Goal: Task Accomplishment & Management: Use online tool/utility

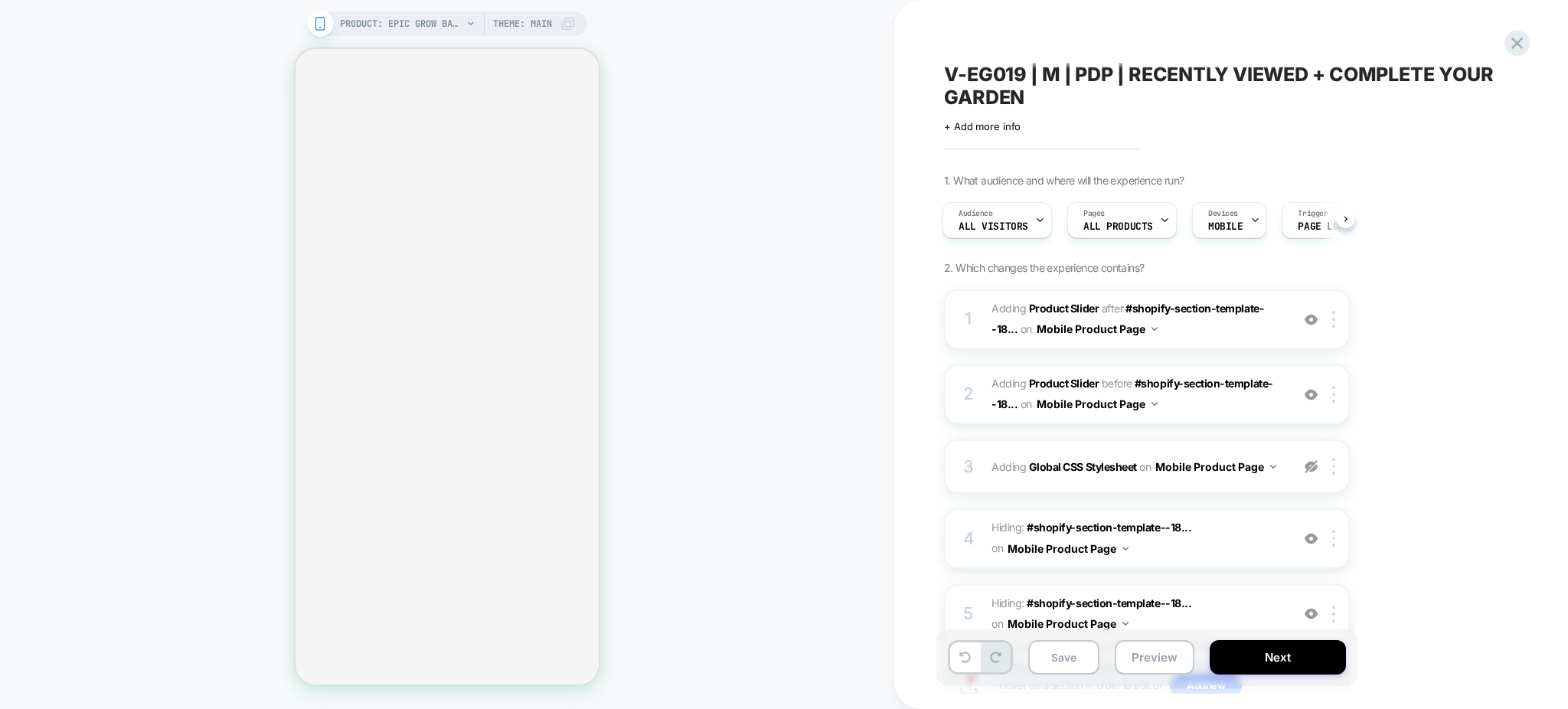
drag, startPoint x: 1030, startPoint y: 113, endPoint x: 938, endPoint y: 72, distance: 100.7
click at [938, 72] on div "V-EG019 | M | PDP | RECENTLY VIEWED + COMPLETE YOUR GARDEN Click to edit experi…" at bounding box center [1223, 354] width 574 height 678
click at [944, 65] on span "V-EG019 | M | PDP | RECENTLY VIEWED + COMPLETE YOUR GARDEN" at bounding box center [1223, 85] width 559 height 46
click at [951, 70] on textarea "**********" at bounding box center [1198, 86] width 509 height 47
click at [989, 73] on textarea "**********" at bounding box center [1198, 86] width 509 height 47
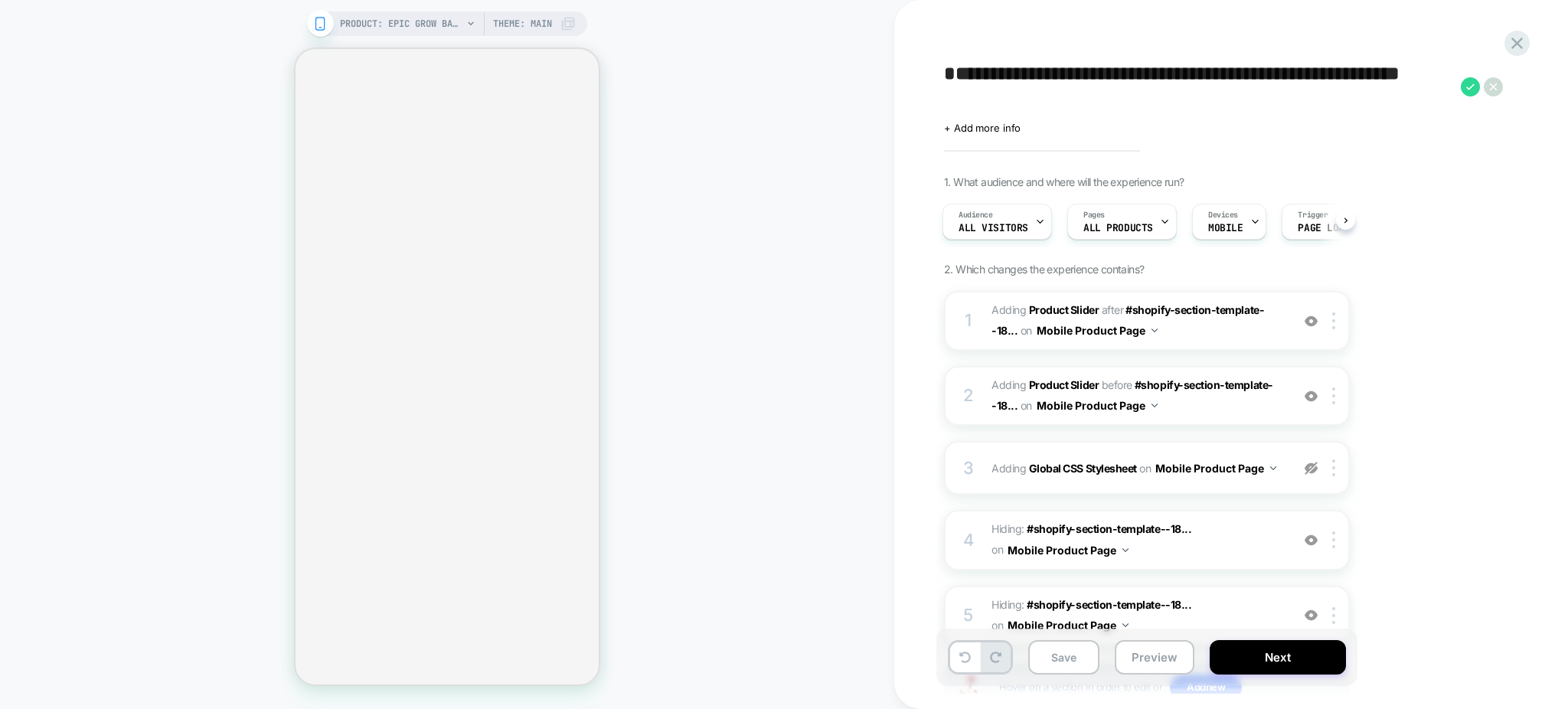
click at [1066, 92] on textarea "**********" at bounding box center [1198, 86] width 509 height 47
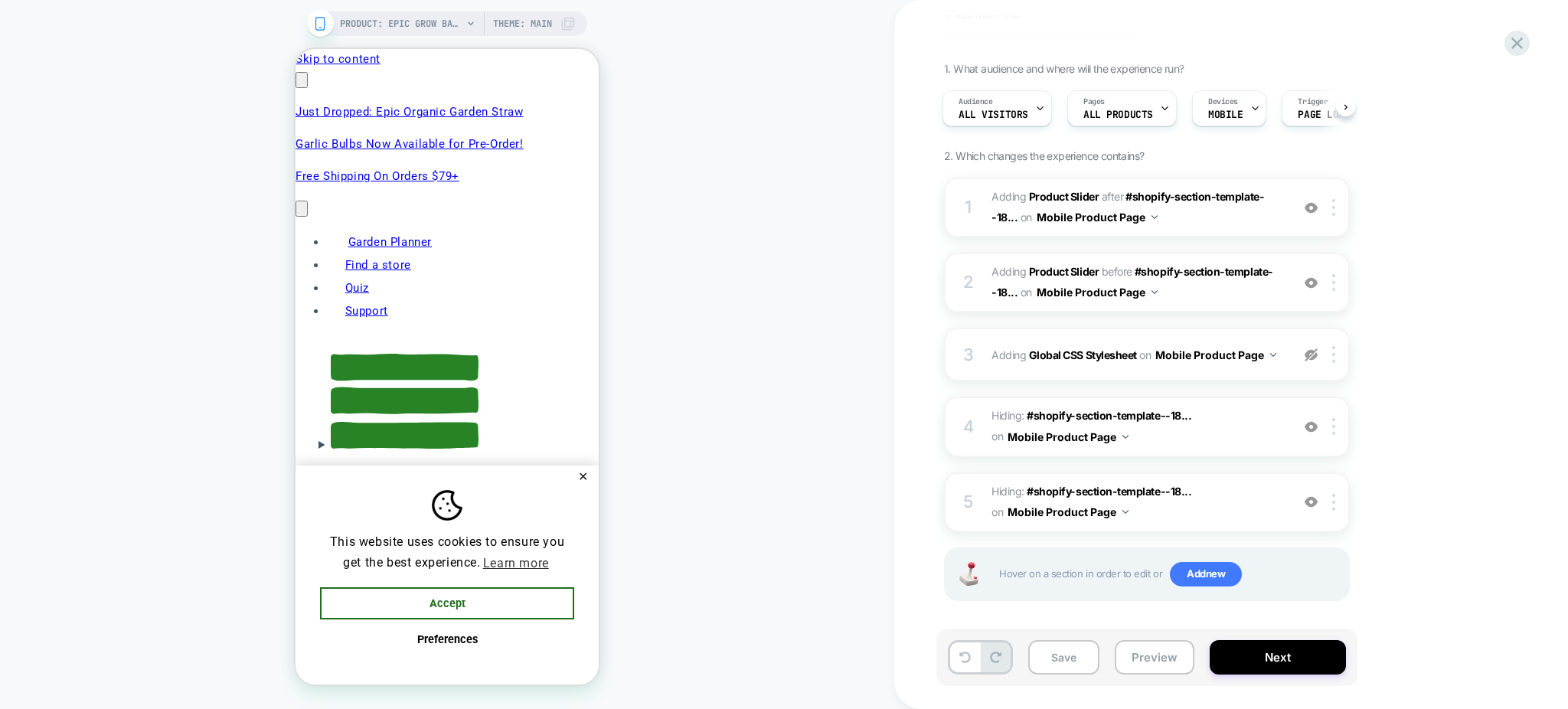
scroll to position [0, 241]
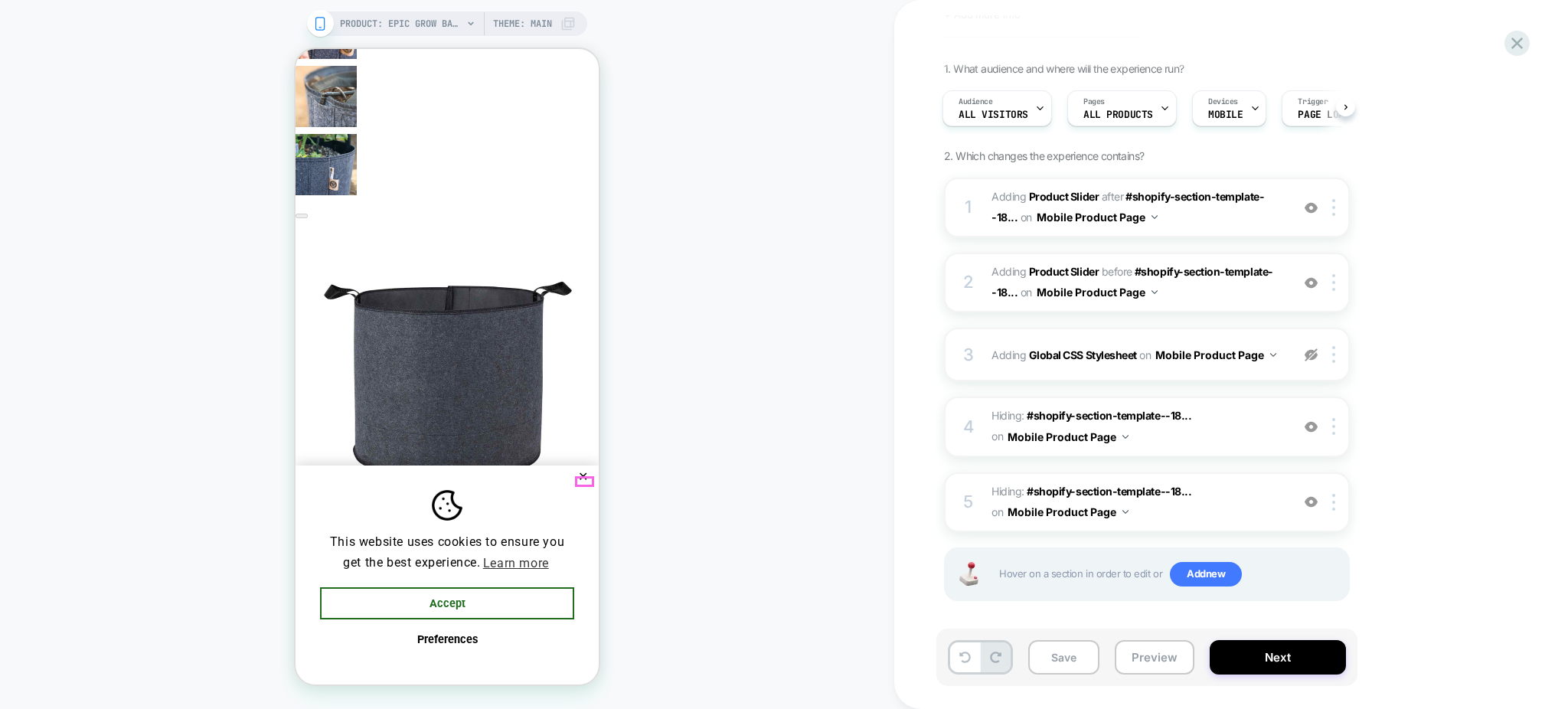
click button "✕"
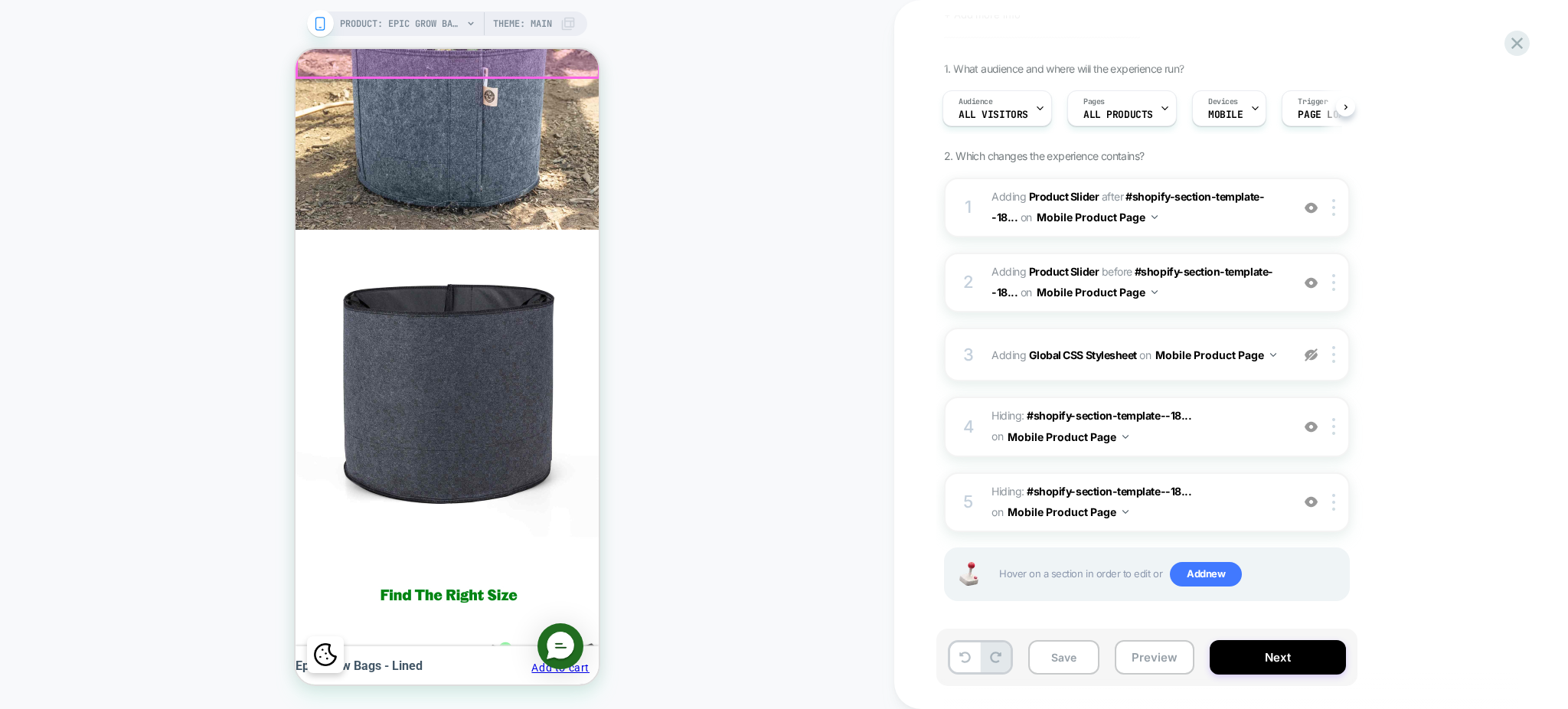
scroll to position [0, 483]
drag, startPoint x: 1142, startPoint y: 655, endPoint x: 1141, endPoint y: 637, distance: 18.0
click at [1141, 655] on button "Preview" at bounding box center [1154, 657] width 79 height 34
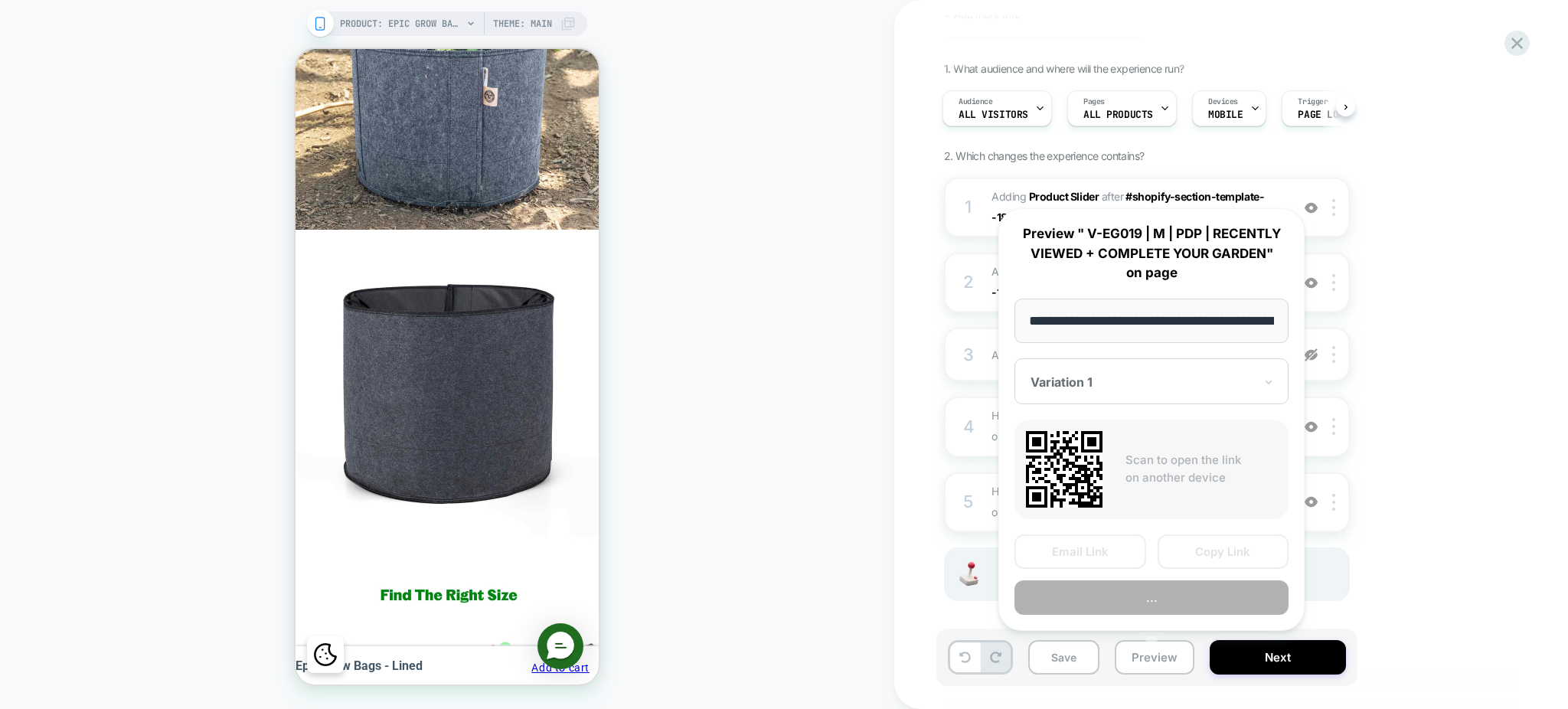
scroll to position [0, 233]
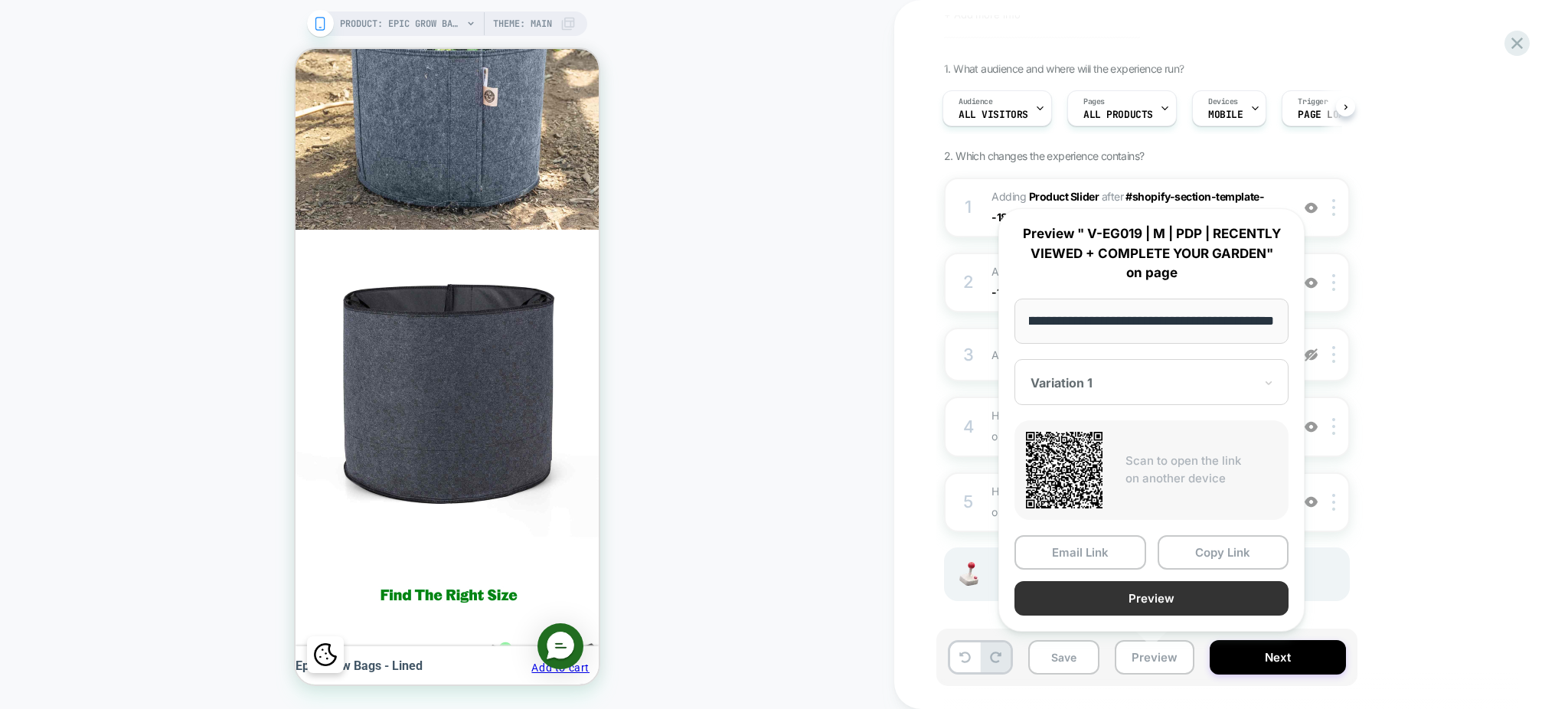
click at [1133, 599] on button "Preview" at bounding box center [1152, 598] width 274 height 34
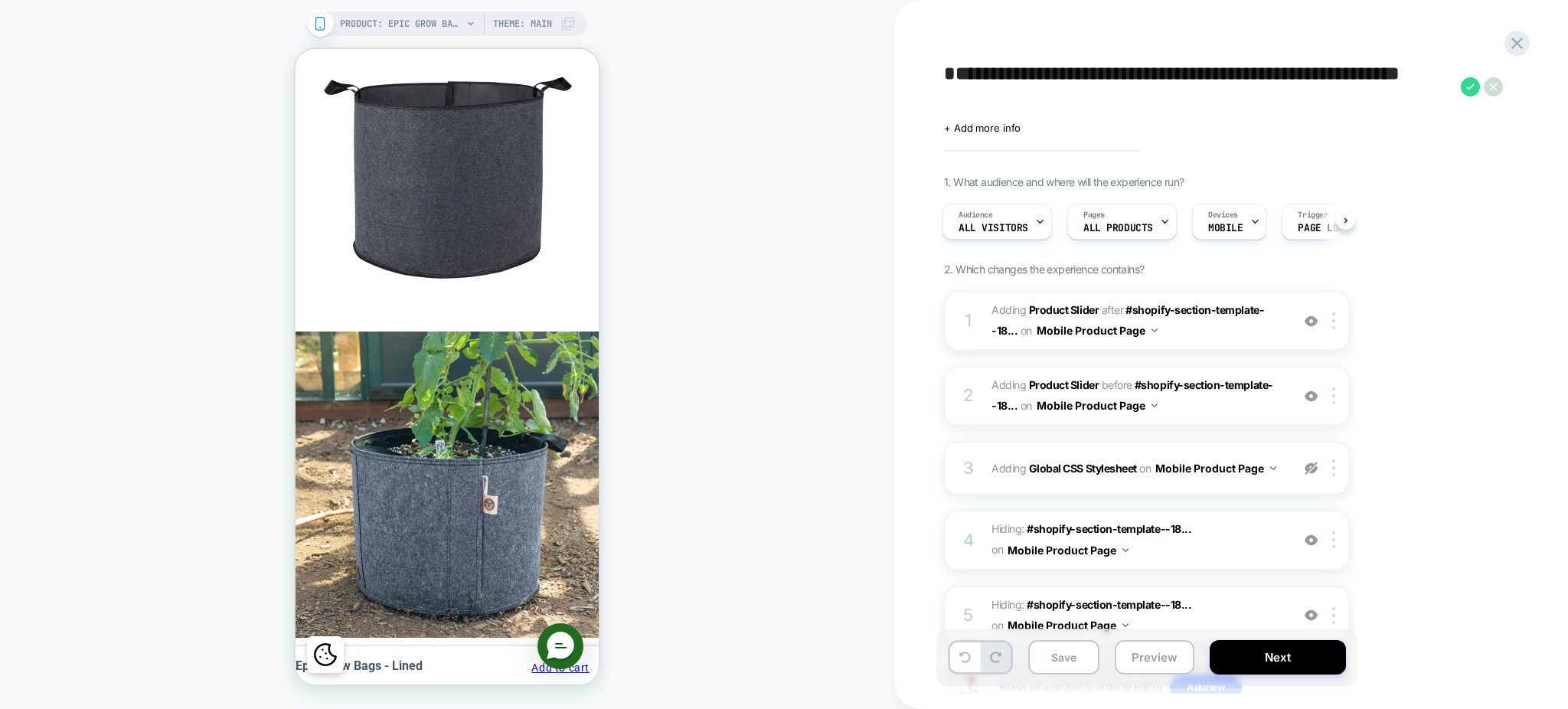
scroll to position [0, 241]
drag, startPoint x: 1089, startPoint y: 106, endPoint x: 963, endPoint y: 77, distance: 129.3
click at [942, 69] on div "**********" at bounding box center [1223, 354] width 574 height 678
click at [1515, 47] on icon at bounding box center [1517, 43] width 21 height 21
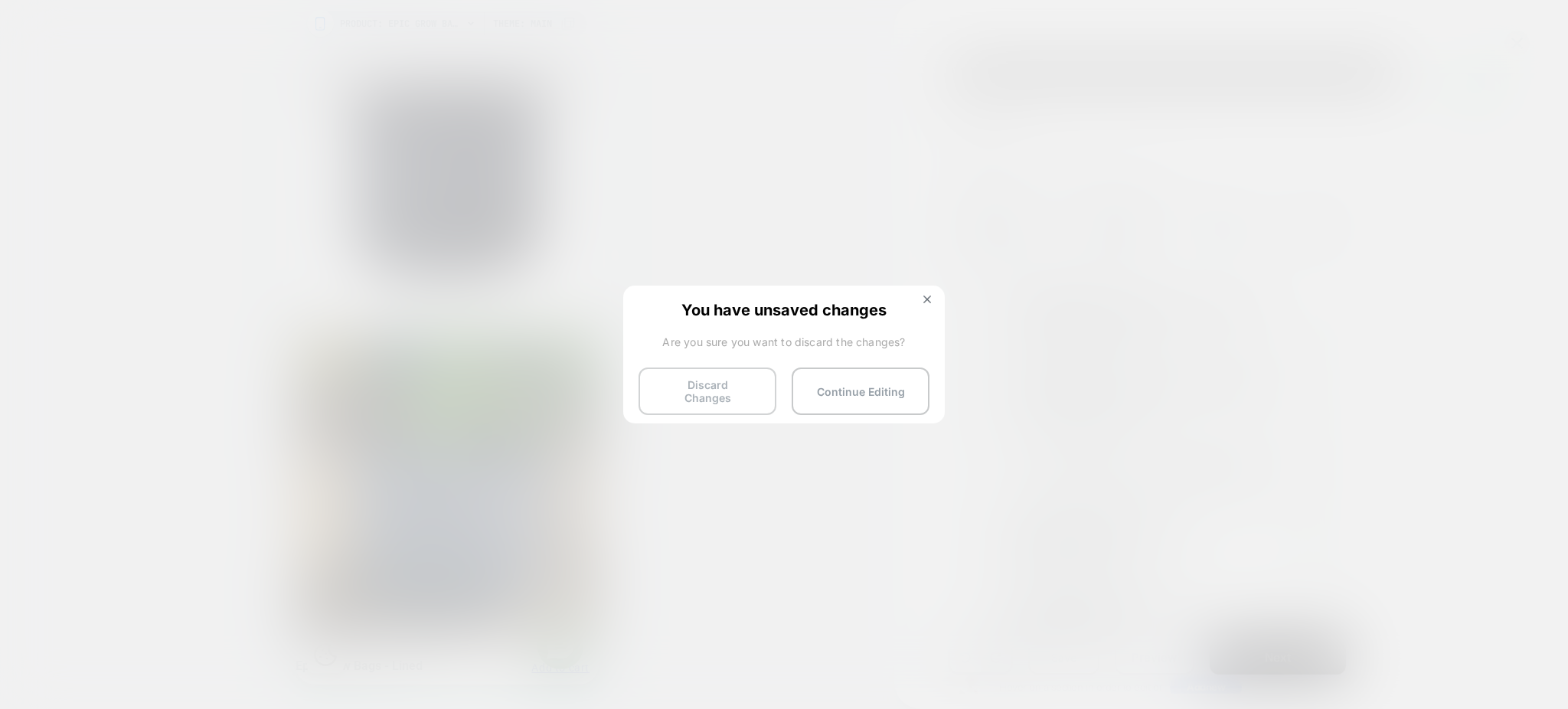
click at [725, 392] on button "Discard Changes" at bounding box center [708, 390] width 138 height 47
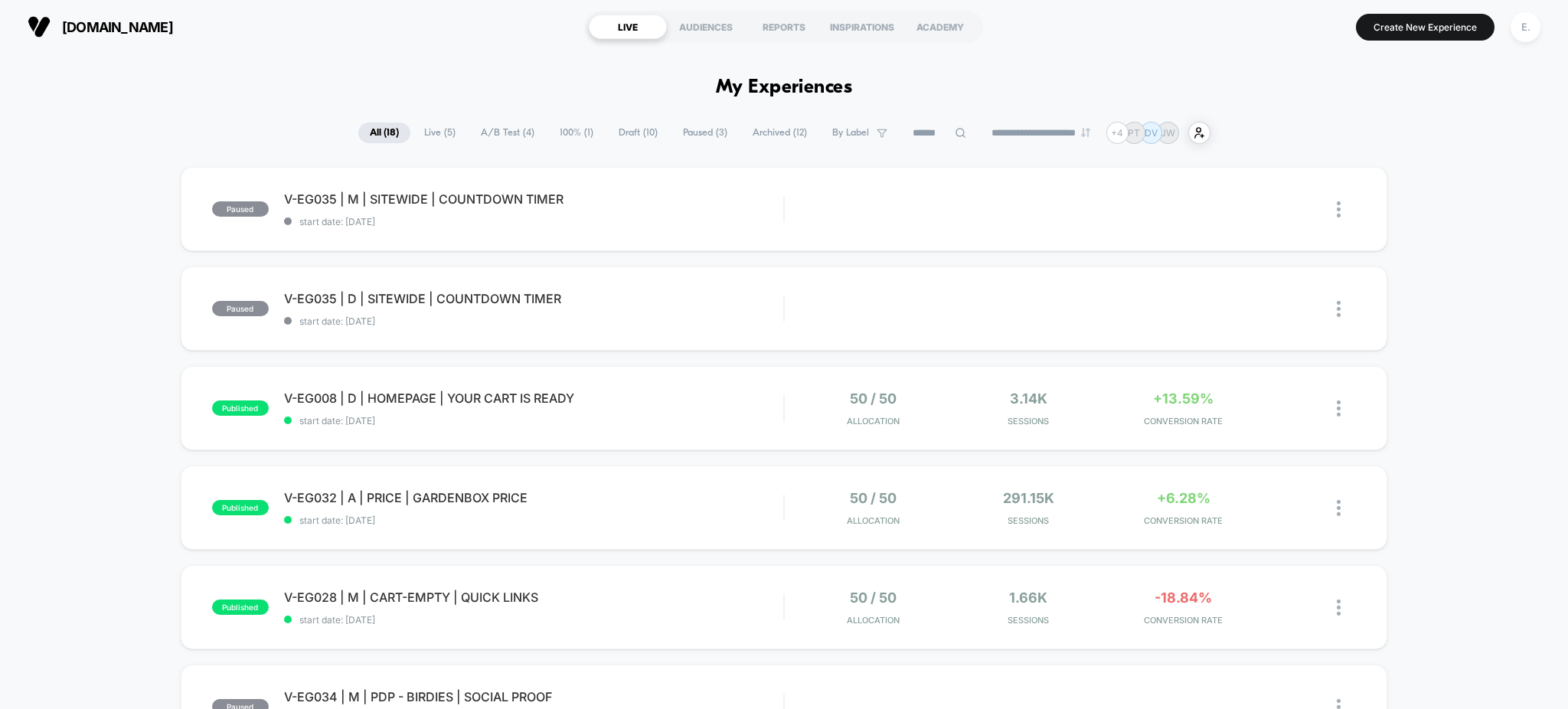
click at [641, 131] on span "Draft ( 10 )" at bounding box center [638, 133] width 62 height 21
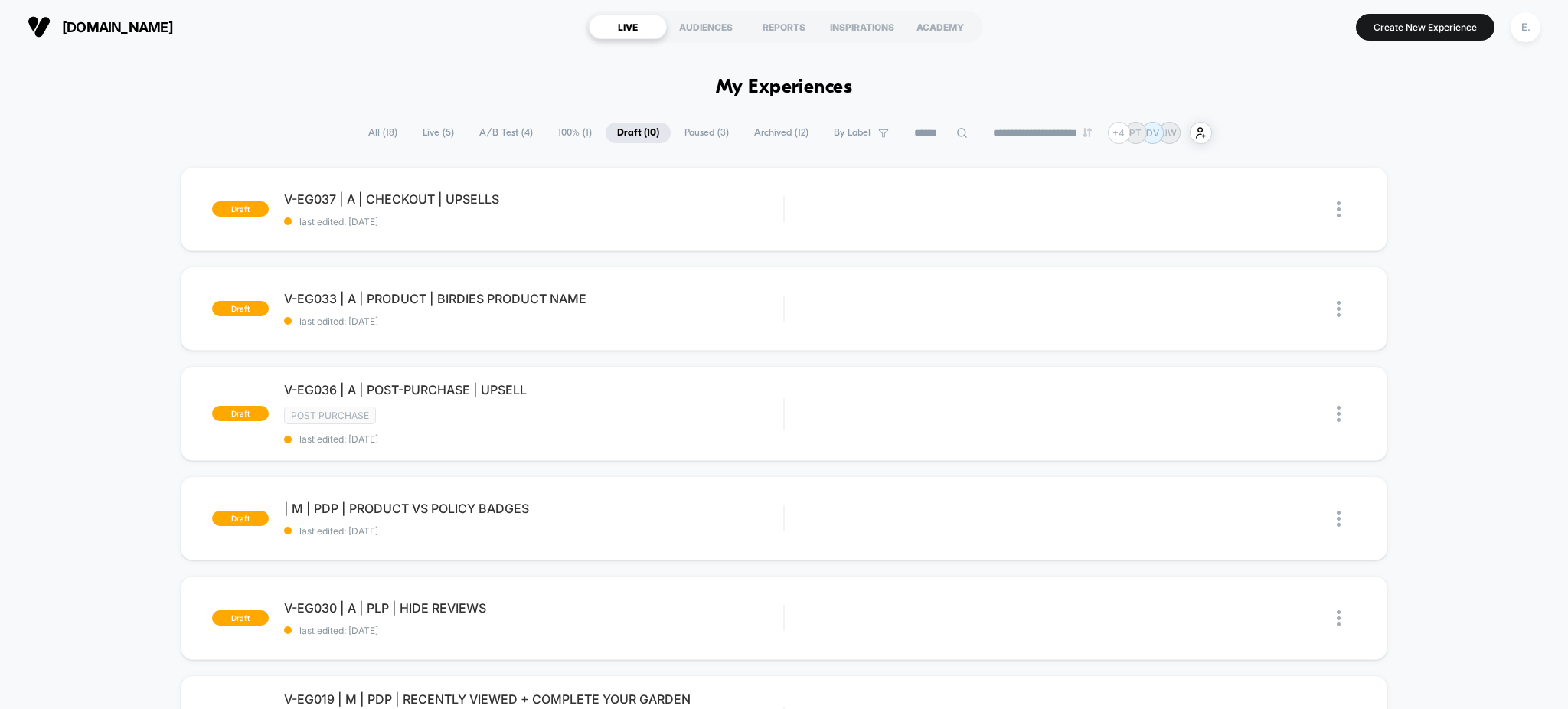
click at [928, 138] on input at bounding box center [940, 133] width 77 height 18
paste input "**********"
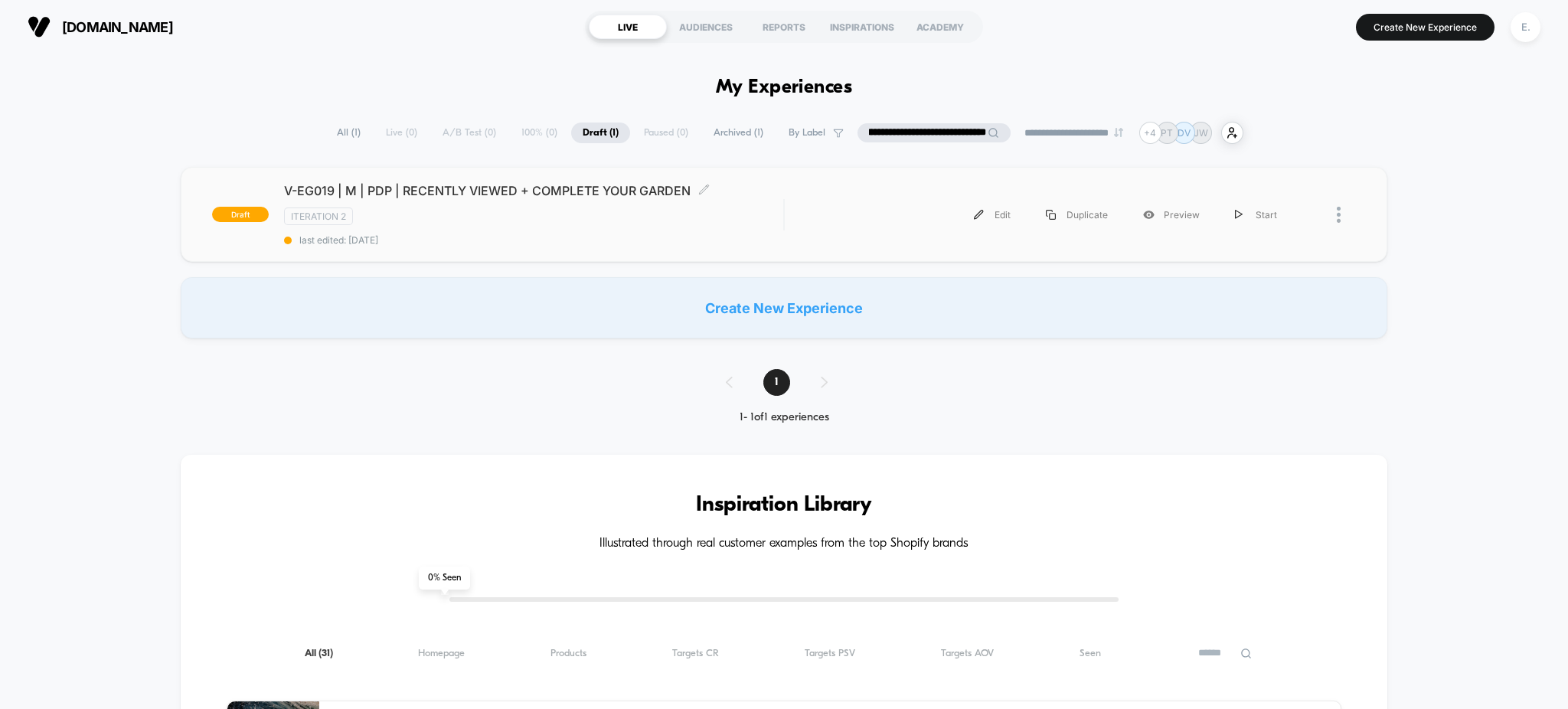
type input "**********"
click at [460, 238] on span "last edited: 4/8/2025" at bounding box center [534, 239] width 500 height 11
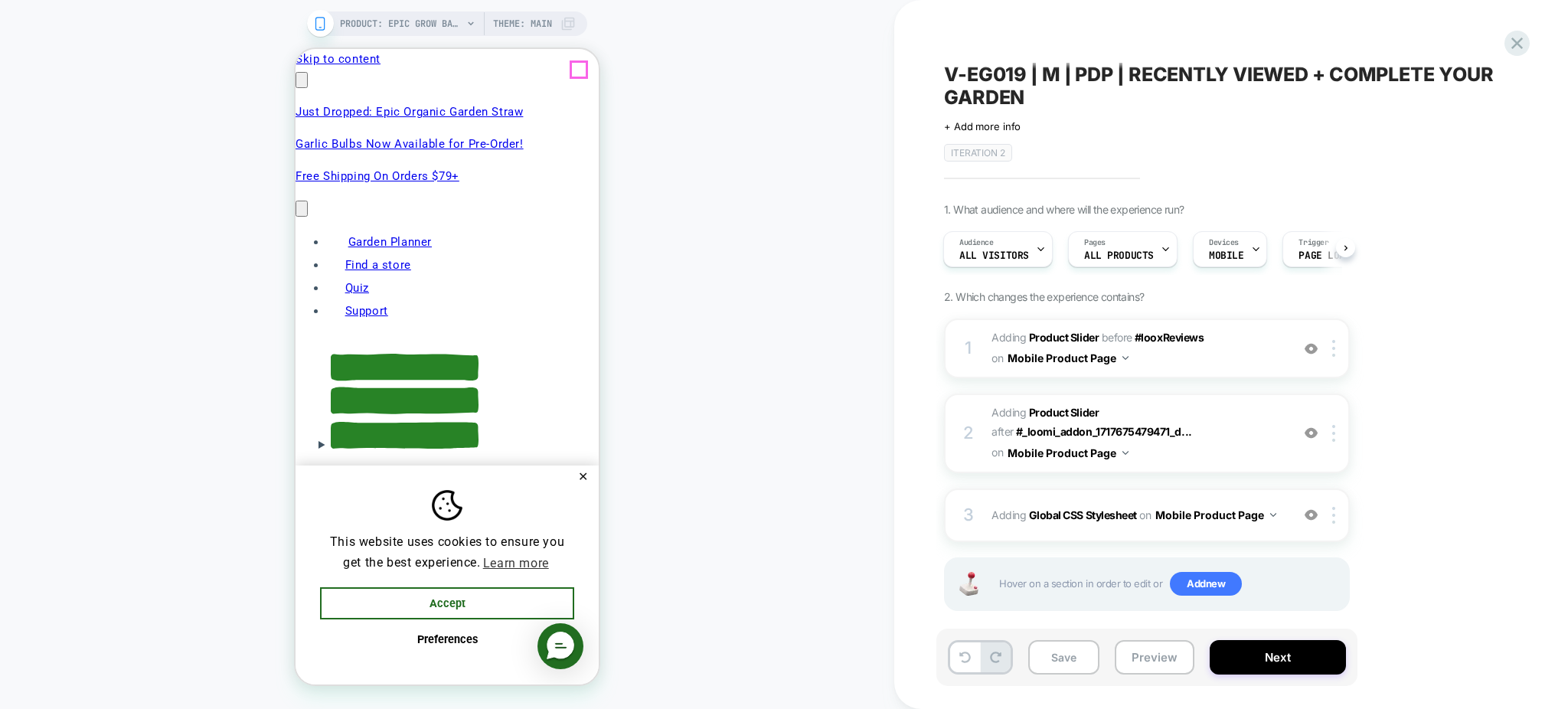
click button "Close Cart"
click button "✕"
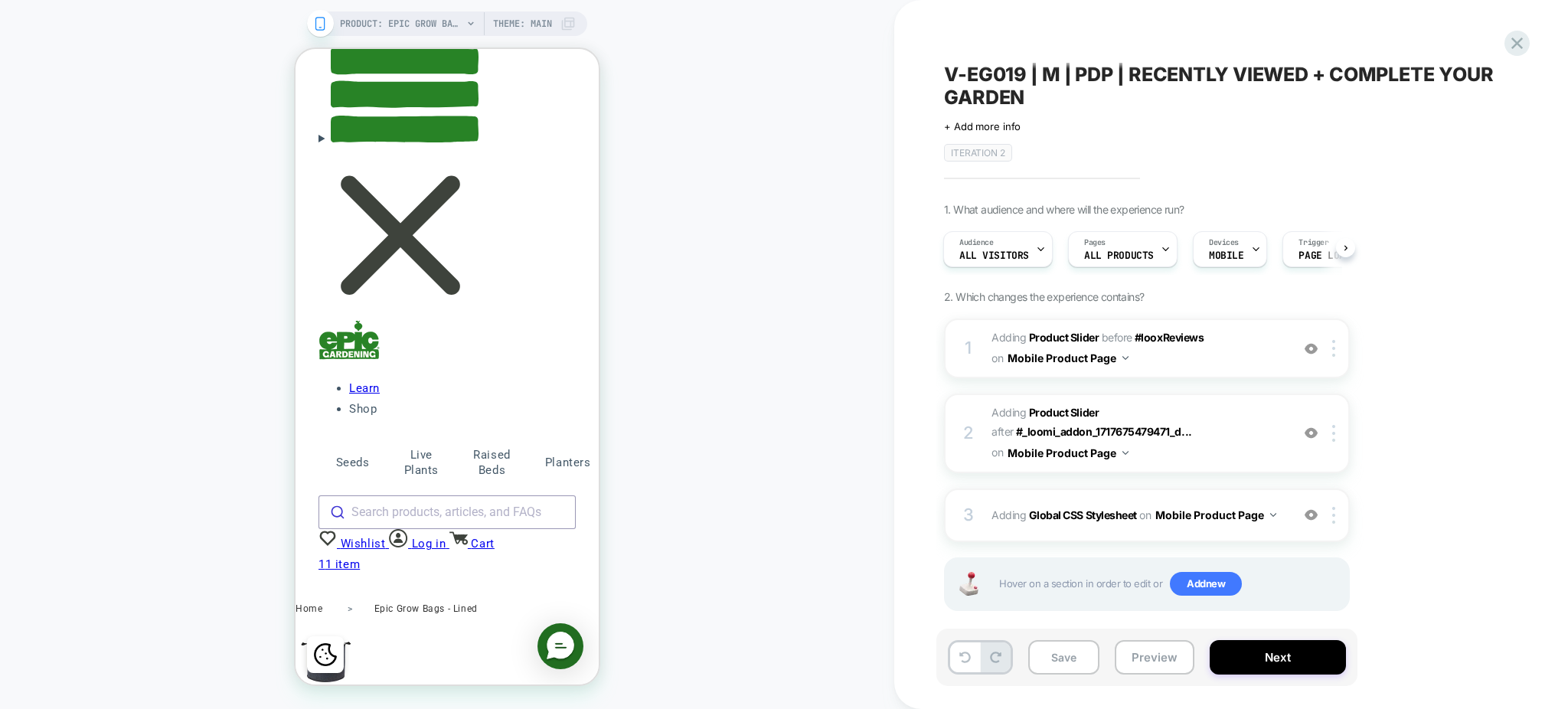
scroll to position [0, 241]
click at [1512, 42] on icon at bounding box center [1517, 43] width 21 height 21
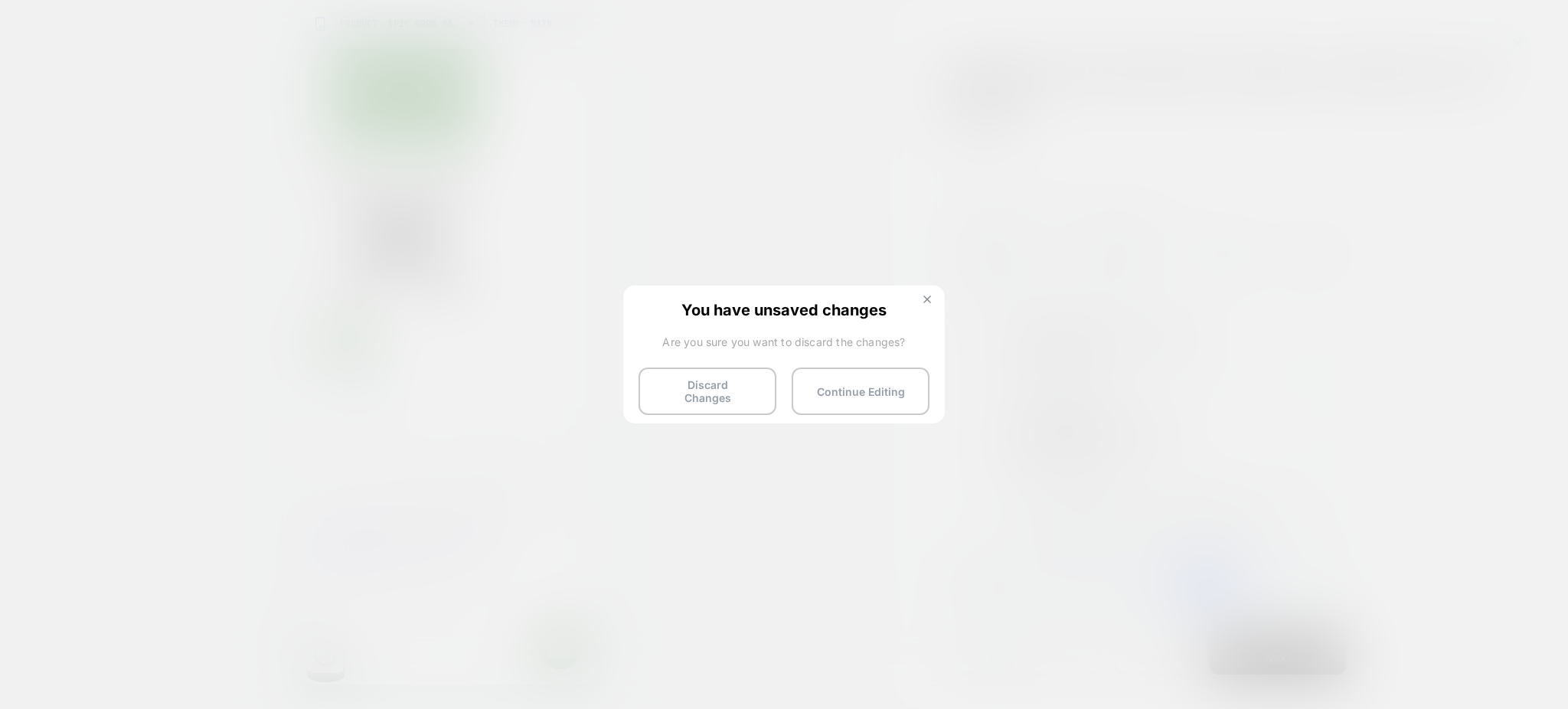
click at [929, 295] on img at bounding box center [927, 299] width 8 height 8
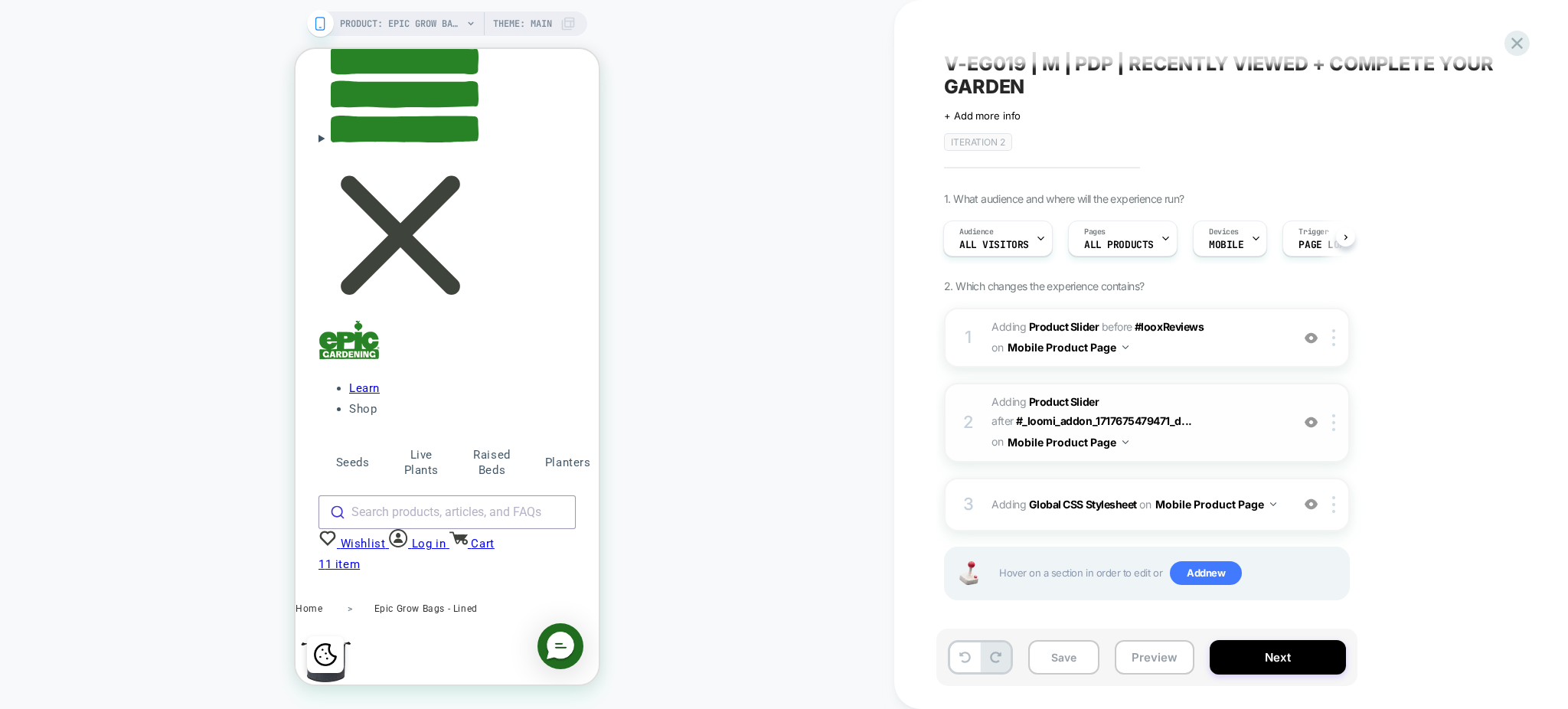
scroll to position [15, 0]
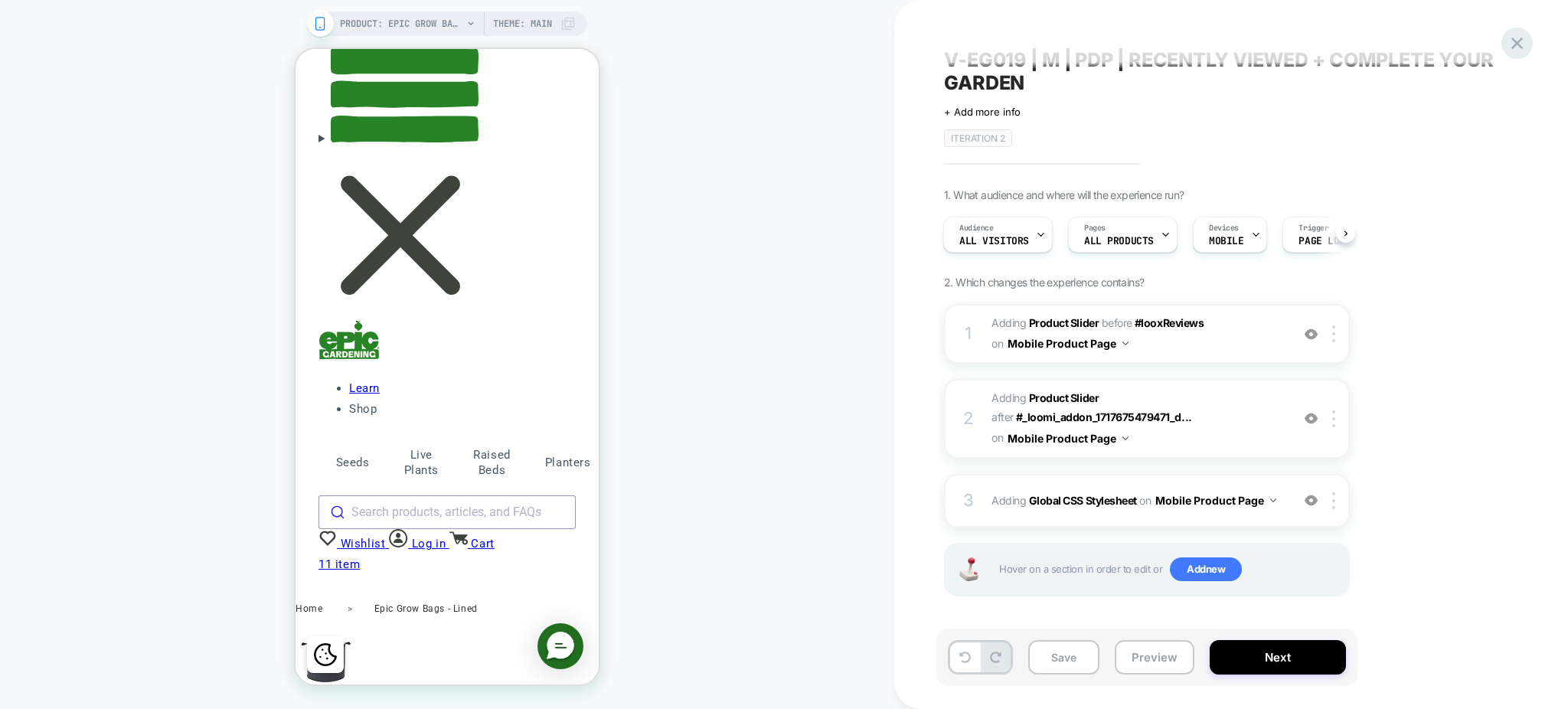
click at [1509, 43] on icon at bounding box center [1517, 43] width 21 height 21
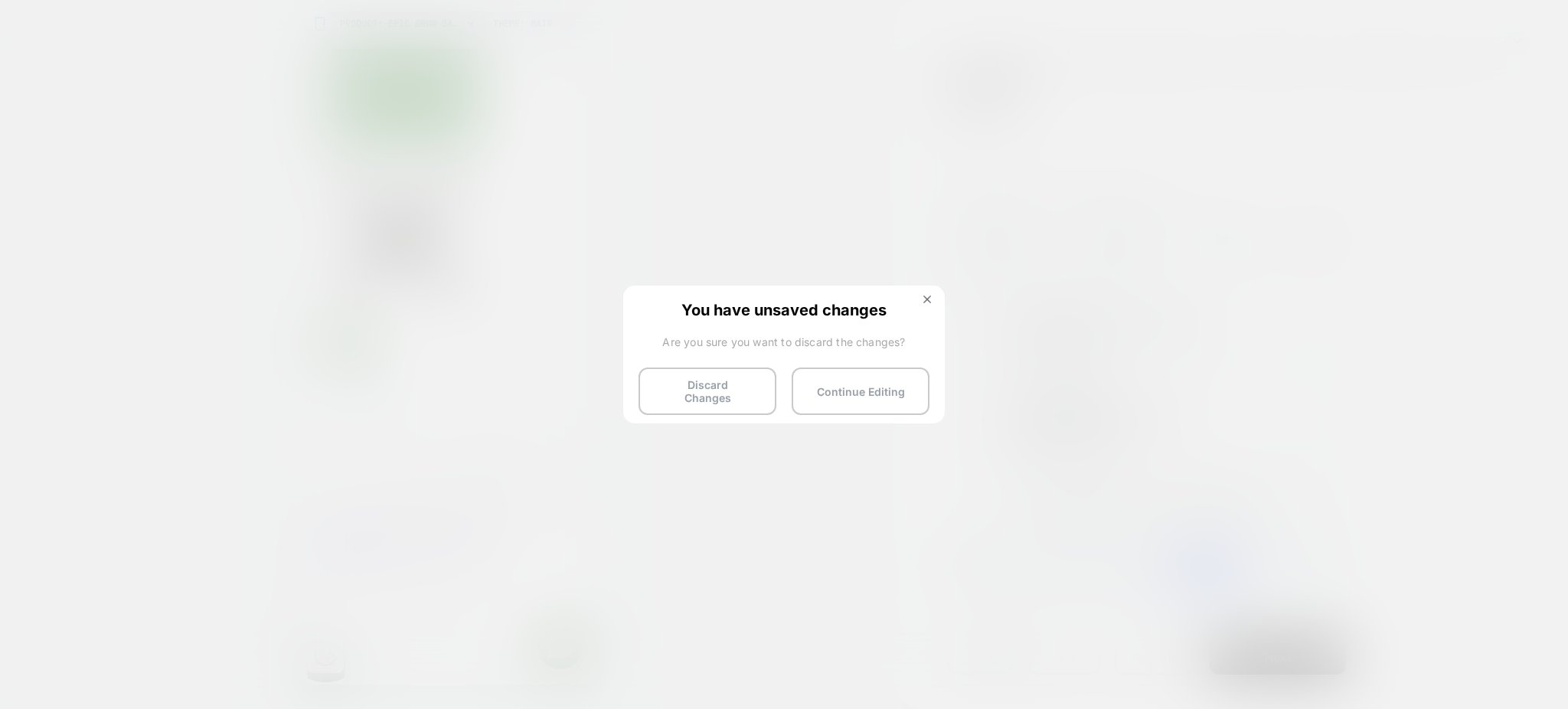
click at [778, 401] on div "Discard Changes Continue Editing" at bounding box center [784, 386] width 291 height 38
click at [750, 400] on button "Discard Changes" at bounding box center [708, 390] width 138 height 47
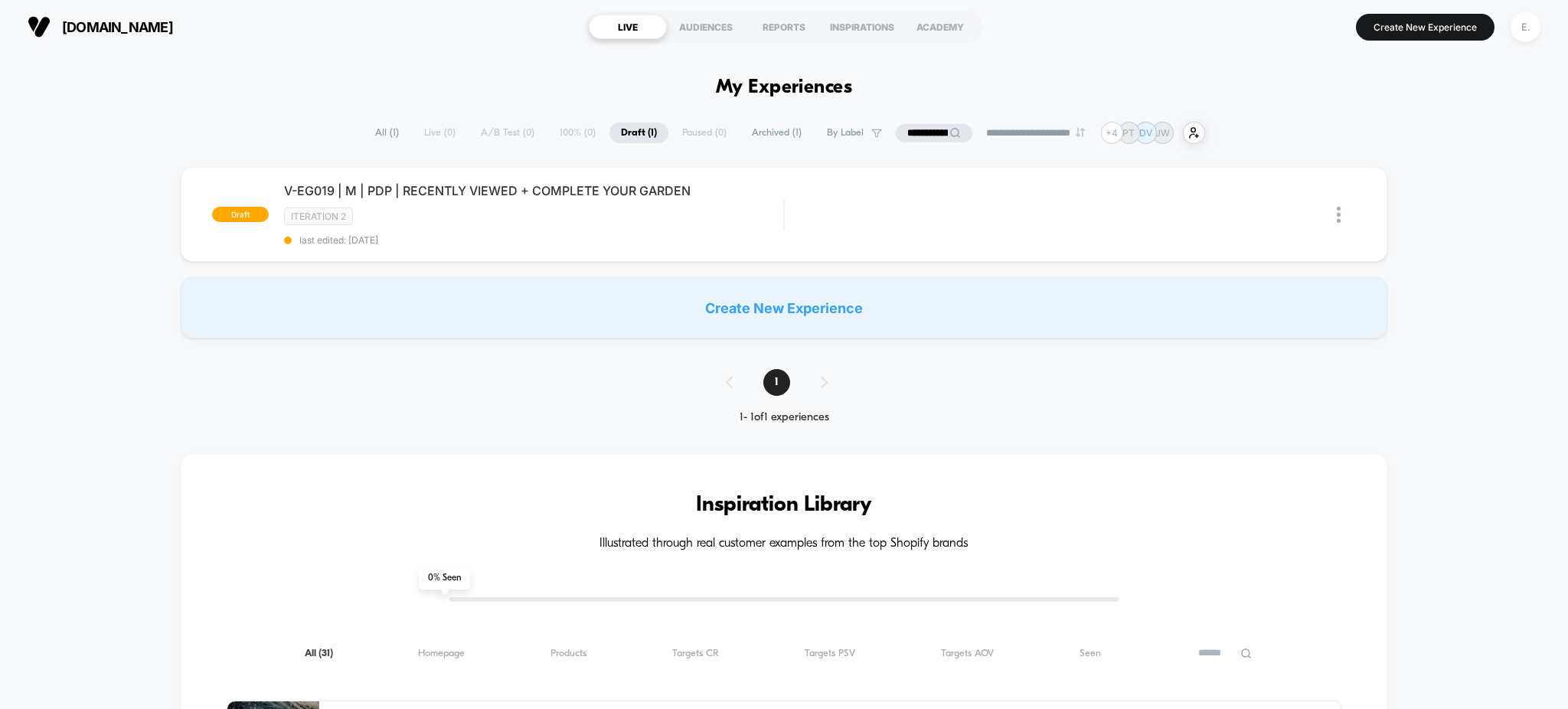
click at [769, 140] on span "Archived ( 1 )" at bounding box center [777, 133] width 72 height 21
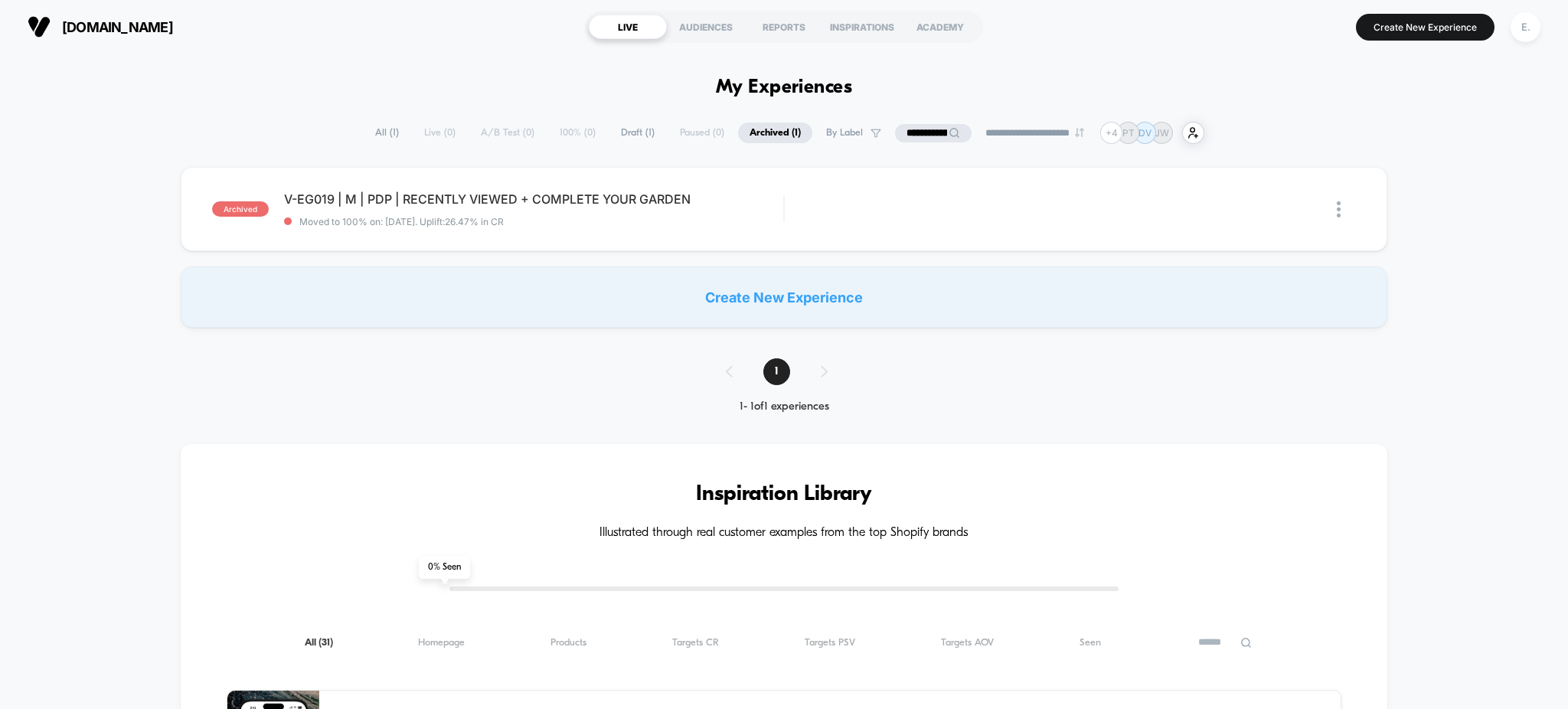
click at [615, 129] on span "Draft ( 1 )" at bounding box center [638, 133] width 57 height 21
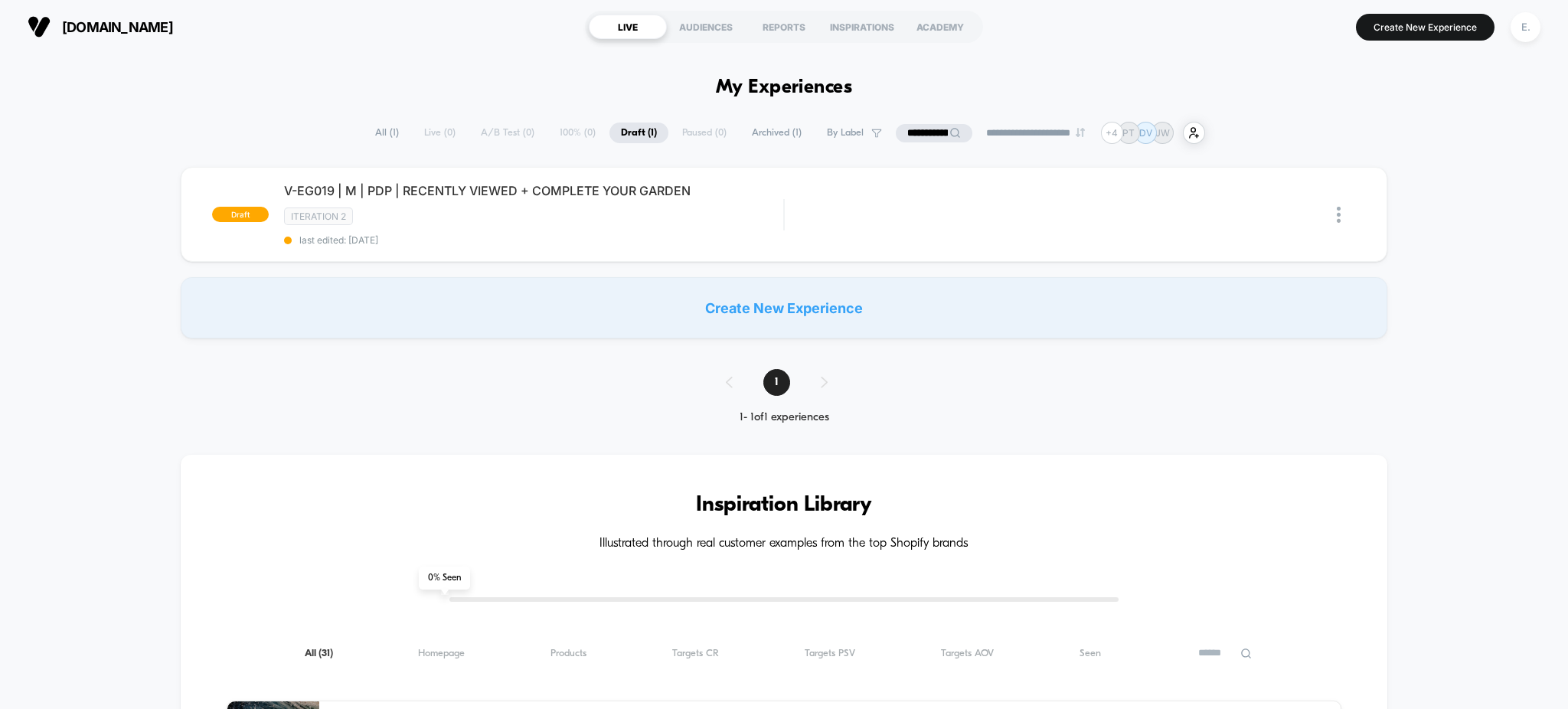
click at [759, 139] on span "Archived ( 1 )" at bounding box center [777, 133] width 72 height 21
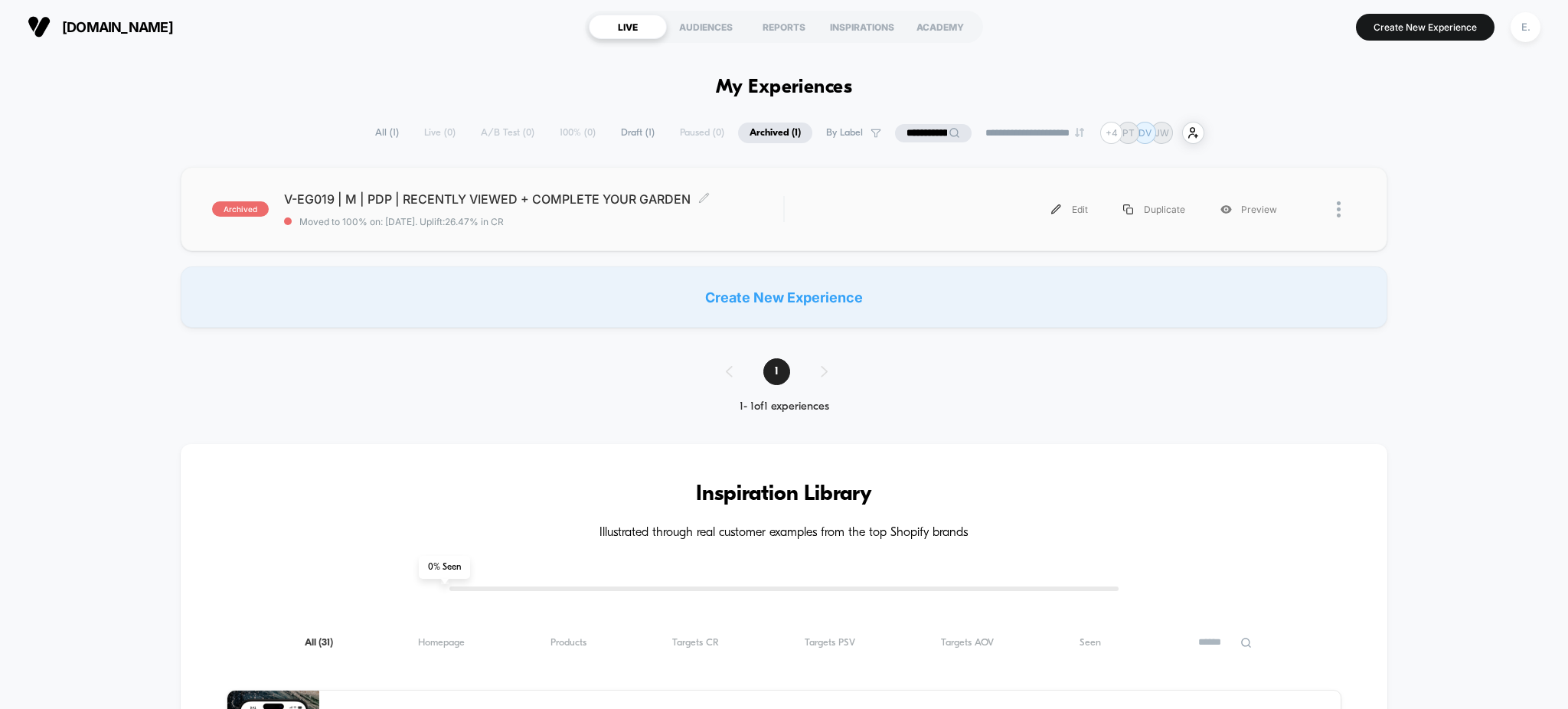
click at [761, 215] on div "V-EG019 | M | PDP | RECENTLY VIEWED + COMPLETE YOUR GARDEN Click to edit experi…" at bounding box center [534, 209] width 500 height 36
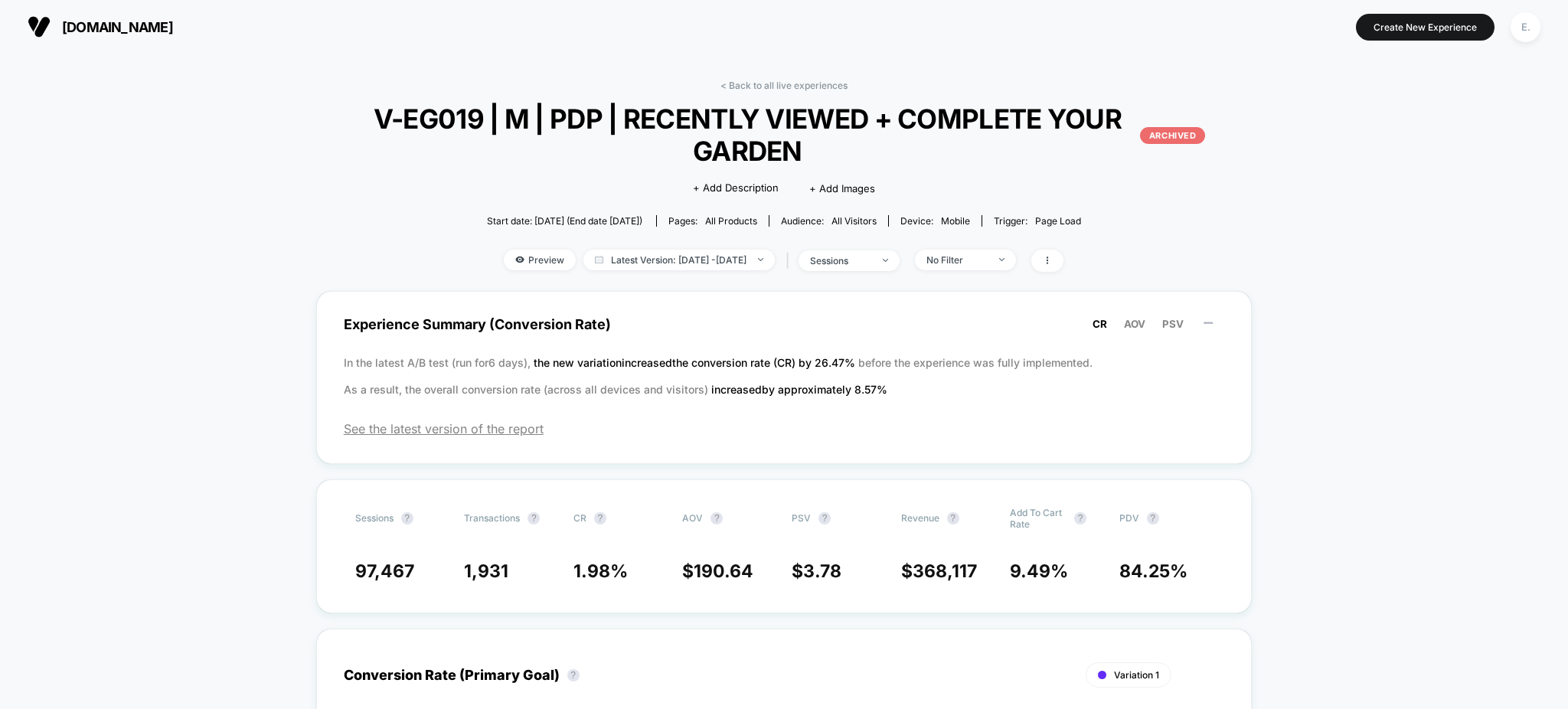
click at [762, 85] on link "< Back to all live experiences" at bounding box center [784, 84] width 127 height 11
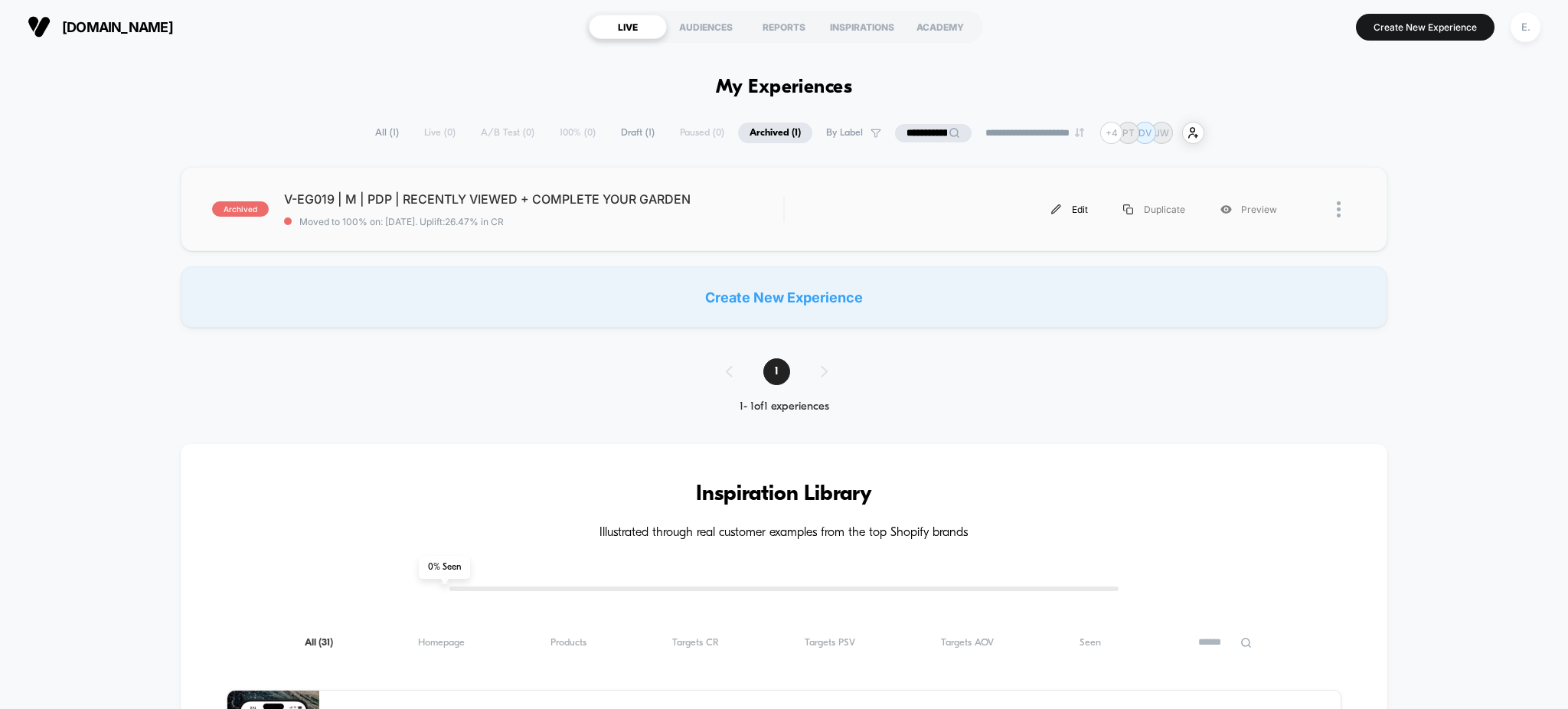
click at [1083, 206] on div "Edit" at bounding box center [1069, 209] width 72 height 34
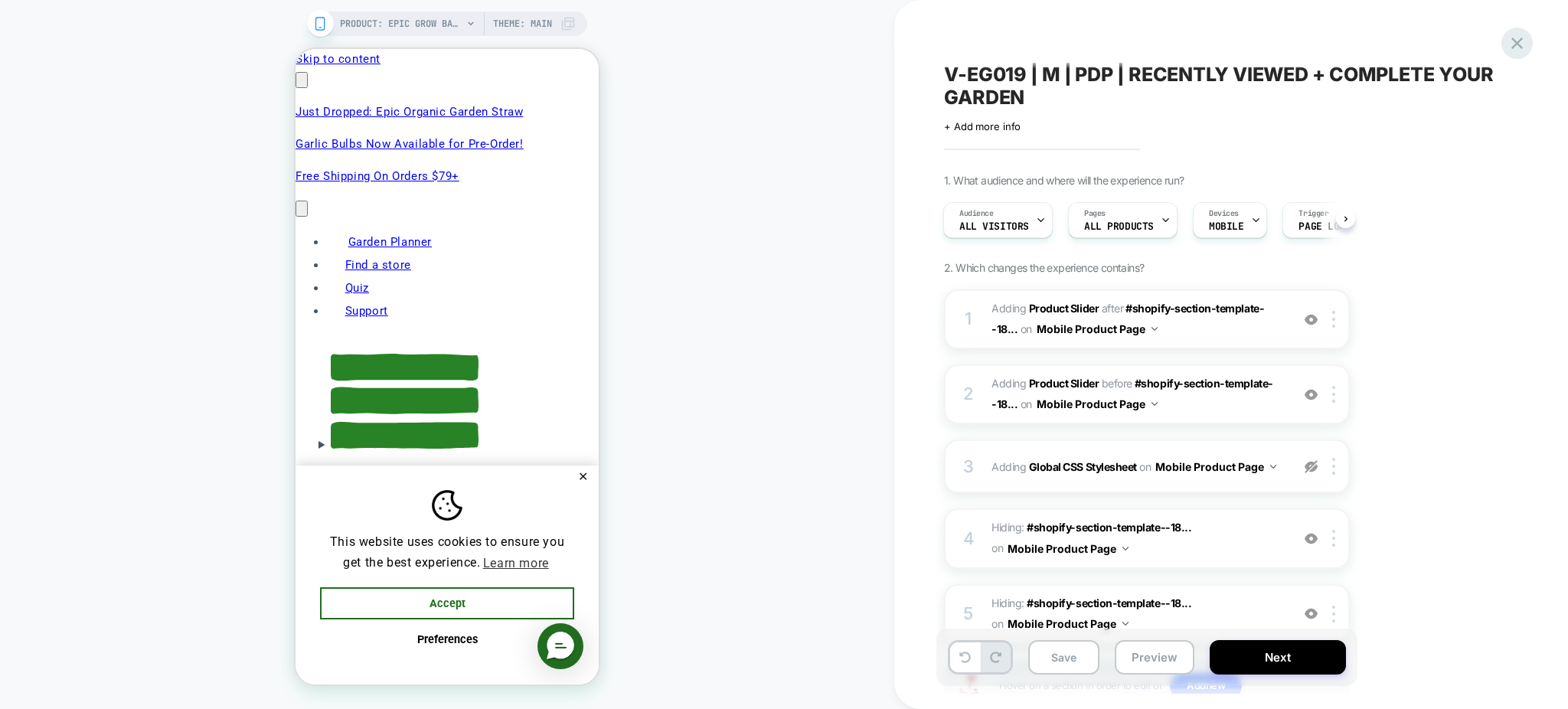
click at [1504, 37] on div "V-EG019 | M | PDP | RECENTLY VIEWED + COMPLETE YOUR GARDEN Click to edit experi…" at bounding box center [1231, 354] width 574 height 709
click at [1508, 44] on icon at bounding box center [1517, 43] width 21 height 21
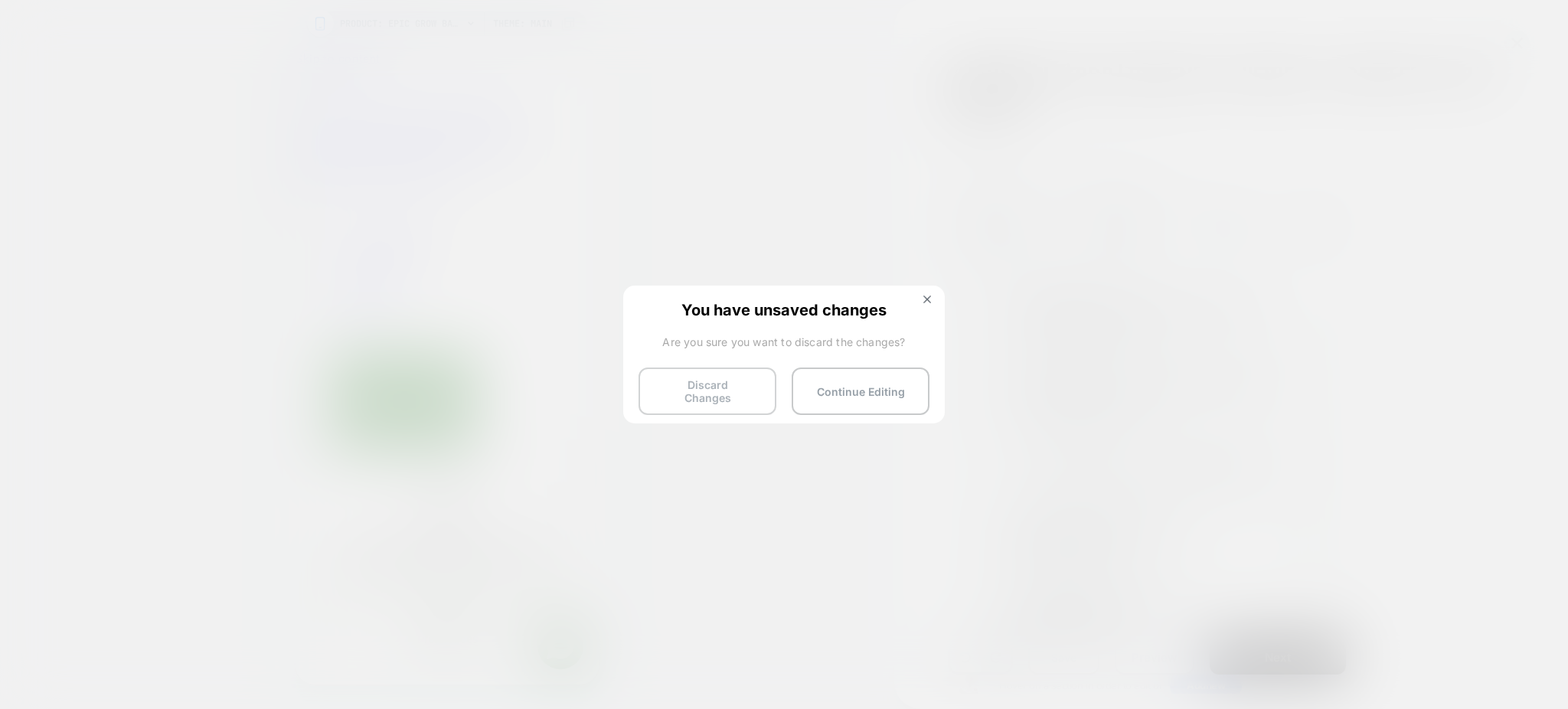
click at [686, 389] on button "Discard Changes" at bounding box center [708, 390] width 138 height 47
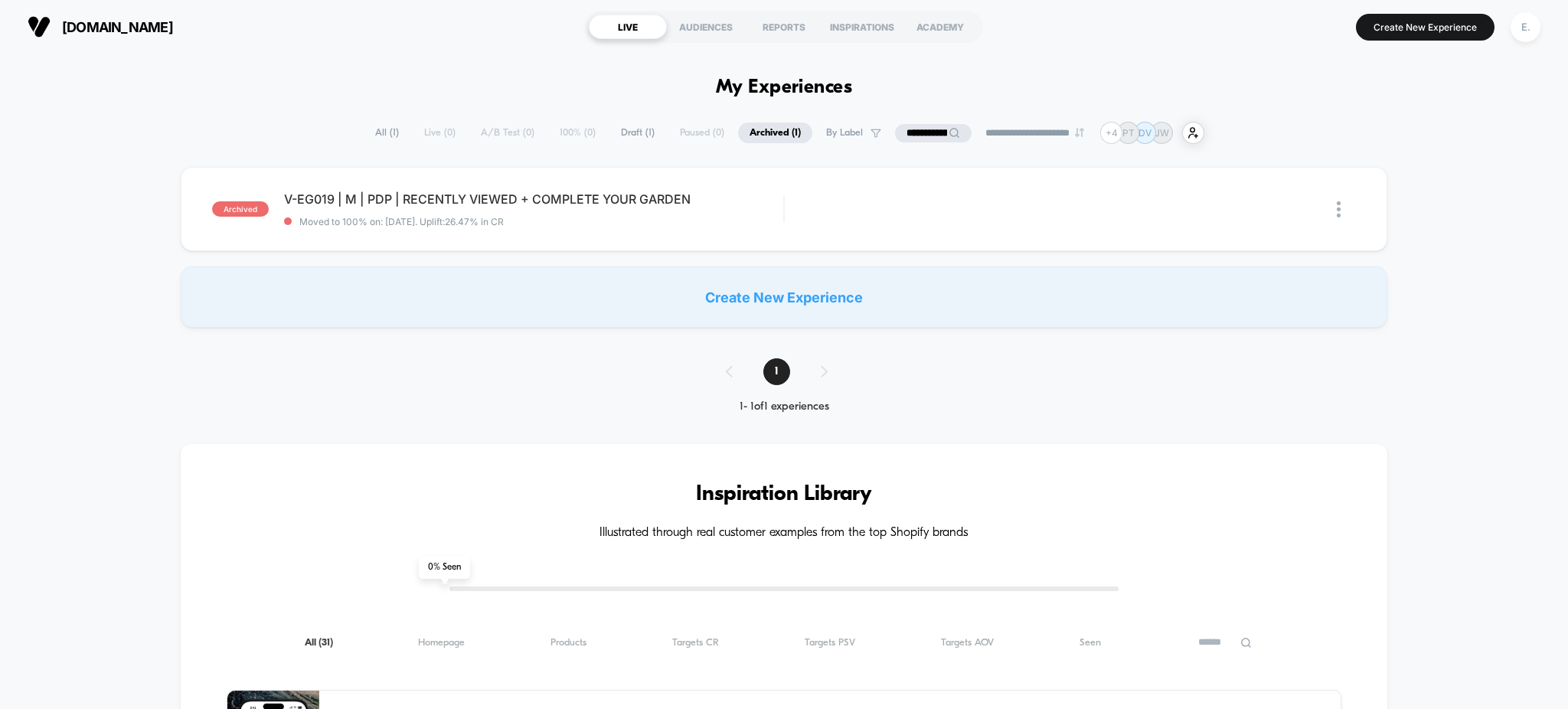
click at [623, 134] on span "Draft ( 1 )" at bounding box center [638, 133] width 57 height 21
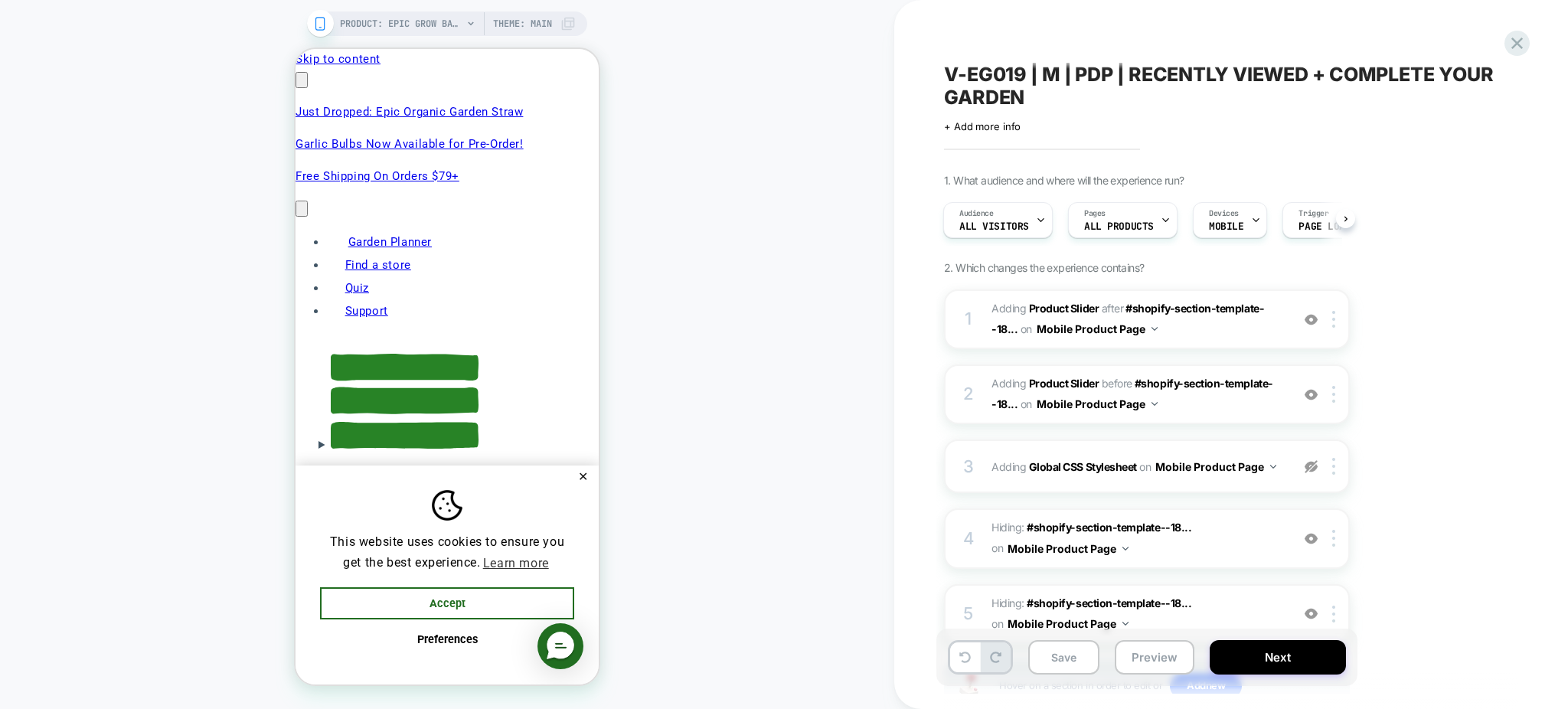
scroll to position [0, 241]
drag, startPoint x: 904, startPoint y: 62, endPoint x: 965, endPoint y: 68, distance: 61.3
click at [884, 47] on div "PRODUCT: Epic Grow Bags - Lined PRODUCT: Epic Grow Bags - Lined Theme: MAIN V-E…" at bounding box center [784, 354] width 1568 height 709
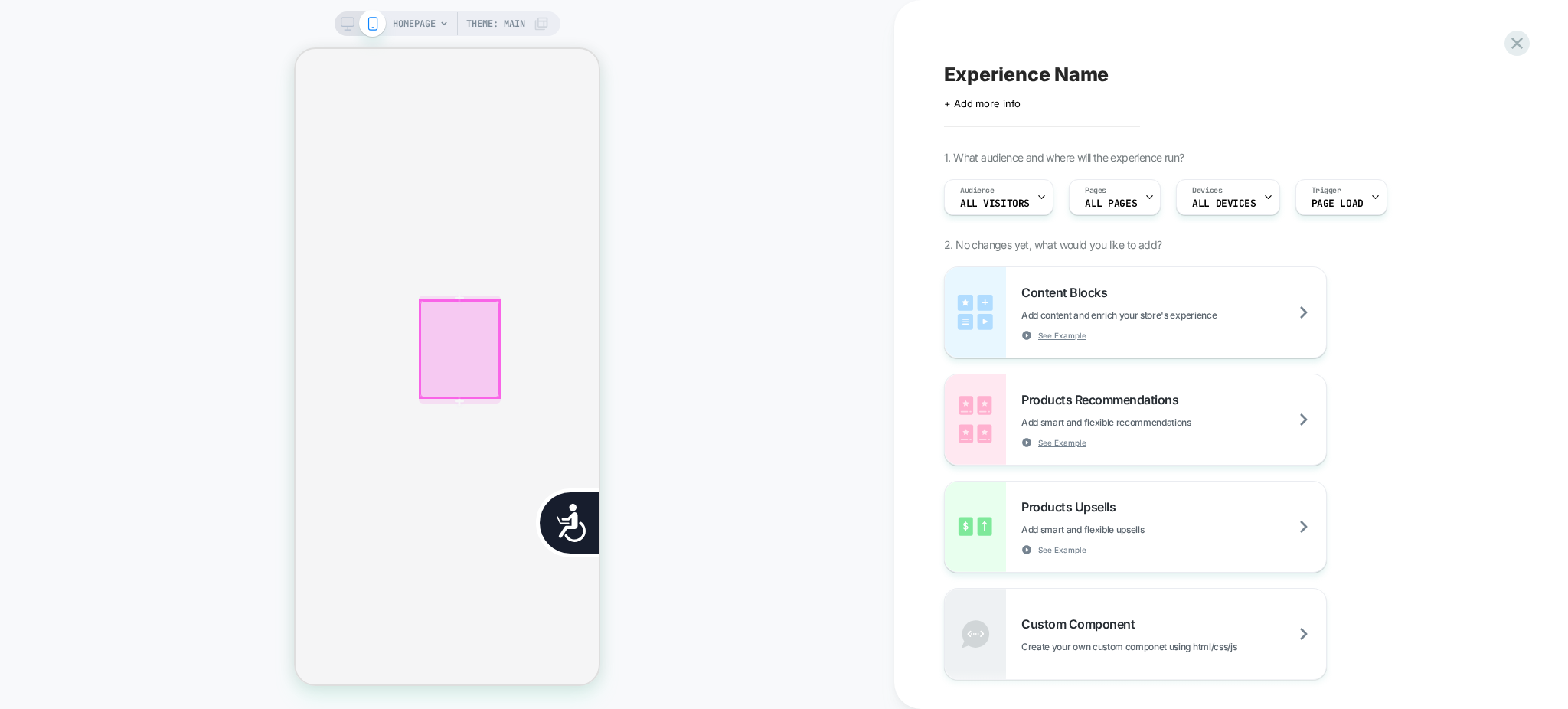
click at [476, 370] on div at bounding box center [459, 349] width 78 height 96
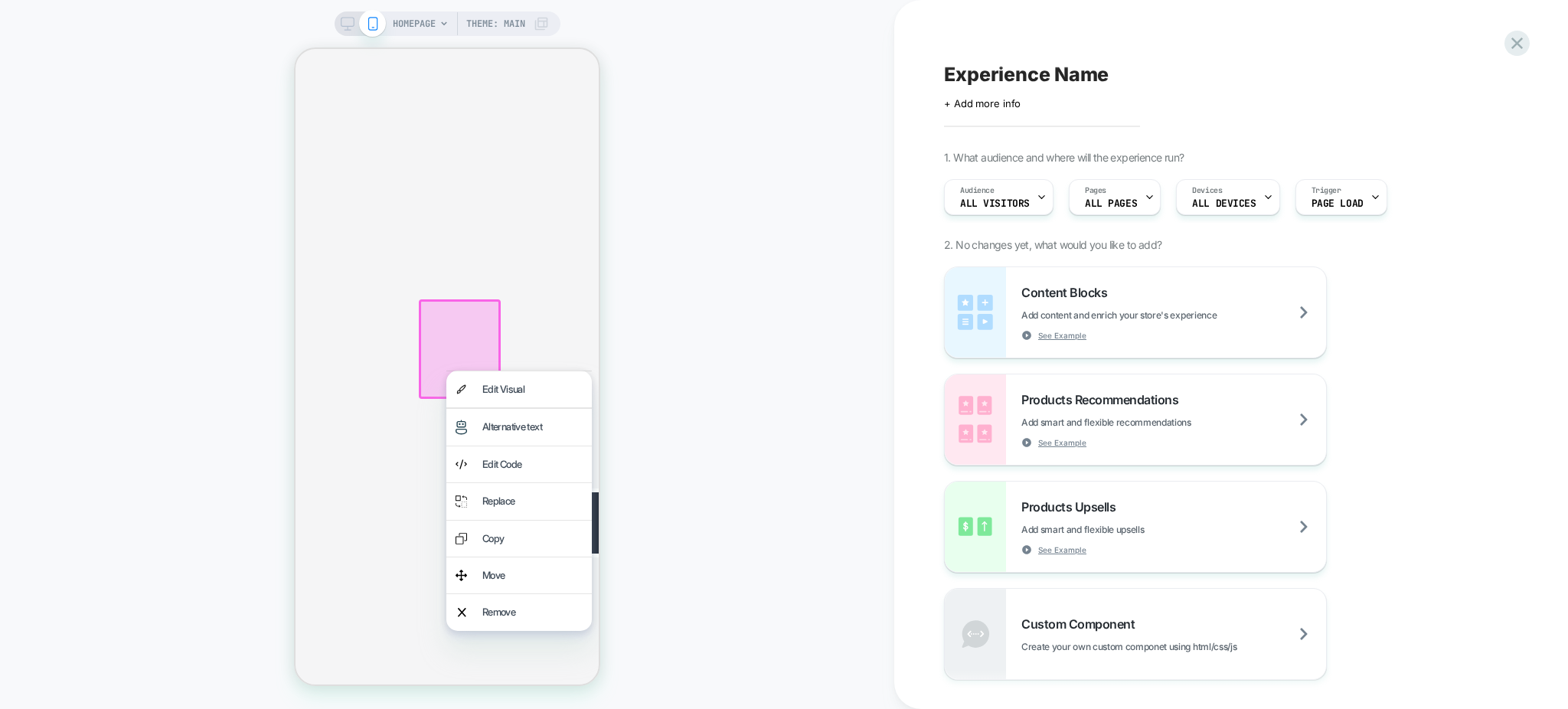
click at [513, 241] on td "Decrease quantity for The Carry-On Roller in Maple * Increase quantity for The …" at bounding box center [555, 309] width 84 height 325
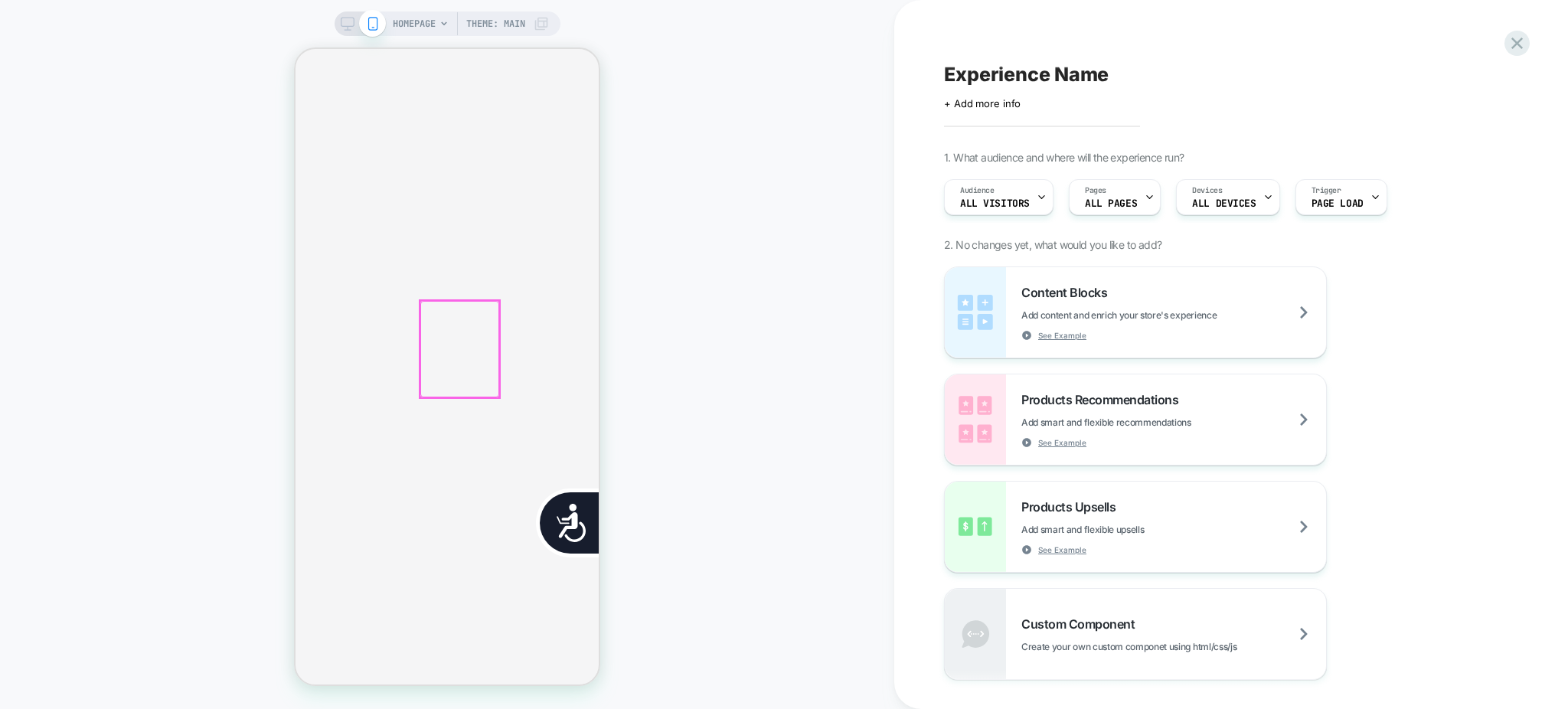
scroll to position [0, 621]
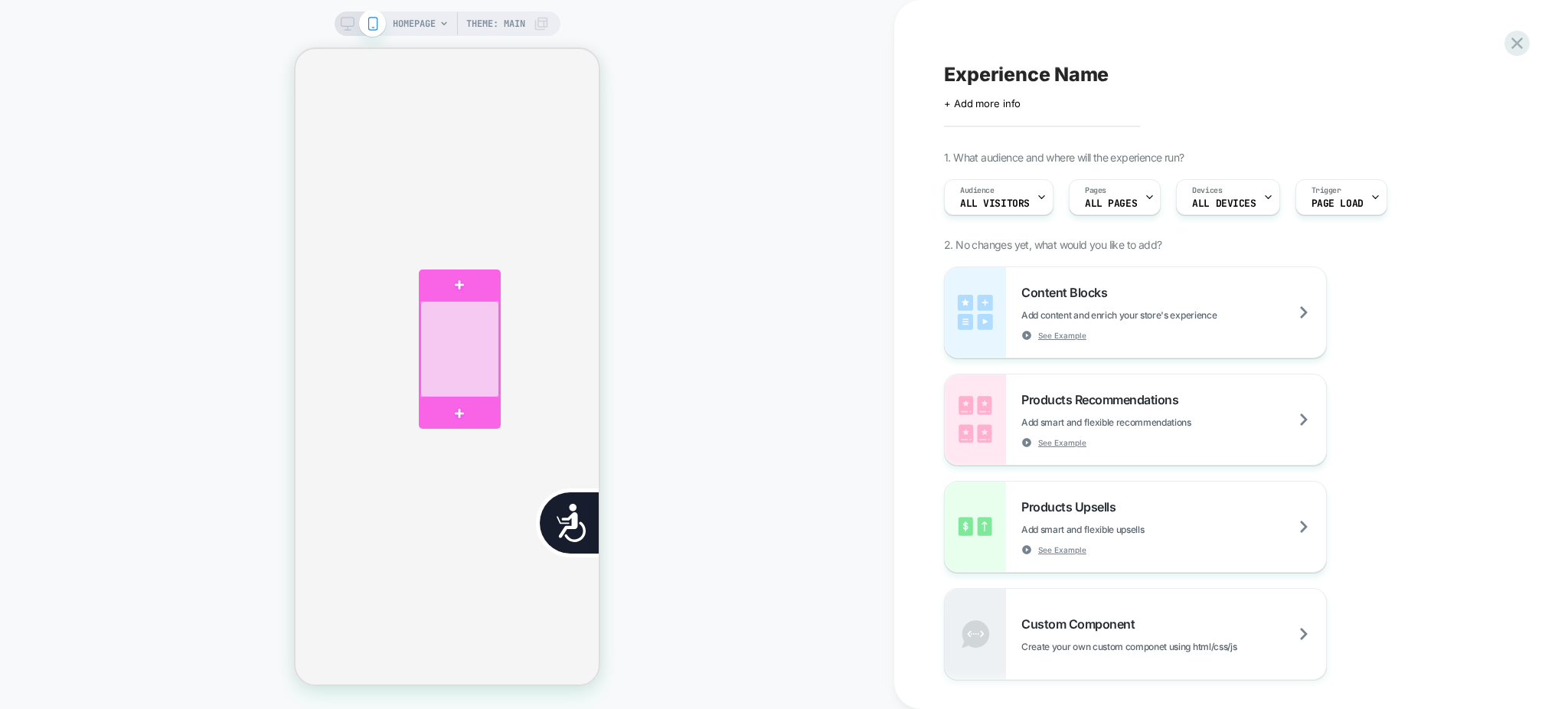
click at [453, 358] on div at bounding box center [459, 349] width 78 height 96
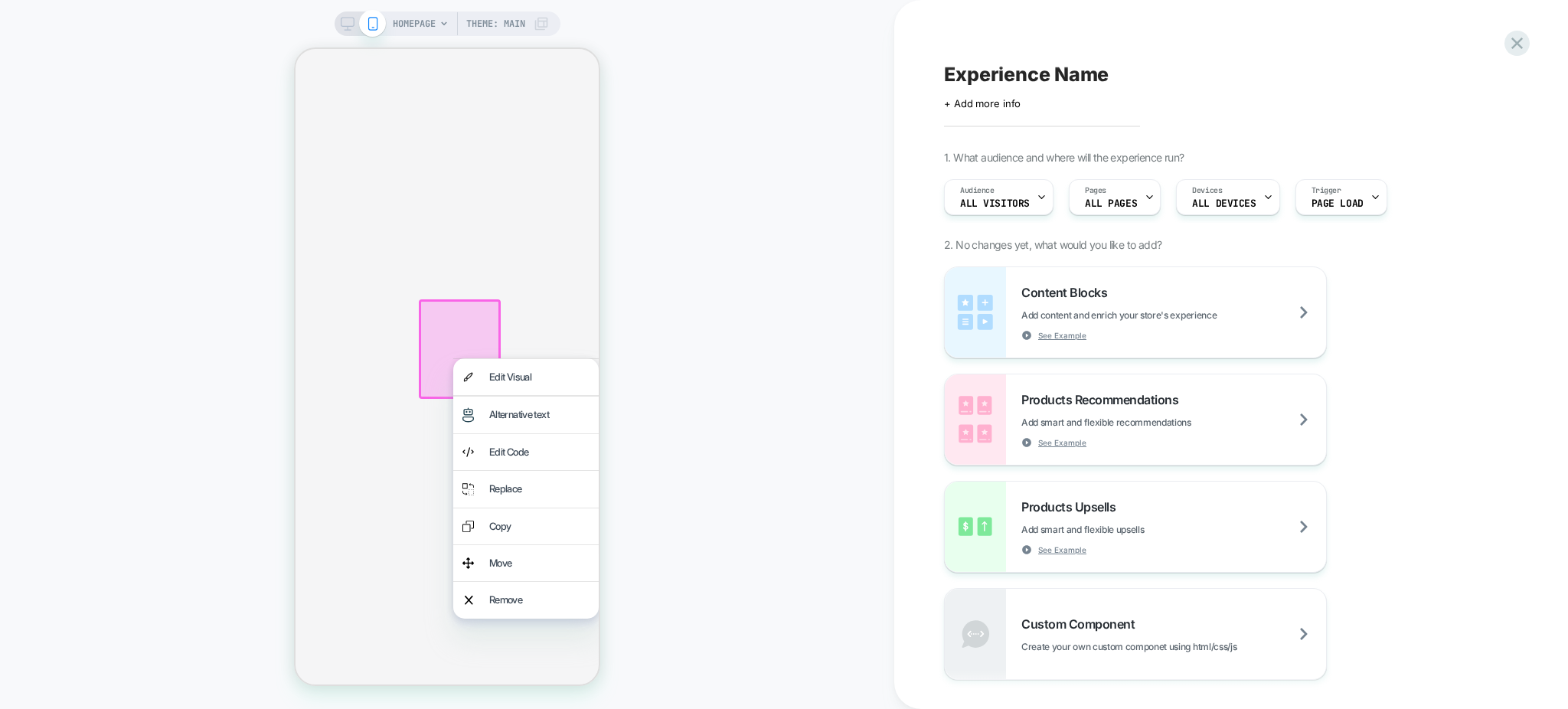
scroll to position [0, 304]
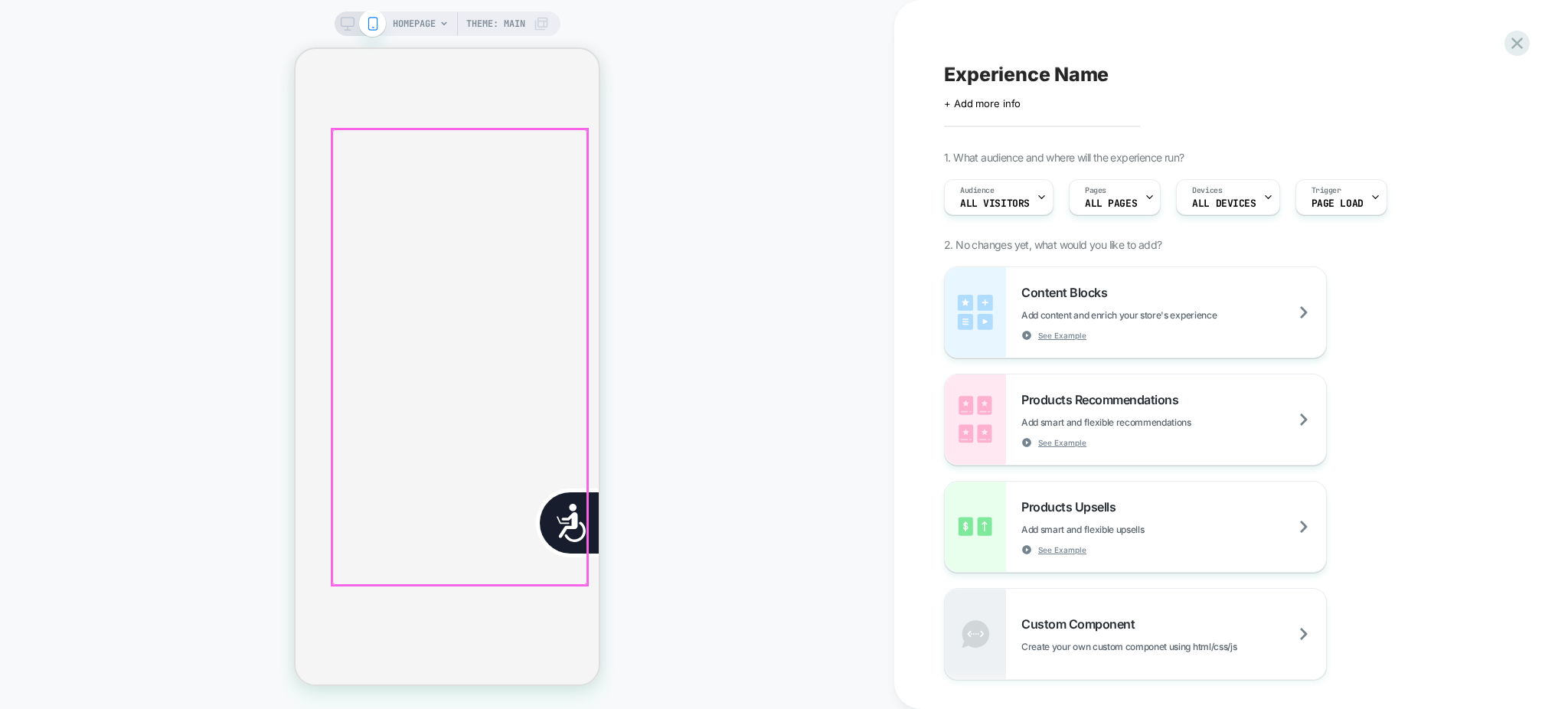
scroll to position [0, 0]
click at [453, 362] on div at bounding box center [459, 357] width 255 height 456
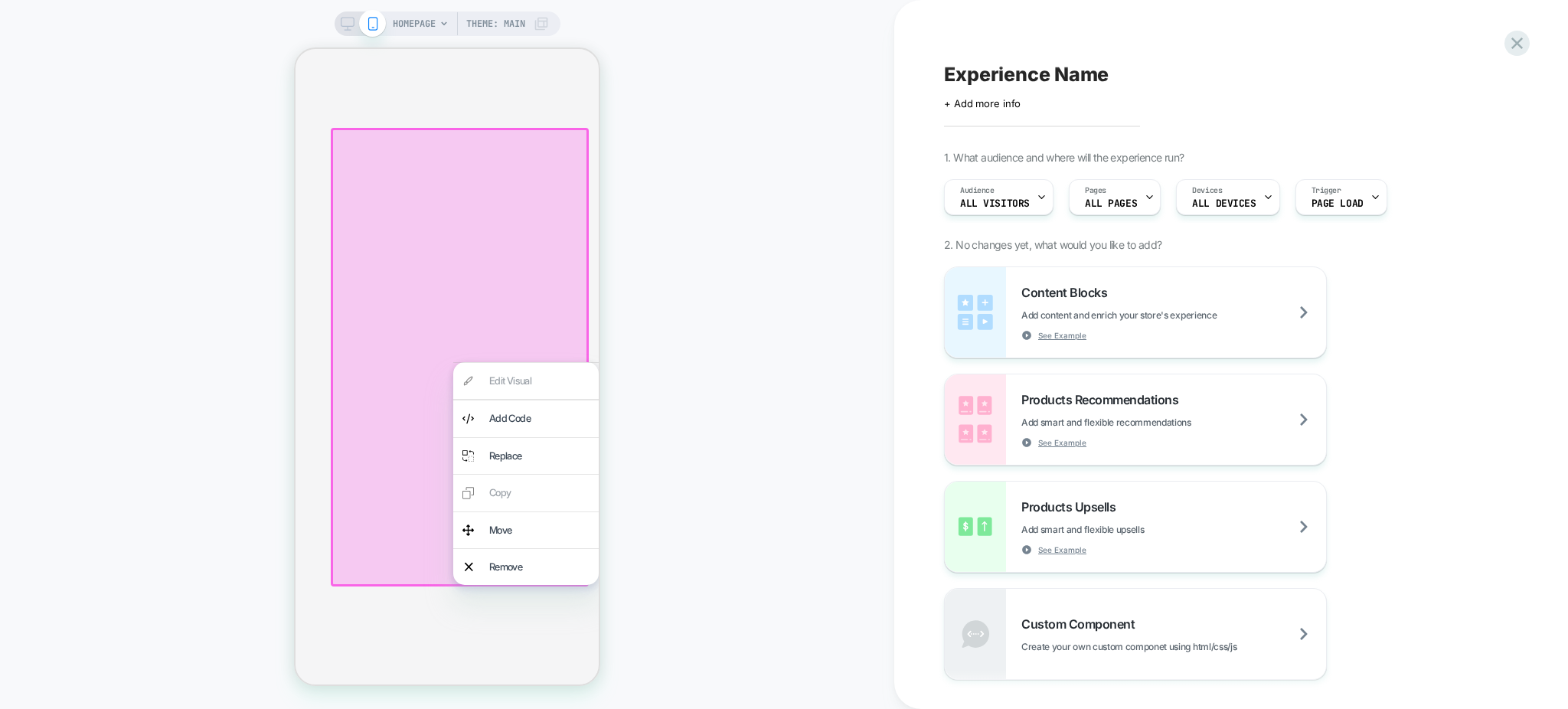
click at [476, 243] on div at bounding box center [459, 357] width 258 height 458
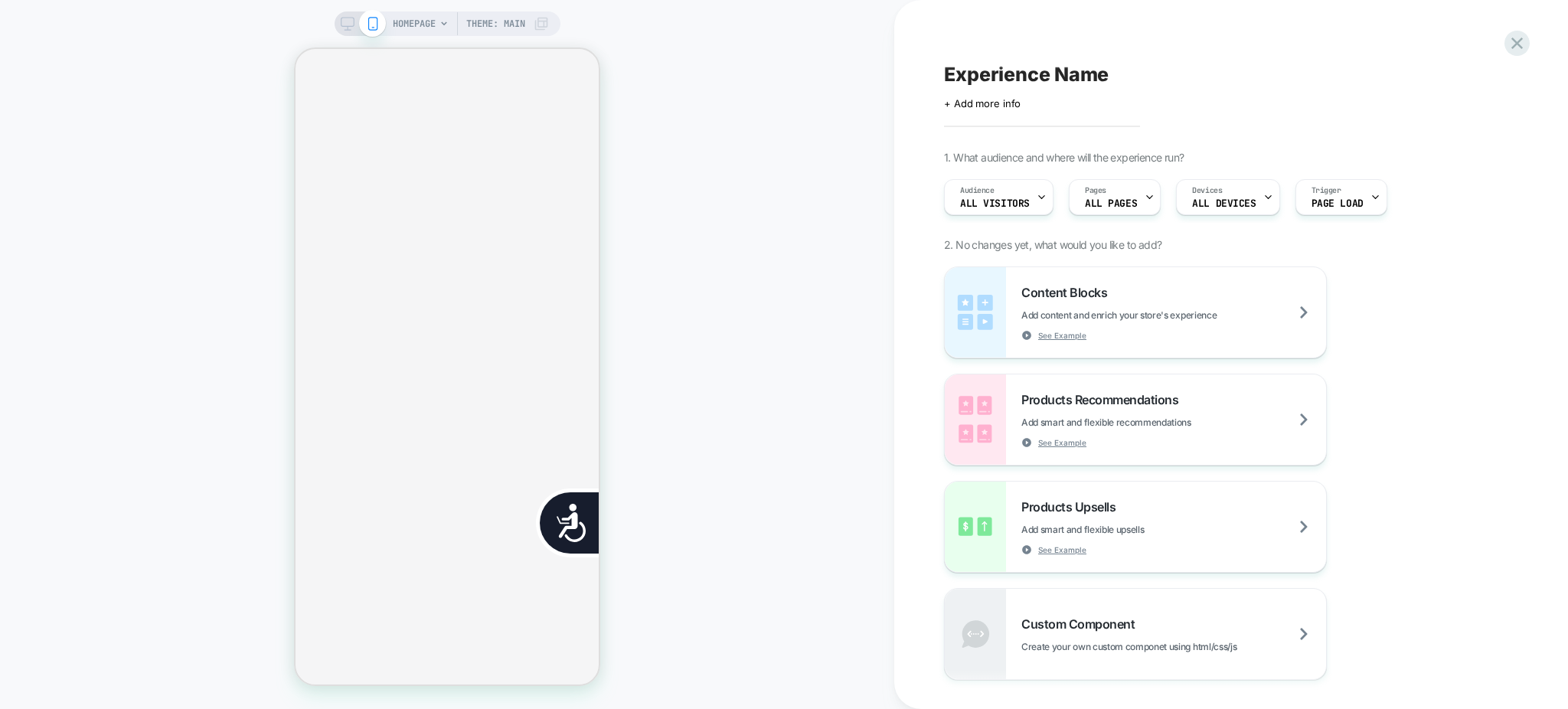
click at [682, 252] on div "HOMEPAGE Theme: MAIN" at bounding box center [447, 354] width 894 height 678
click at [302, 123] on icon "Close" at bounding box center [302, 123] width 0 height 0
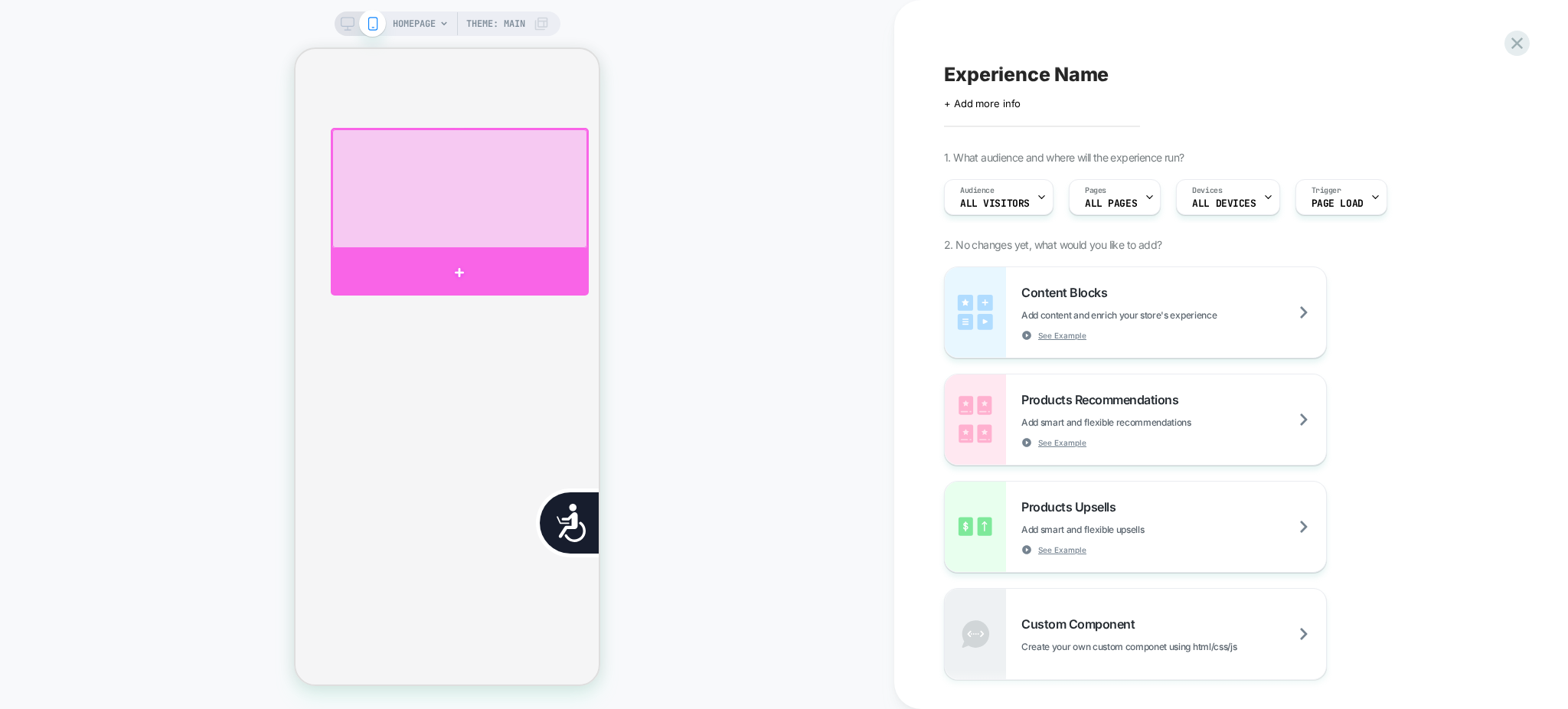
click at [461, 258] on div at bounding box center [459, 272] width 258 height 46
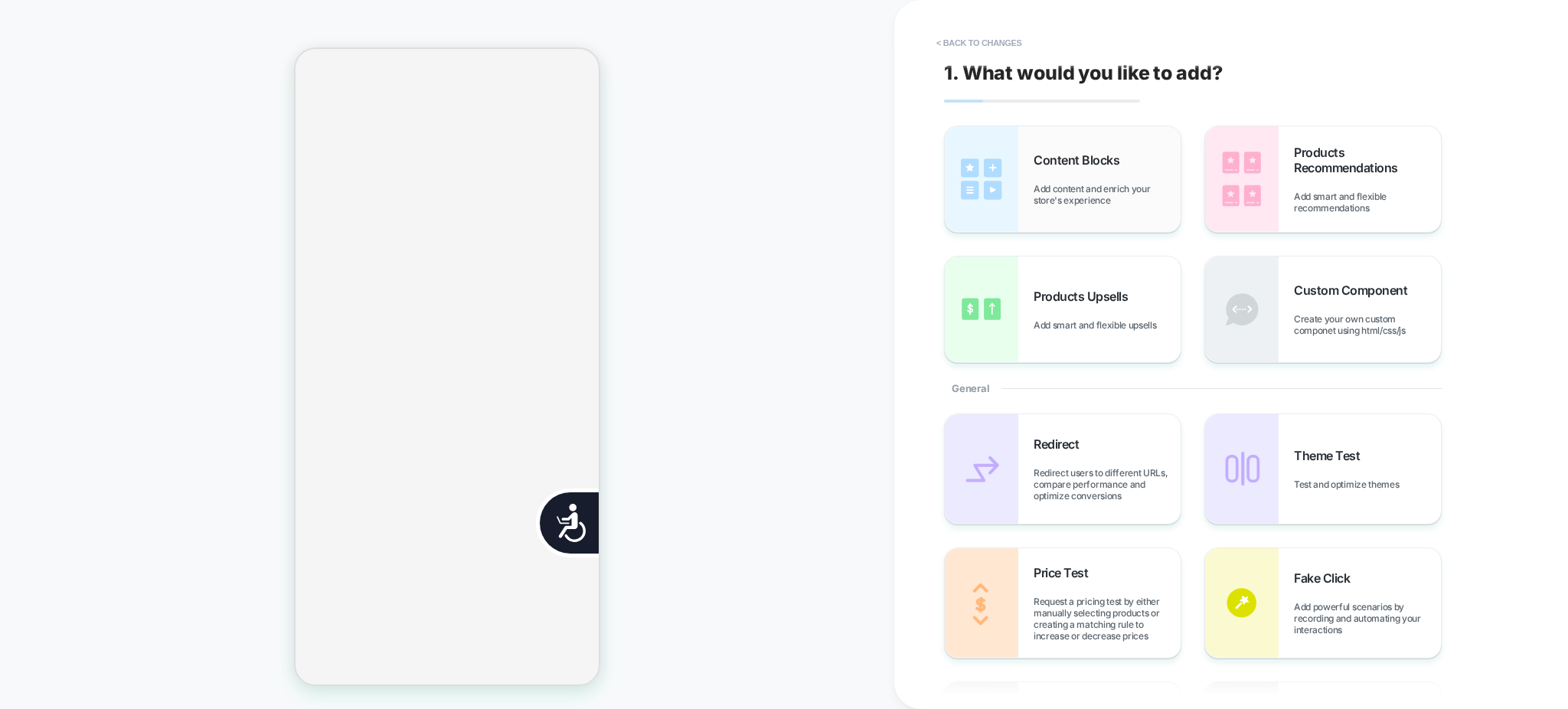
scroll to position [0, 0]
click at [1035, 166] on span "Content Blocks" at bounding box center [1080, 160] width 93 height 16
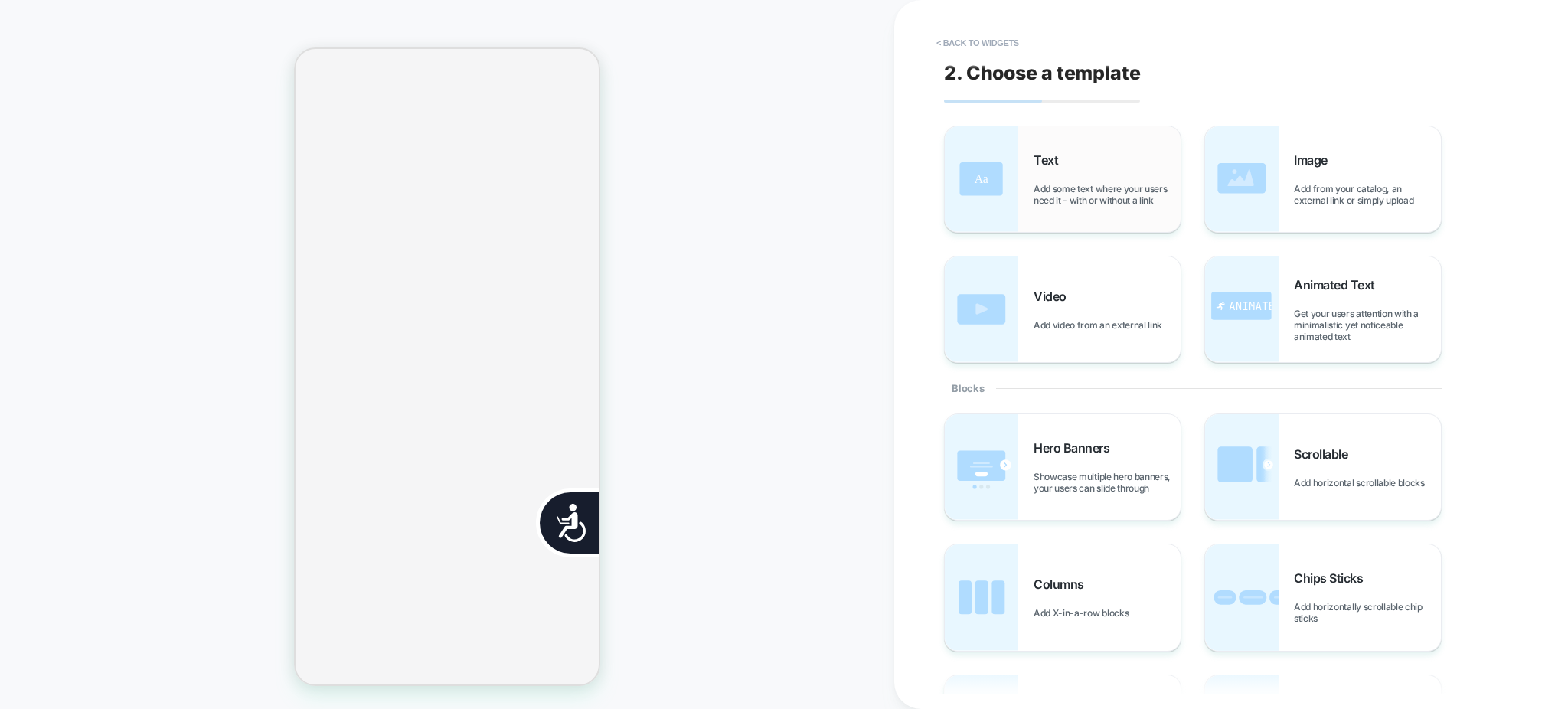
click at [1078, 170] on div "Text Add some text where your users need it - with or without a link" at bounding box center [1107, 179] width 147 height 53
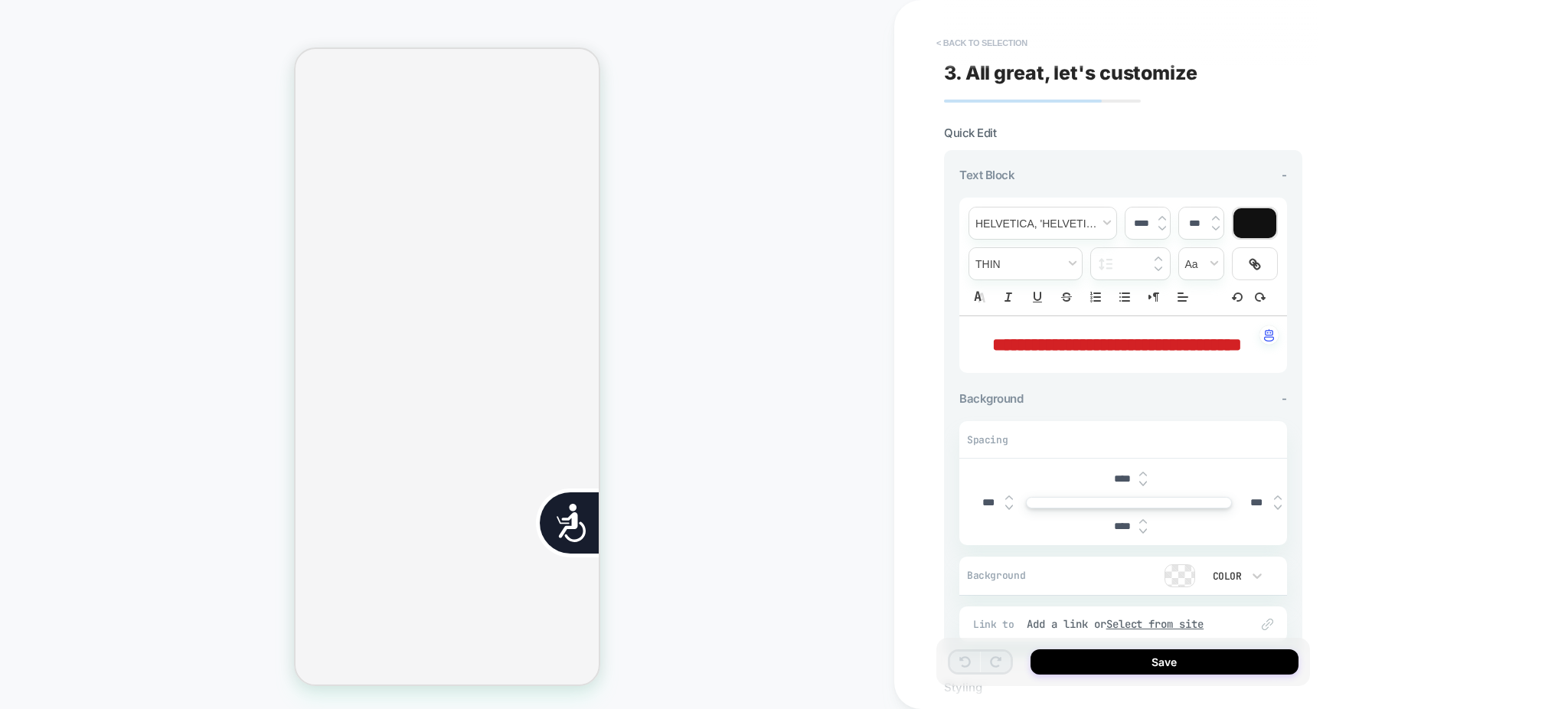
click at [982, 44] on button "< Back to selection" at bounding box center [981, 43] width 106 height 24
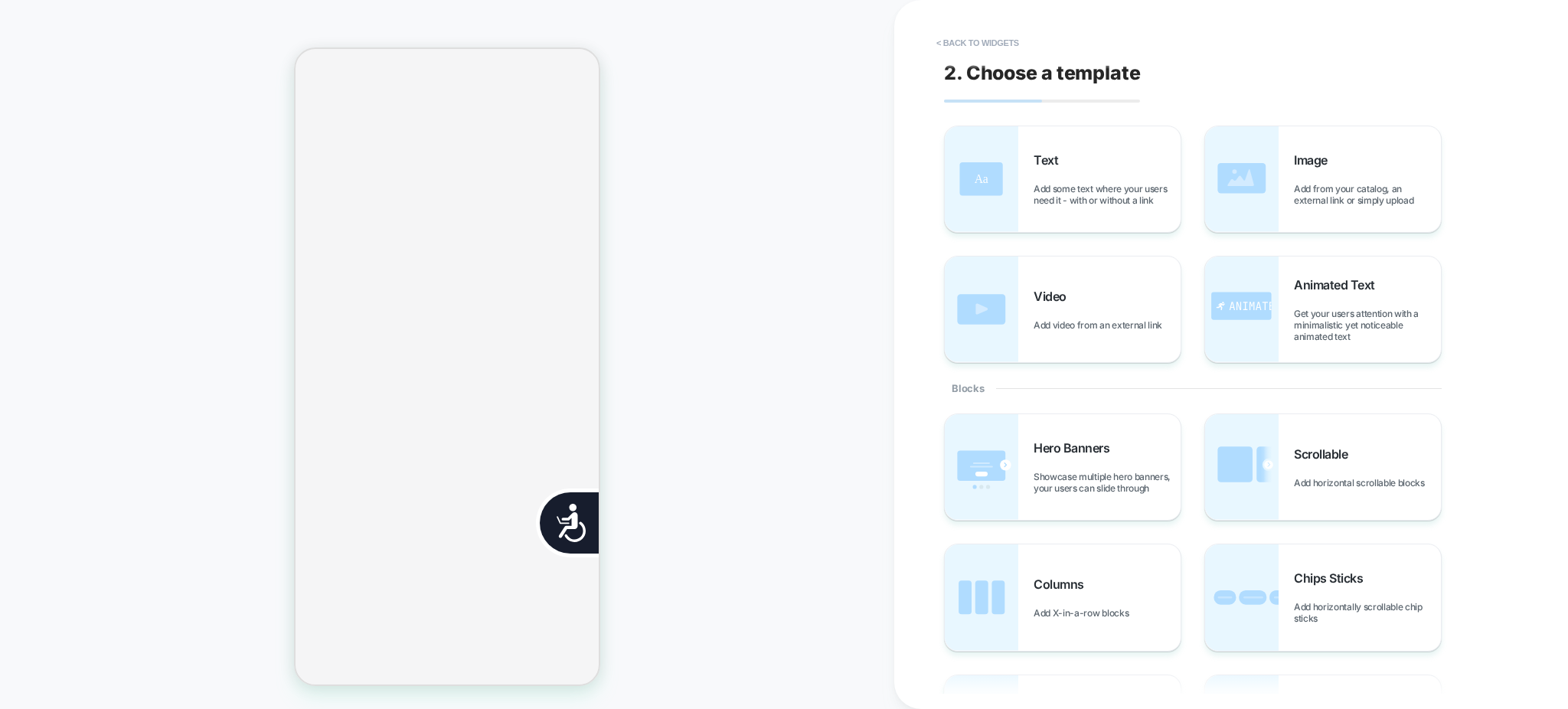
click at [982, 44] on button "< Back to widgets" at bounding box center [978, 43] width 98 height 24
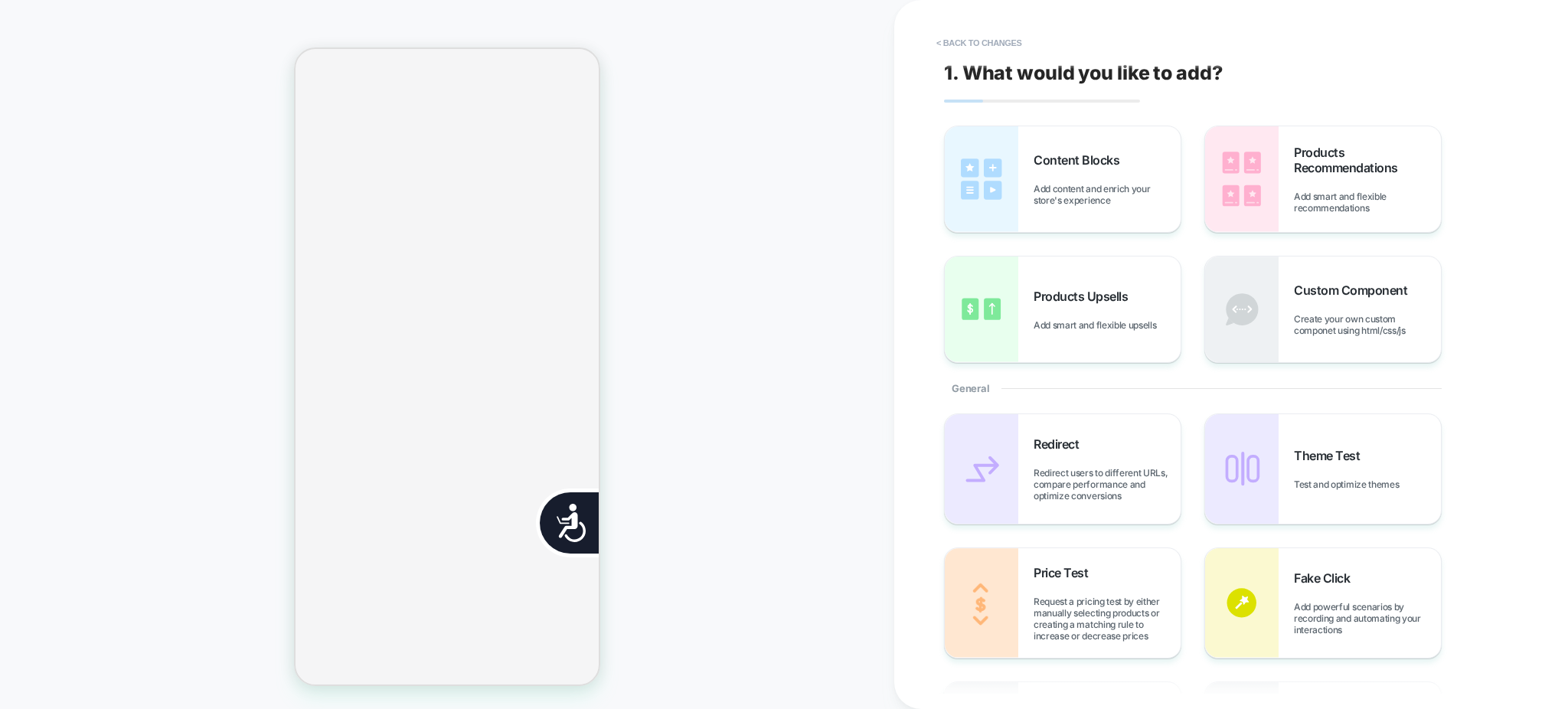
click at [982, 44] on button "< Back to changes" at bounding box center [978, 43] width 101 height 24
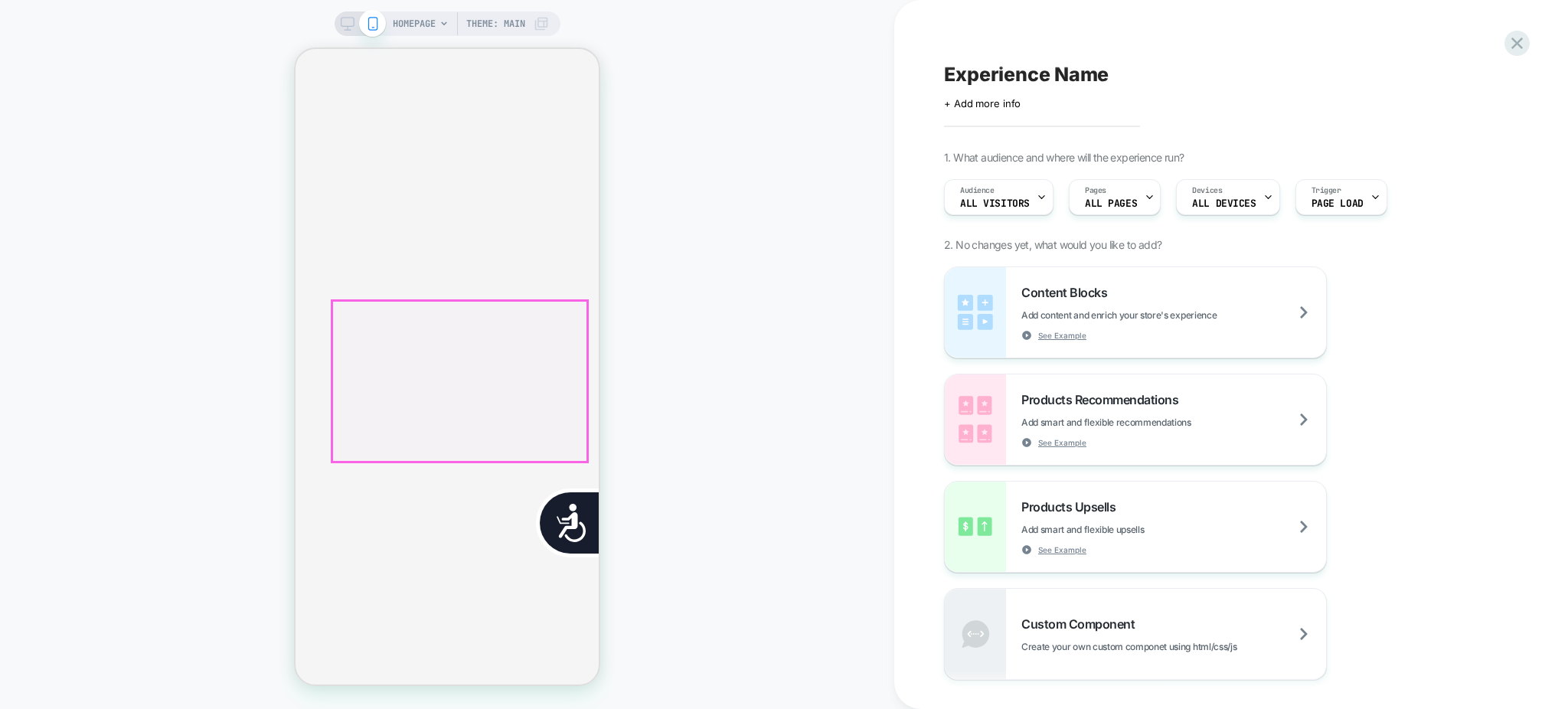
scroll to position [0, 311]
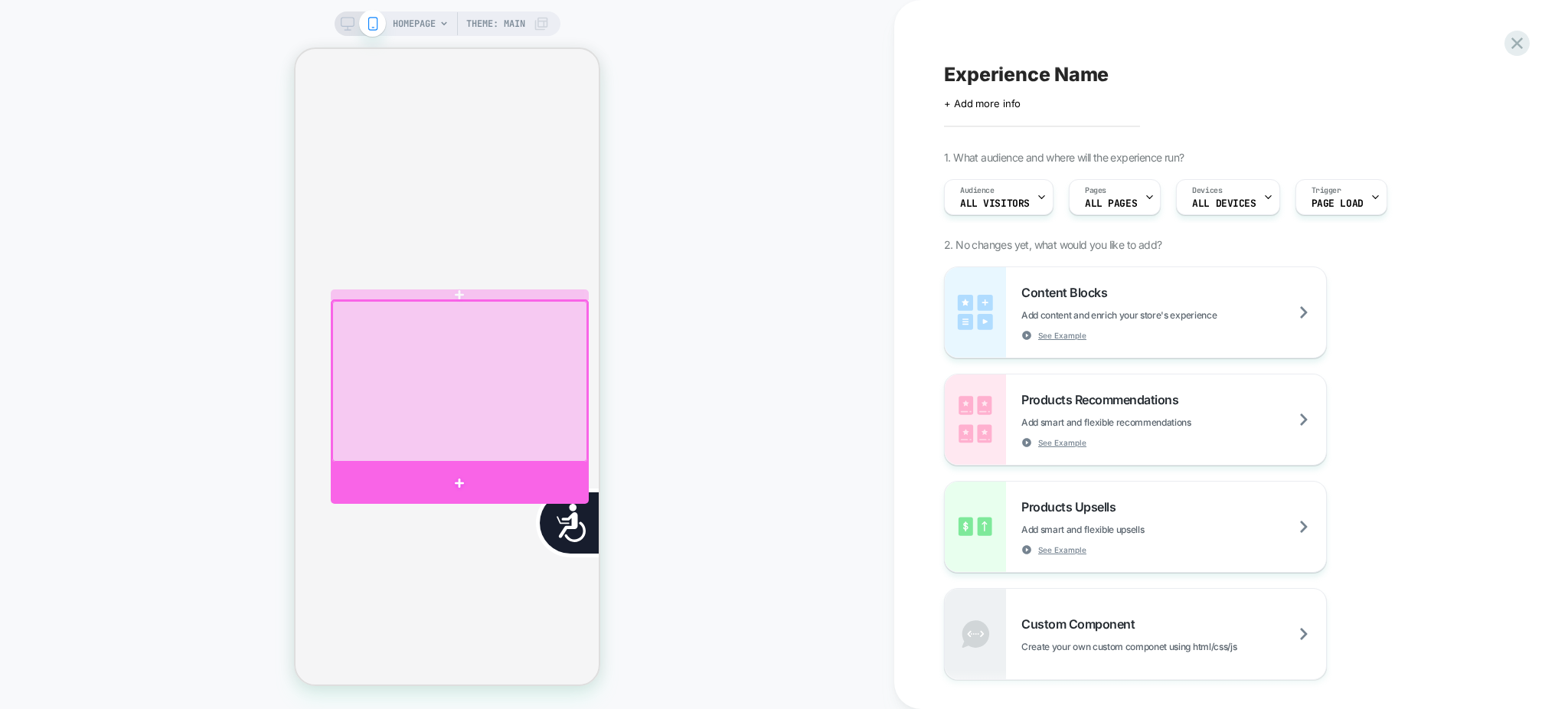
click at [395, 476] on div at bounding box center [459, 482] width 258 height 40
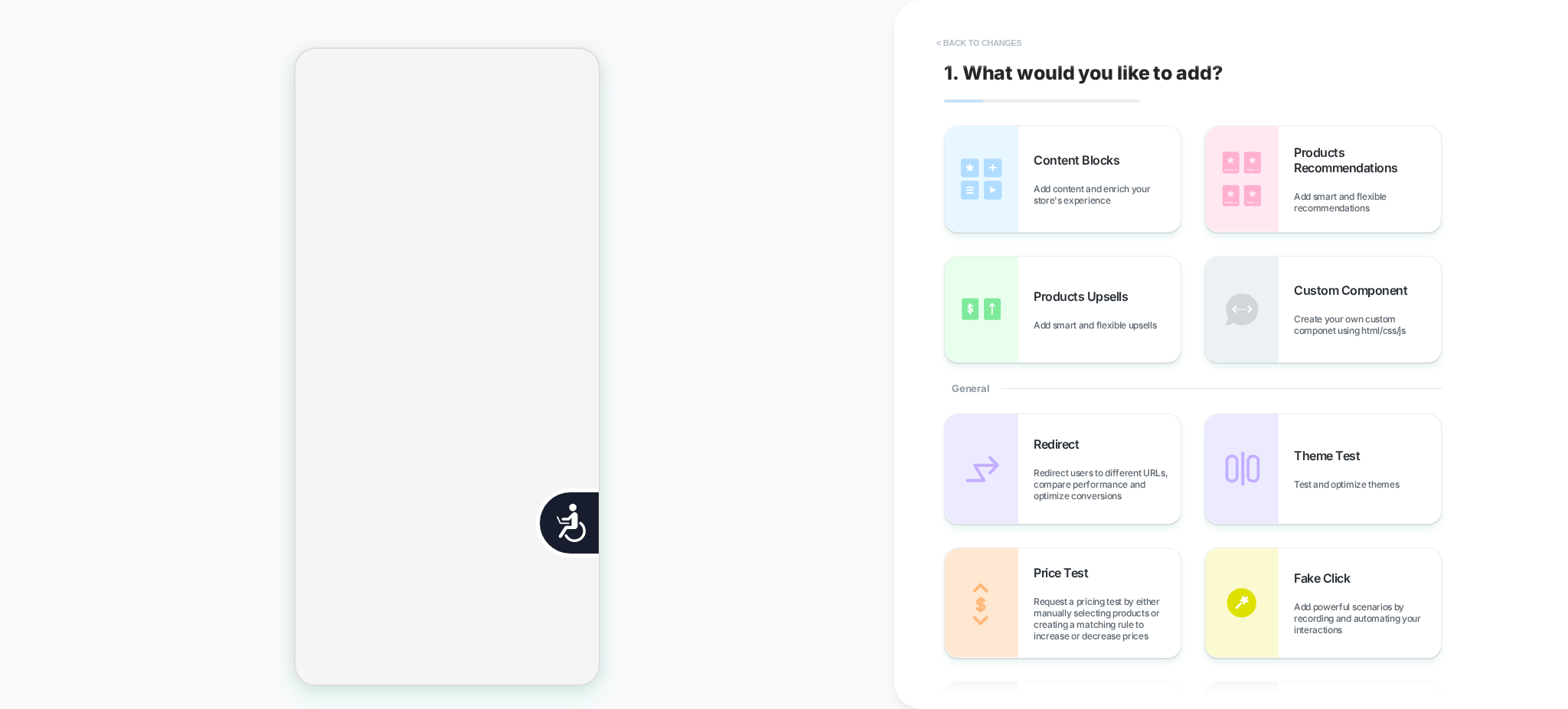
click at [1001, 47] on button "< Back to changes" at bounding box center [978, 43] width 101 height 24
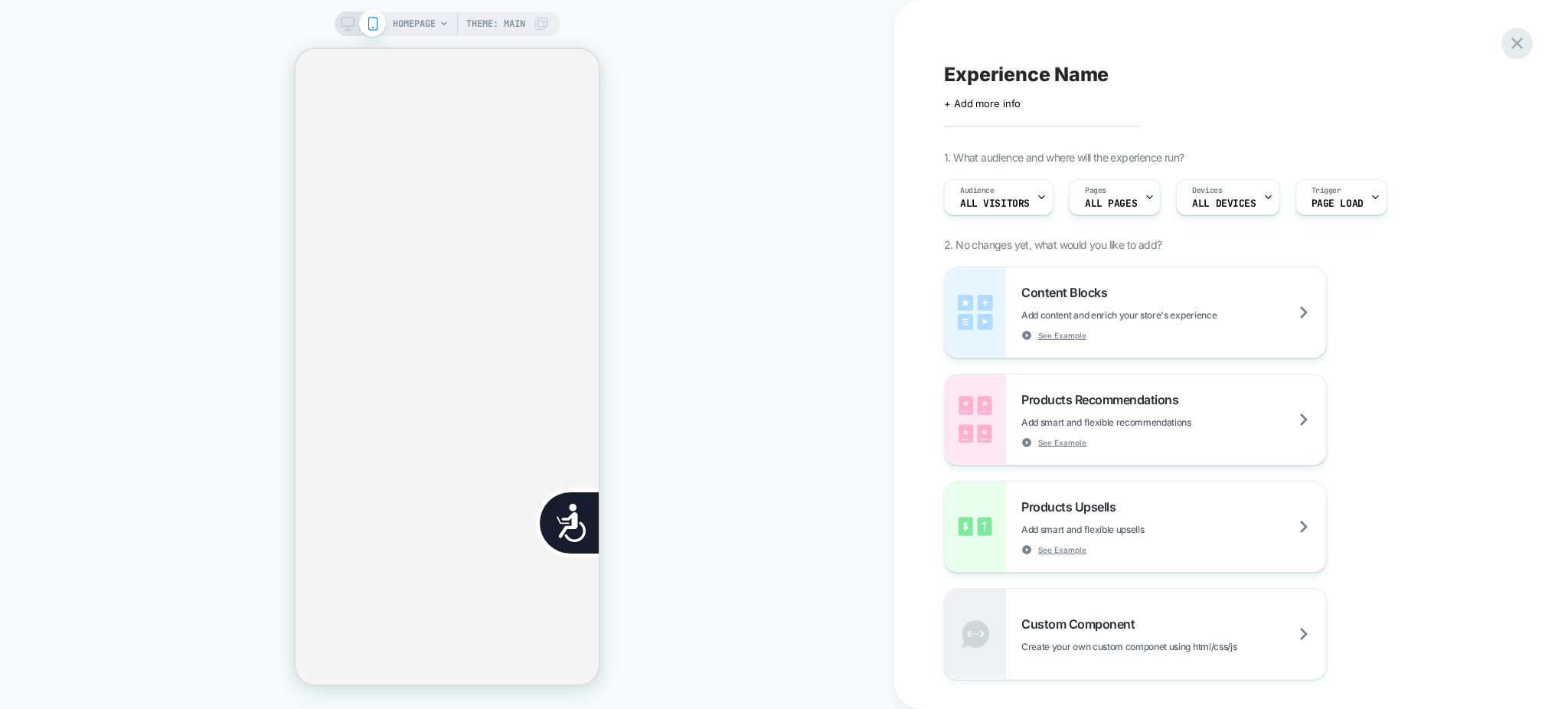
click at [1524, 49] on icon at bounding box center [1517, 43] width 21 height 21
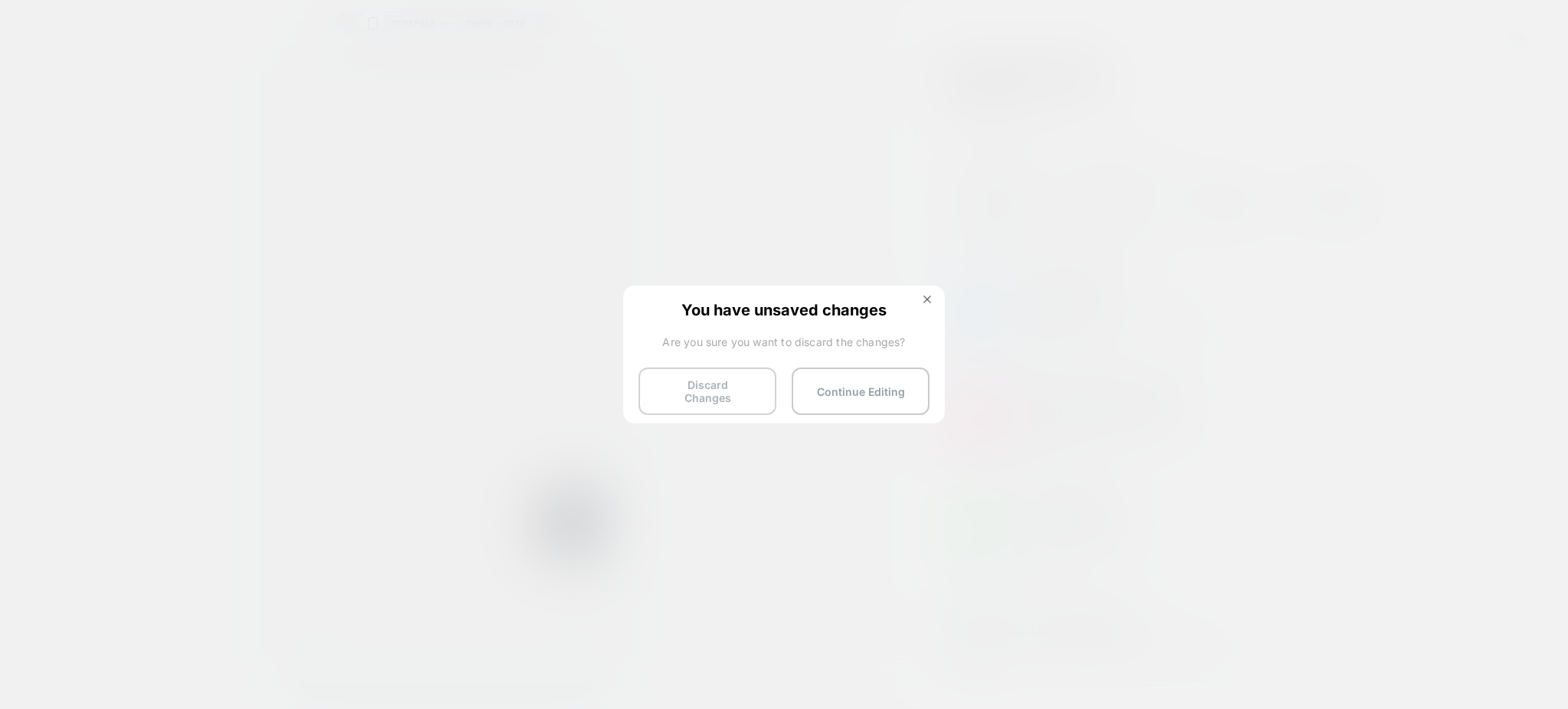
click at [675, 393] on button "Discard Changes" at bounding box center [708, 390] width 138 height 47
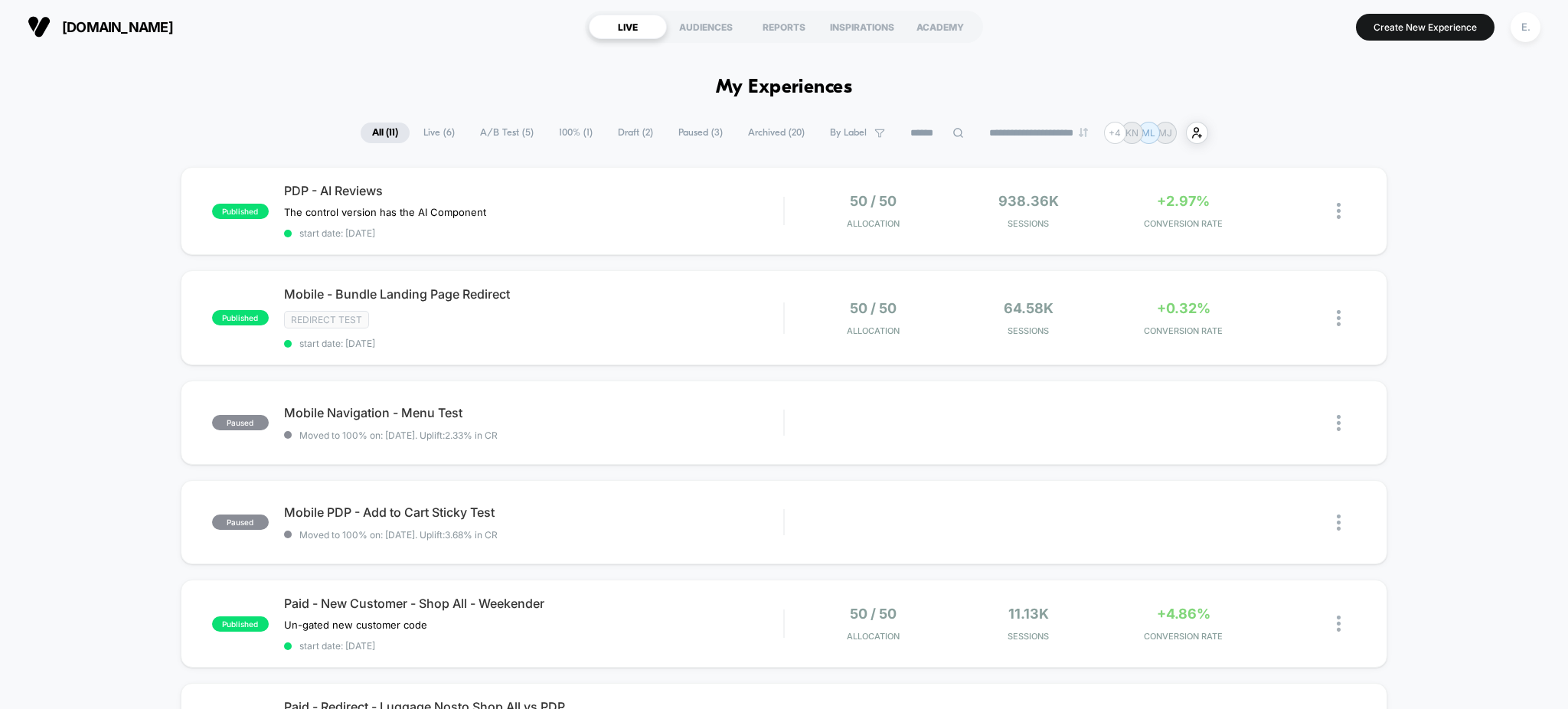
click at [618, 134] on span "Draft ( 2 )" at bounding box center [635, 133] width 59 height 21
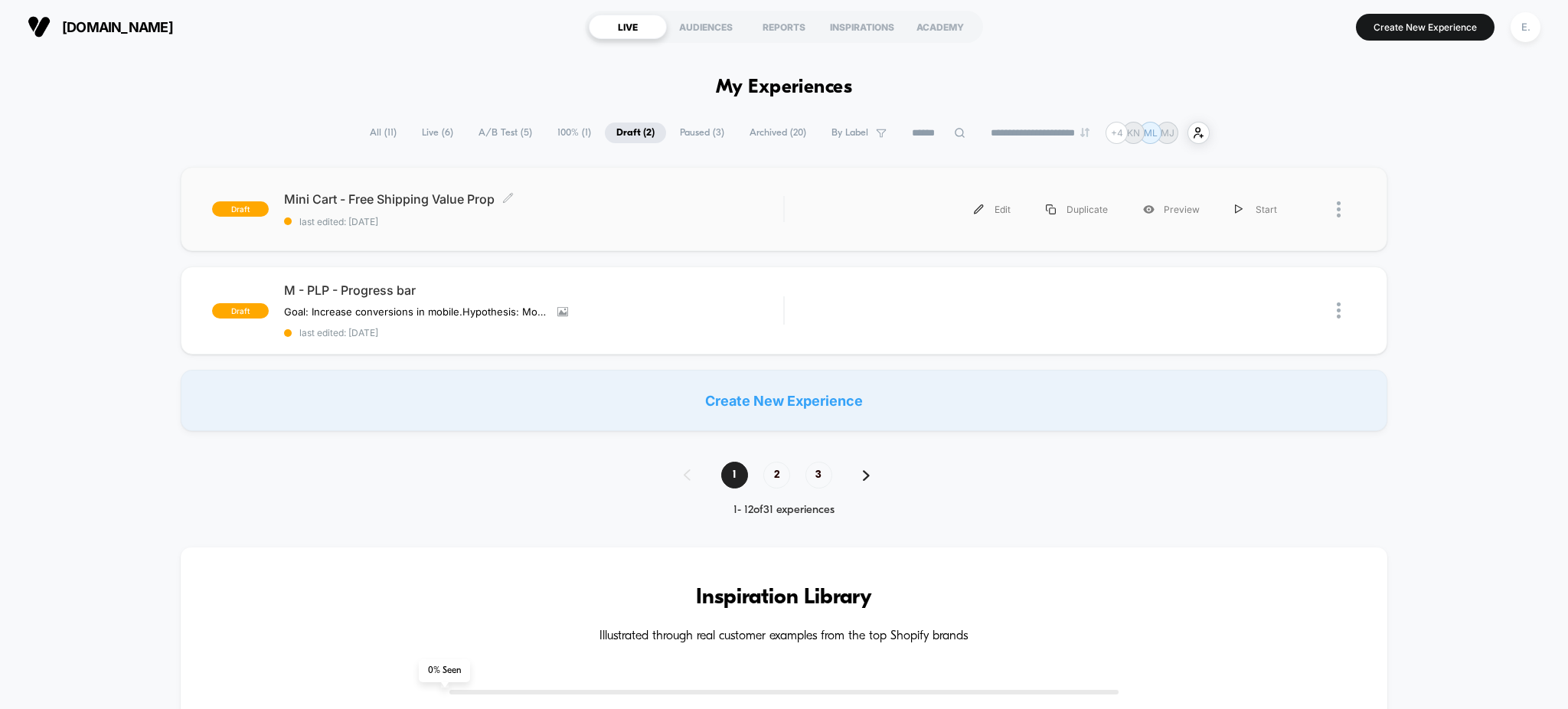
click at [534, 227] on span "last edited: [DATE]" at bounding box center [534, 221] width 500 height 11
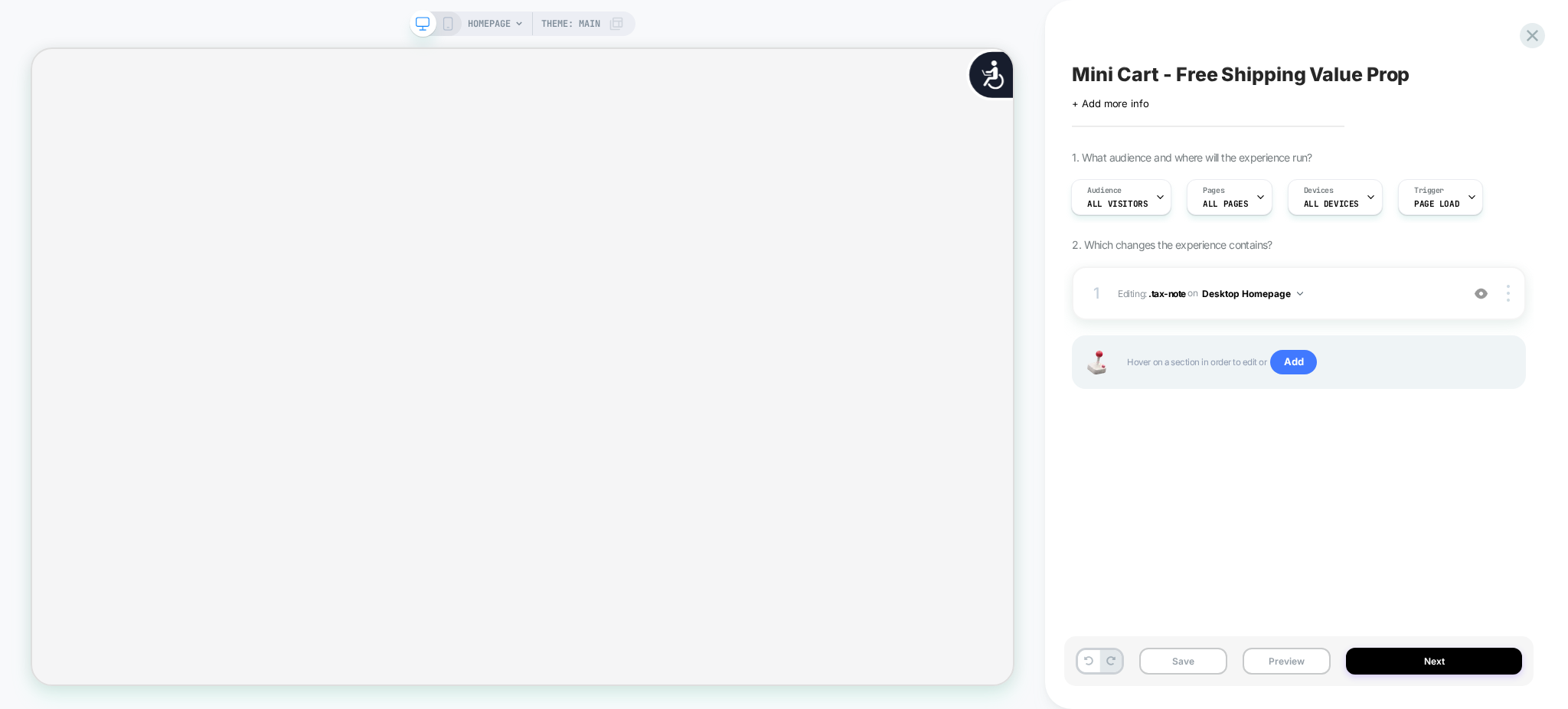
scroll to position [0, 1323]
click at [1123, 199] on span "All Visitors" at bounding box center [1117, 203] width 60 height 10
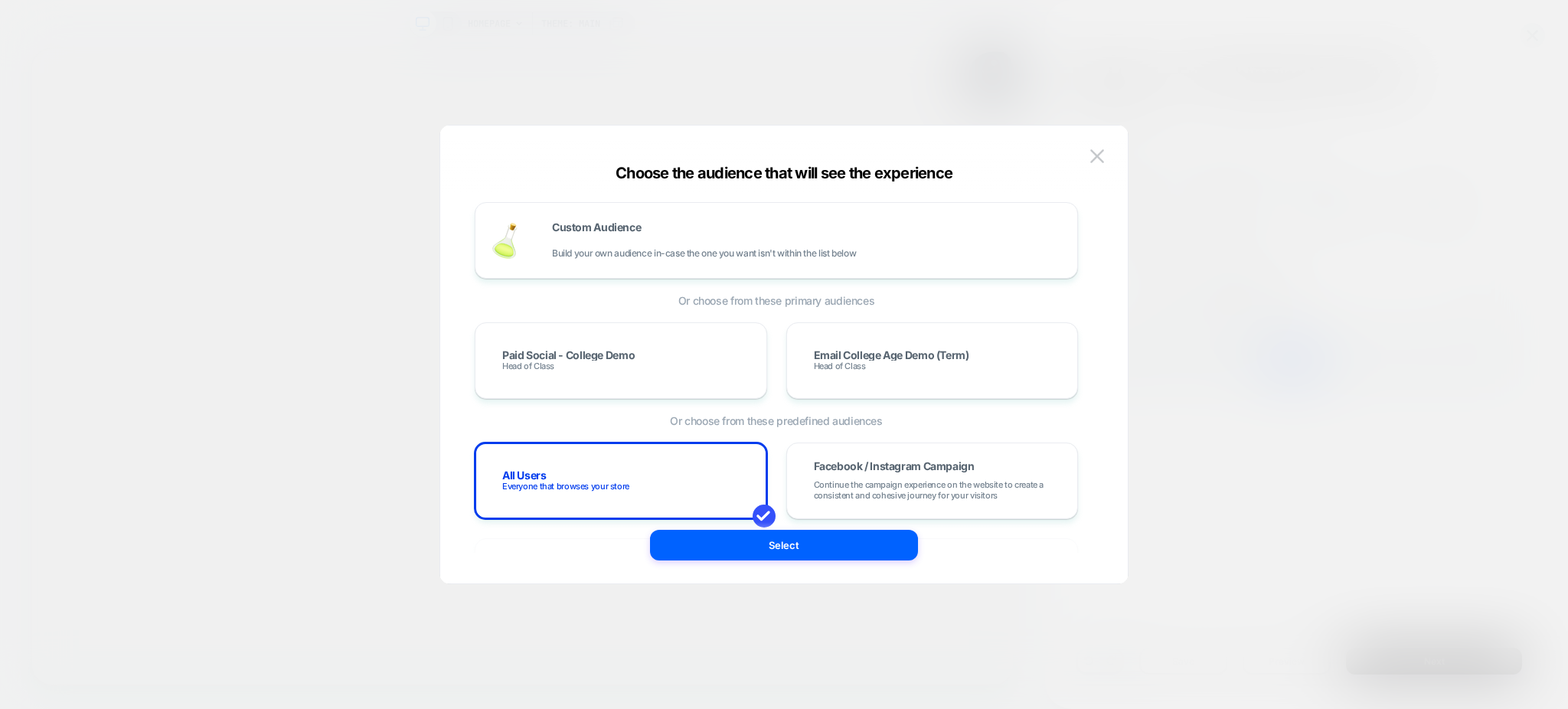
scroll to position [0, 0]
click at [632, 228] on span "Custom Audience" at bounding box center [596, 227] width 89 height 10
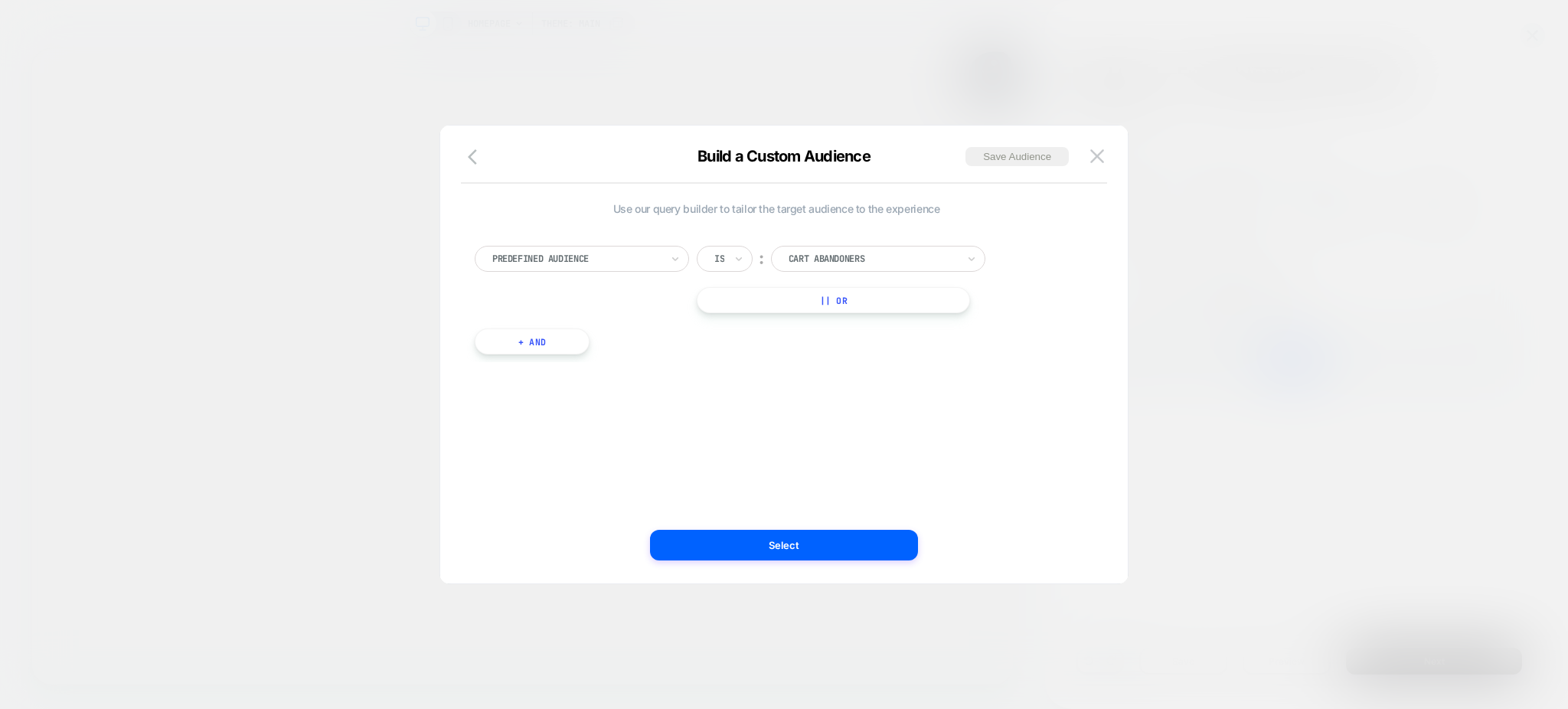
click at [578, 269] on div "Predefined Audience" at bounding box center [582, 258] width 215 height 26
click at [484, 154] on icon "button" at bounding box center [477, 156] width 18 height 18
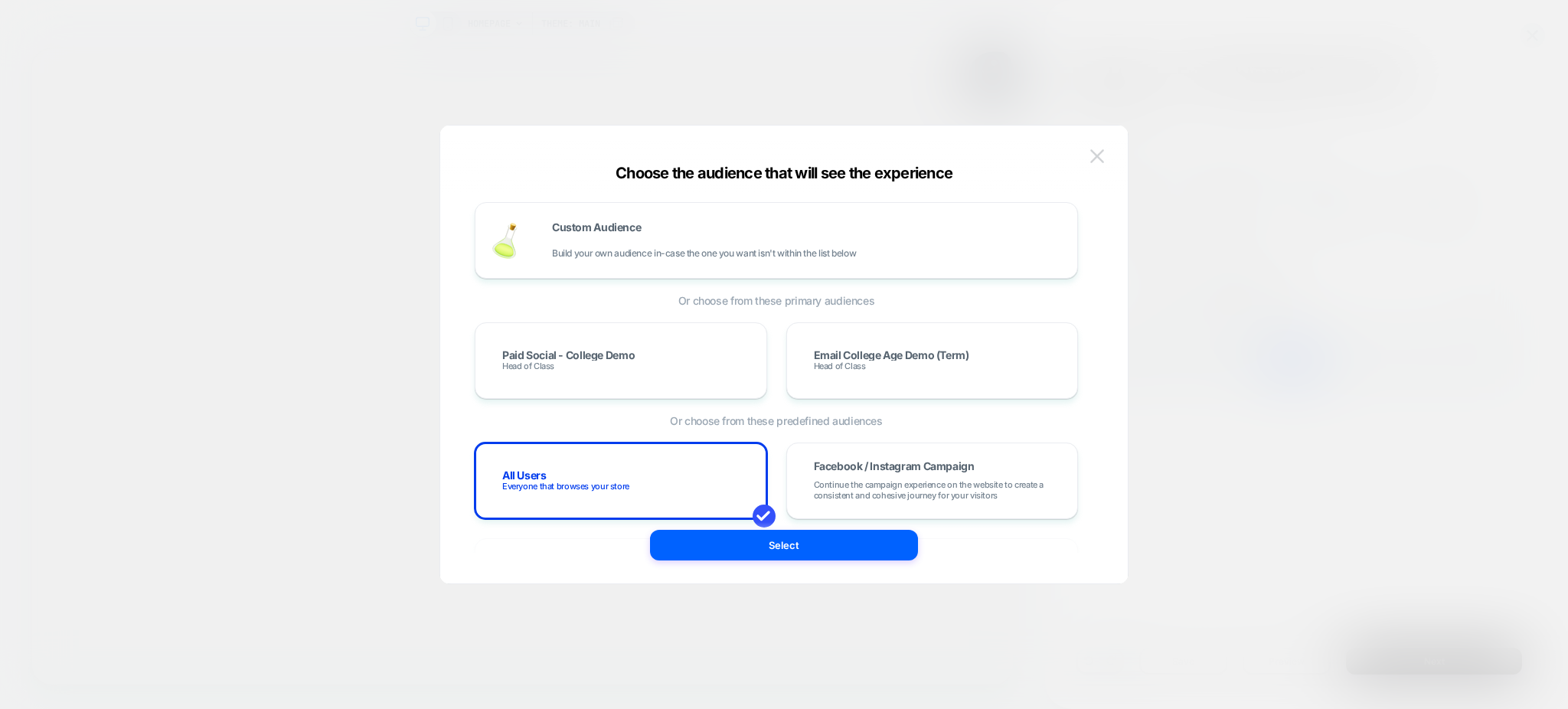
click at [1090, 162] on img at bounding box center [1097, 155] width 14 height 13
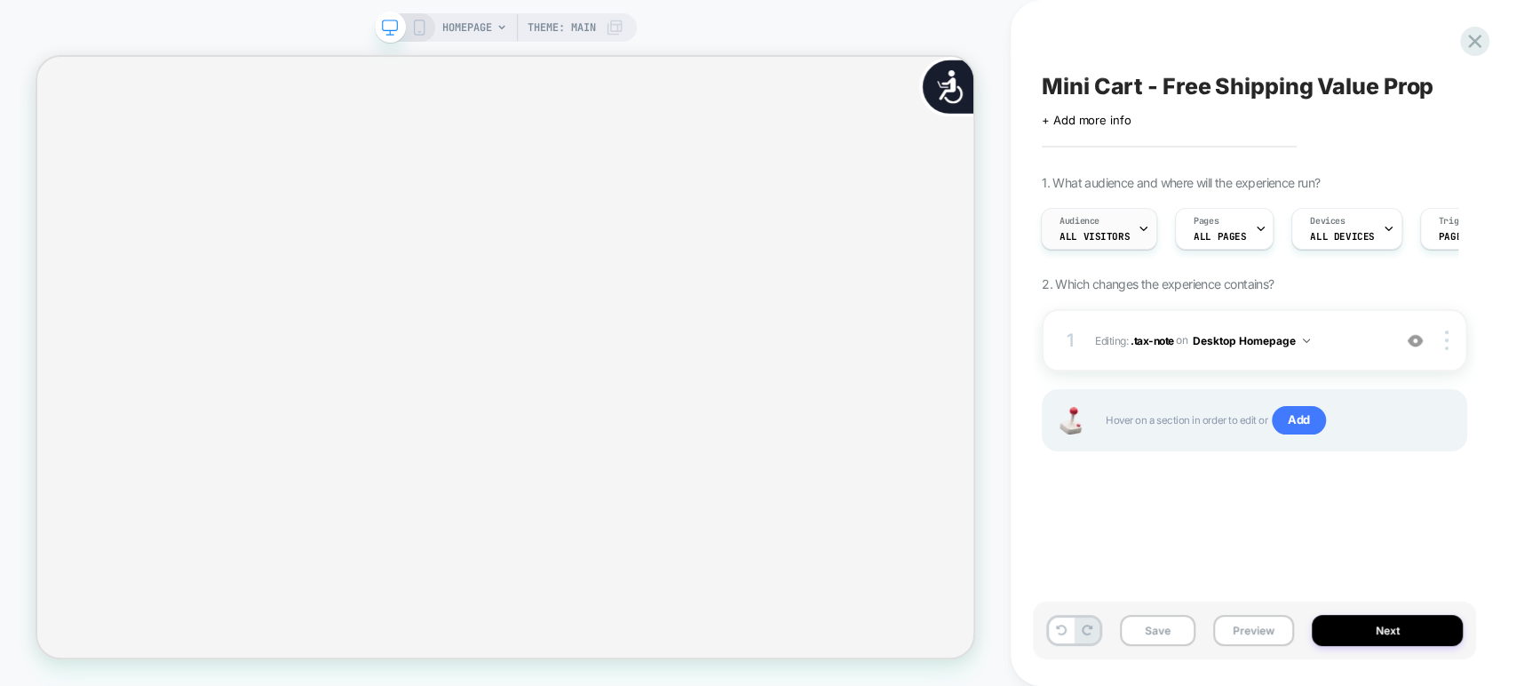
click at [1099, 225] on span "Audience" at bounding box center [1080, 221] width 40 height 12
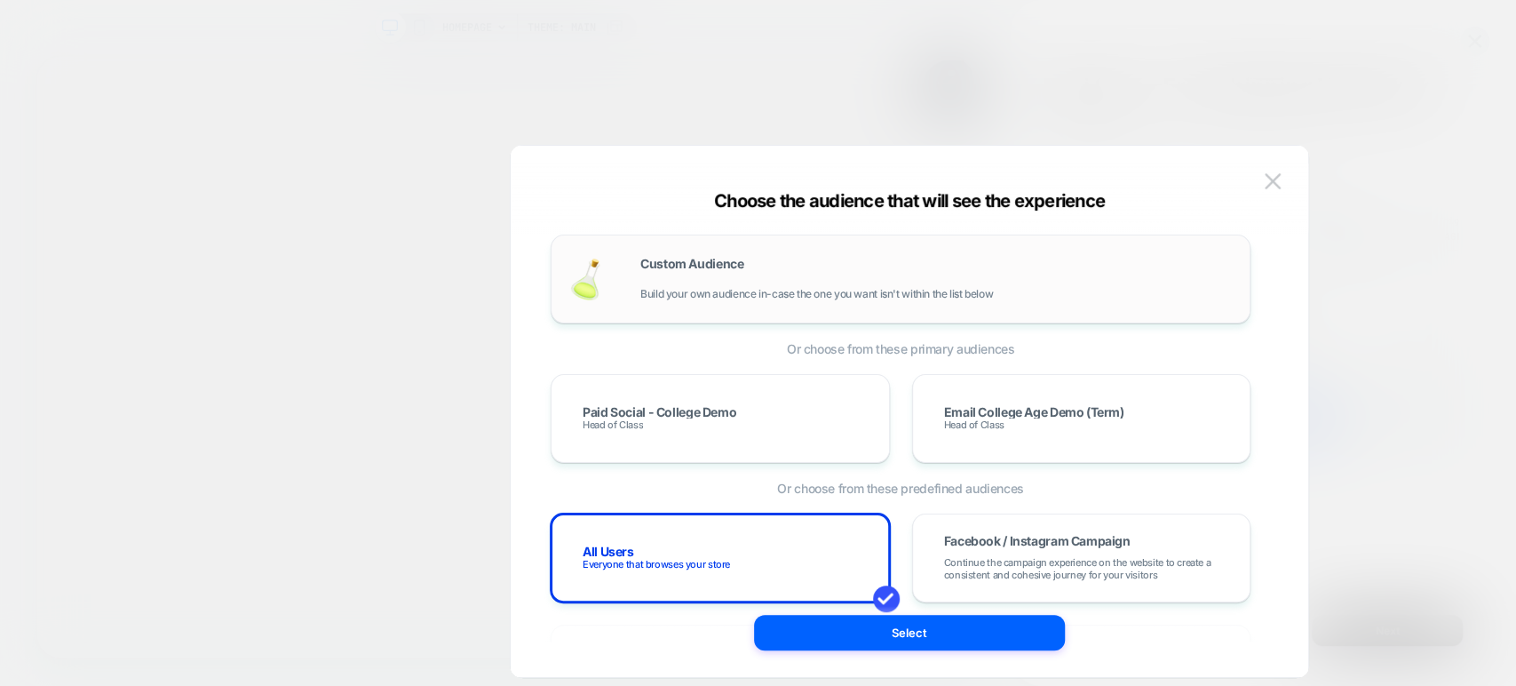
click at [654, 266] on span "Custom Audience" at bounding box center [691, 264] width 103 height 12
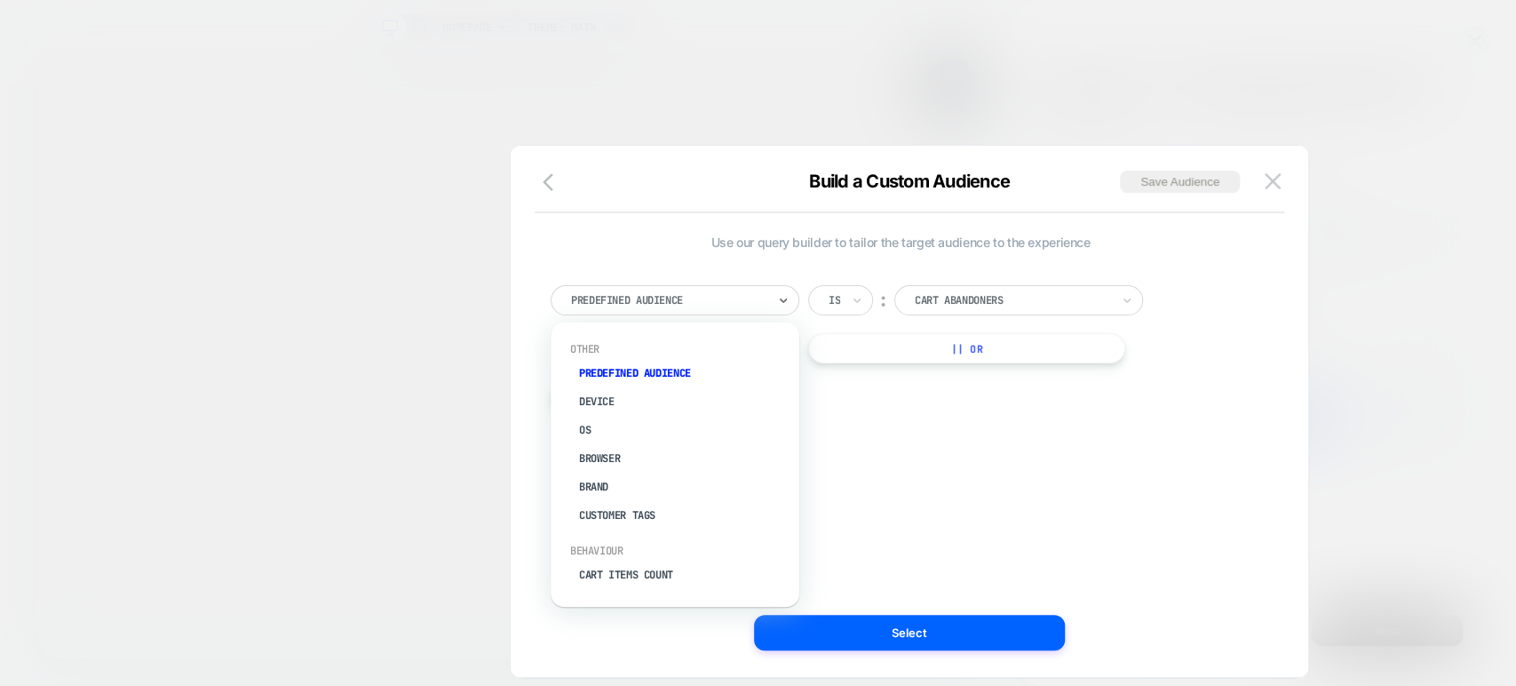
click at [680, 308] on div "Predefined Audience" at bounding box center [668, 300] width 199 height 20
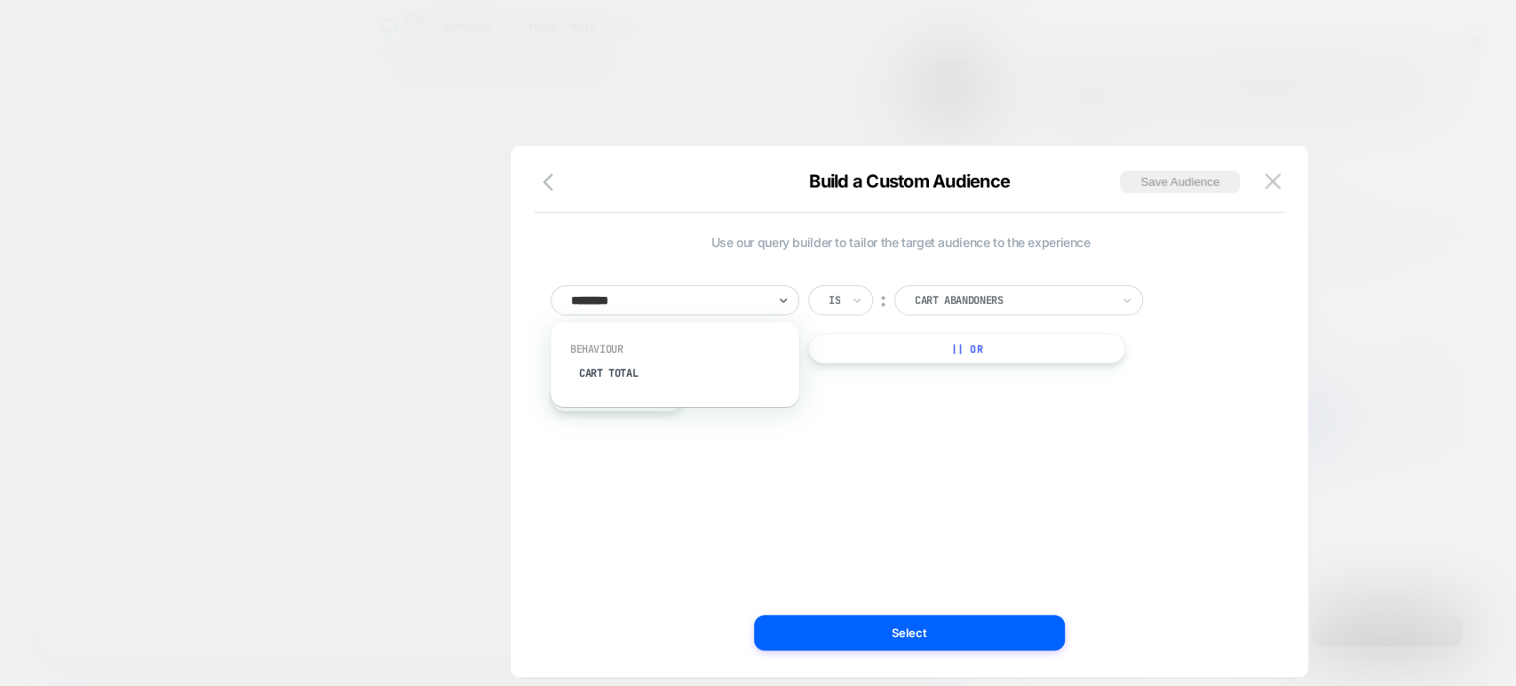
type input "*********"
click at [619, 372] on div "Cart Total" at bounding box center [683, 373] width 231 height 28
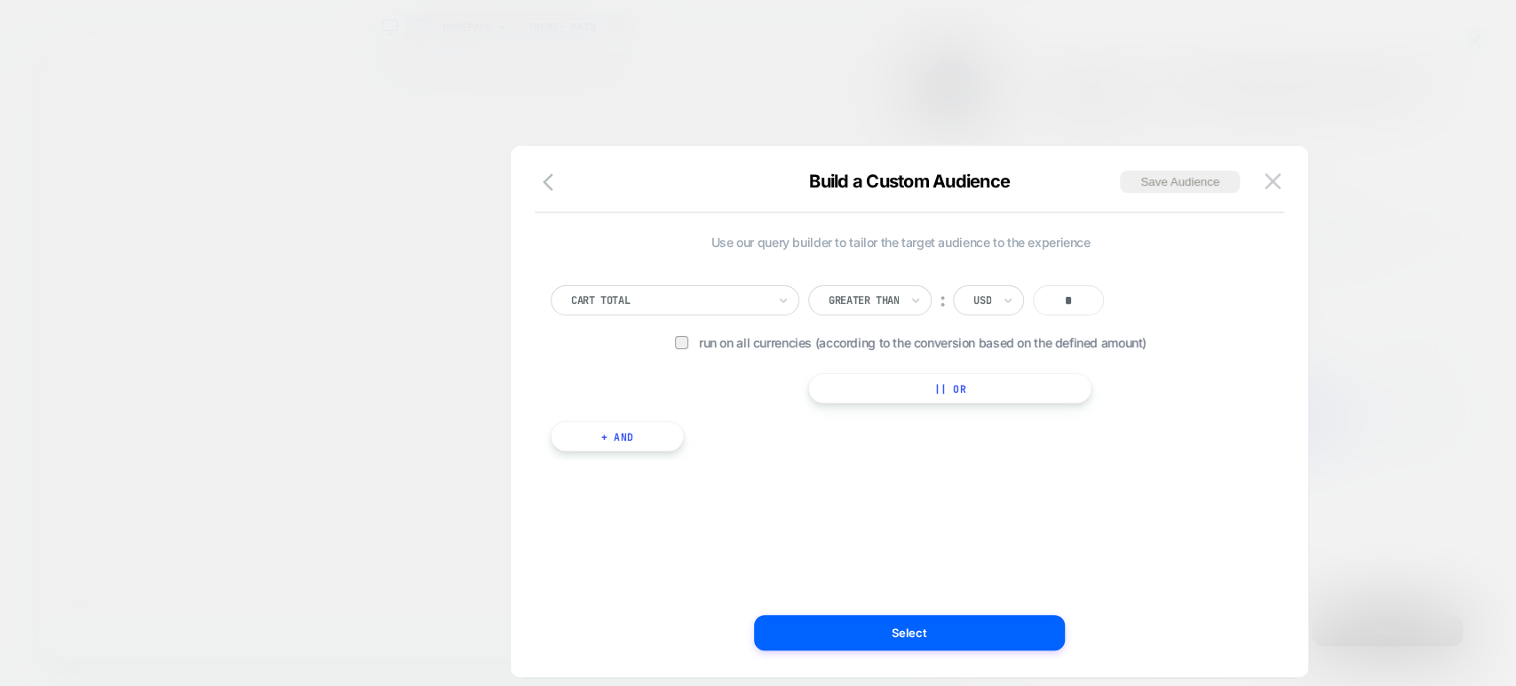
click at [901, 297] on div "Greater Than" at bounding box center [864, 300] width 74 height 20
click at [997, 298] on div "USD" at bounding box center [988, 300] width 71 height 30
click at [1191, 302] on div "Cart Total Greater Than ︰ option USD focused, 1 of 1. 1 result available. Use U…" at bounding box center [901, 344] width 700 height 118
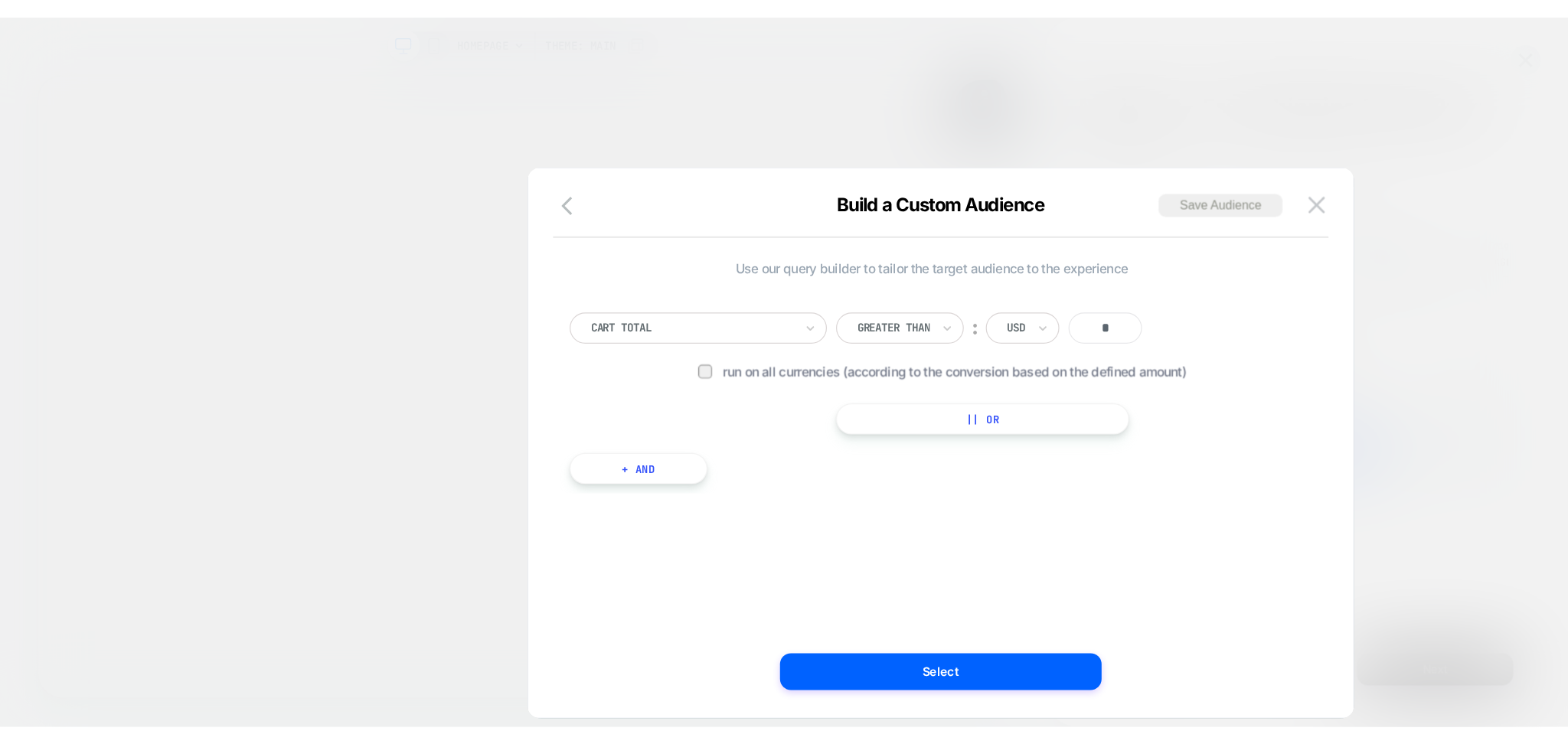
scroll to position [0, 1089]
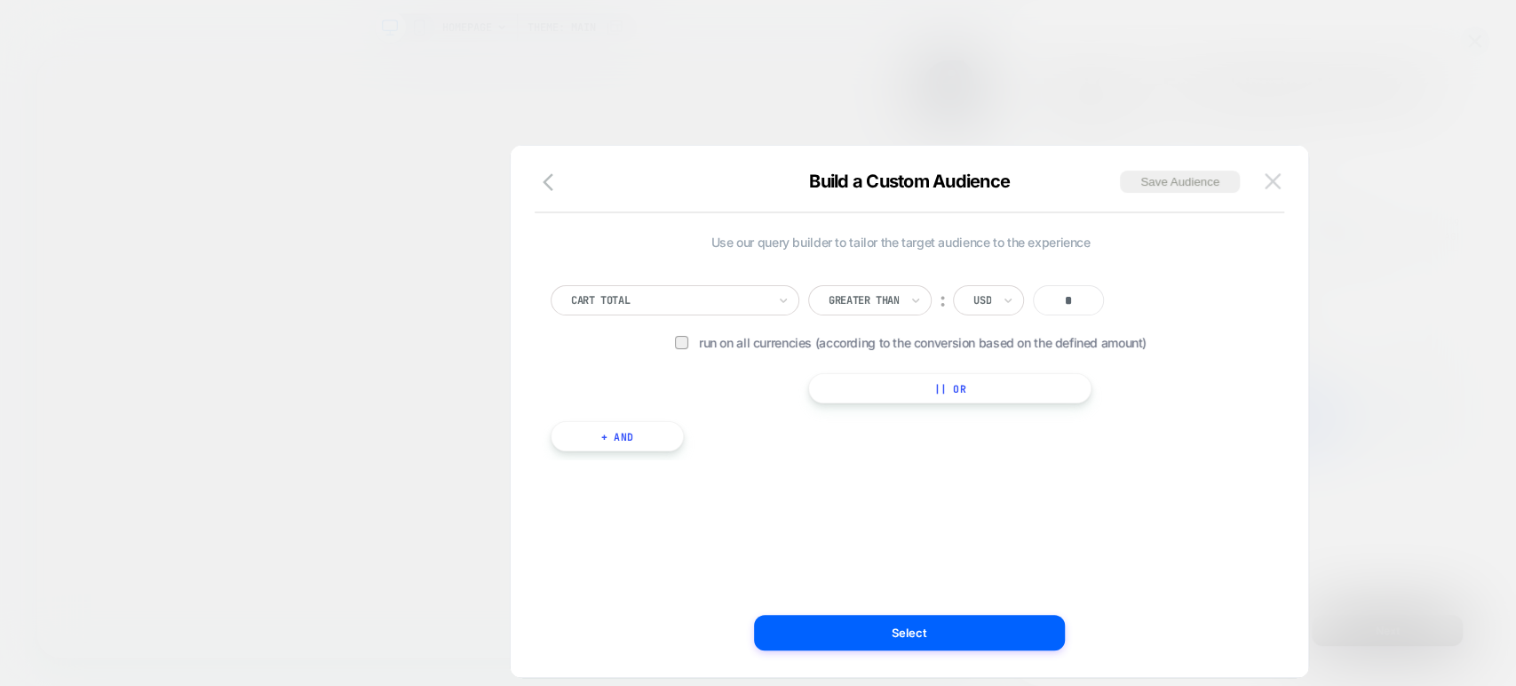
click at [1271, 183] on img at bounding box center [1273, 180] width 16 height 15
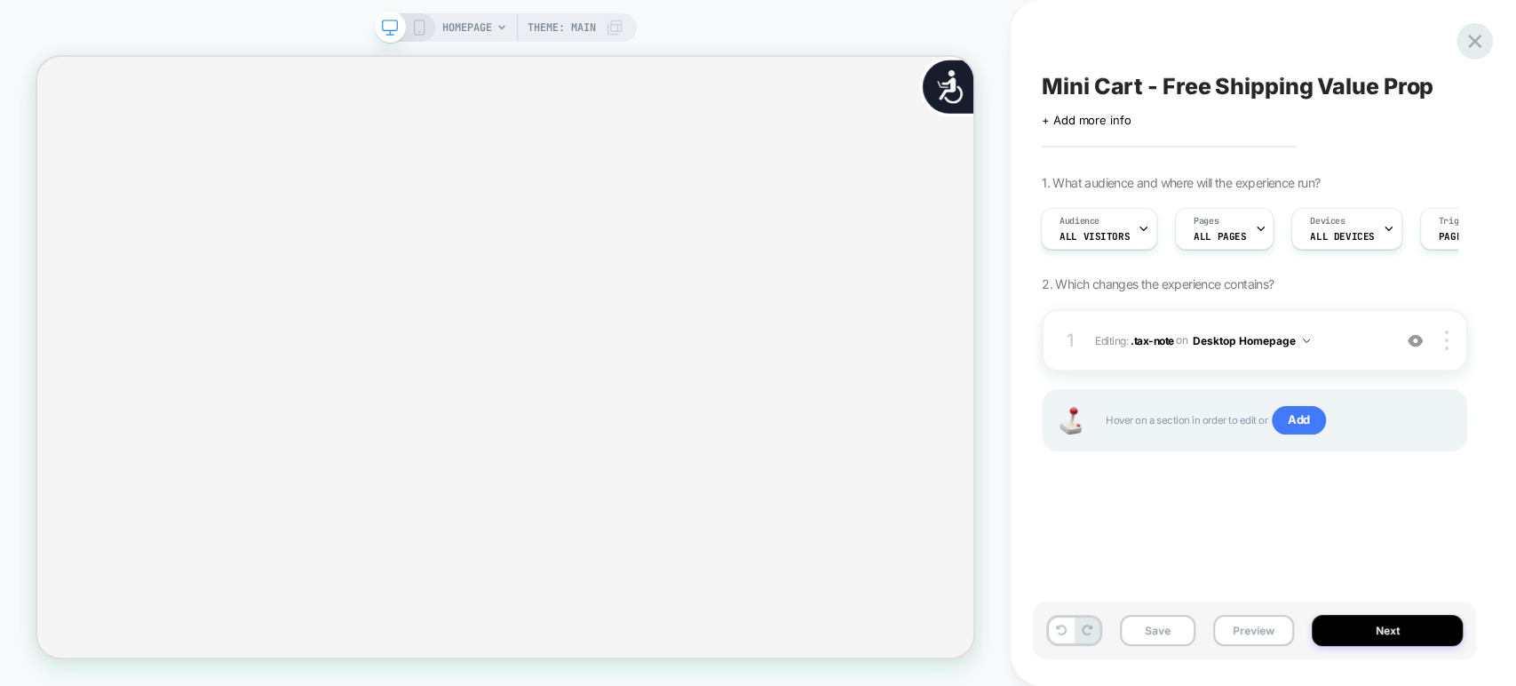
click at [1463, 41] on icon at bounding box center [1475, 41] width 24 height 24
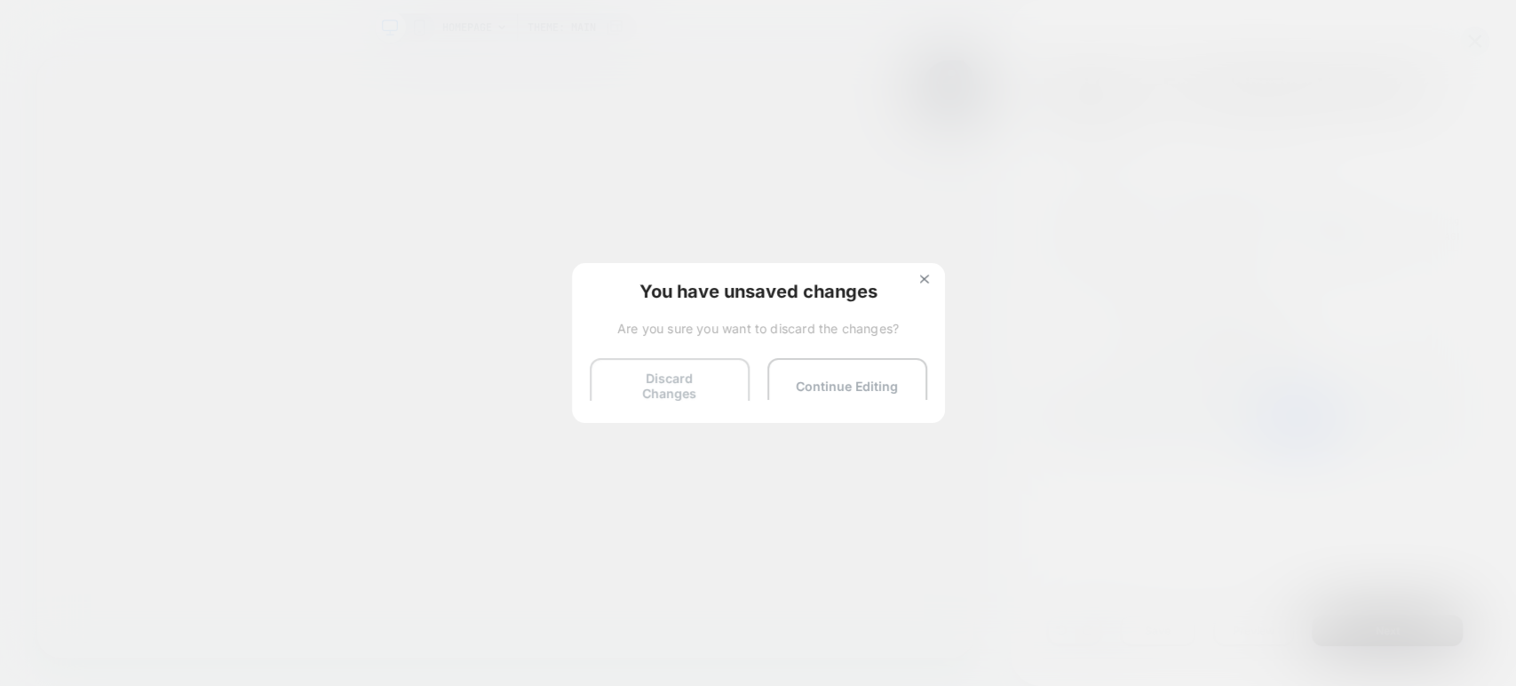
click at [625, 382] on button "Discard Changes" at bounding box center [670, 385] width 160 height 55
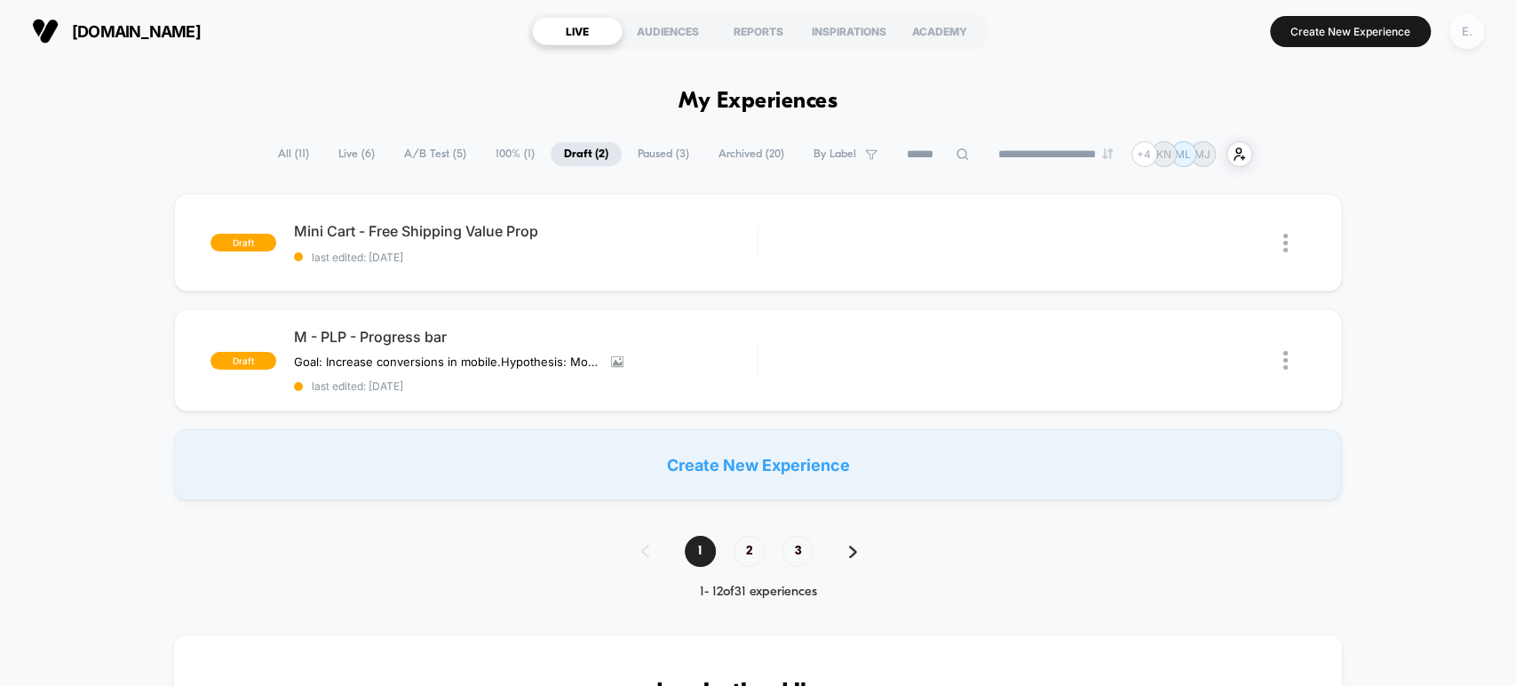
click at [1464, 29] on div "E." at bounding box center [1467, 31] width 35 height 35
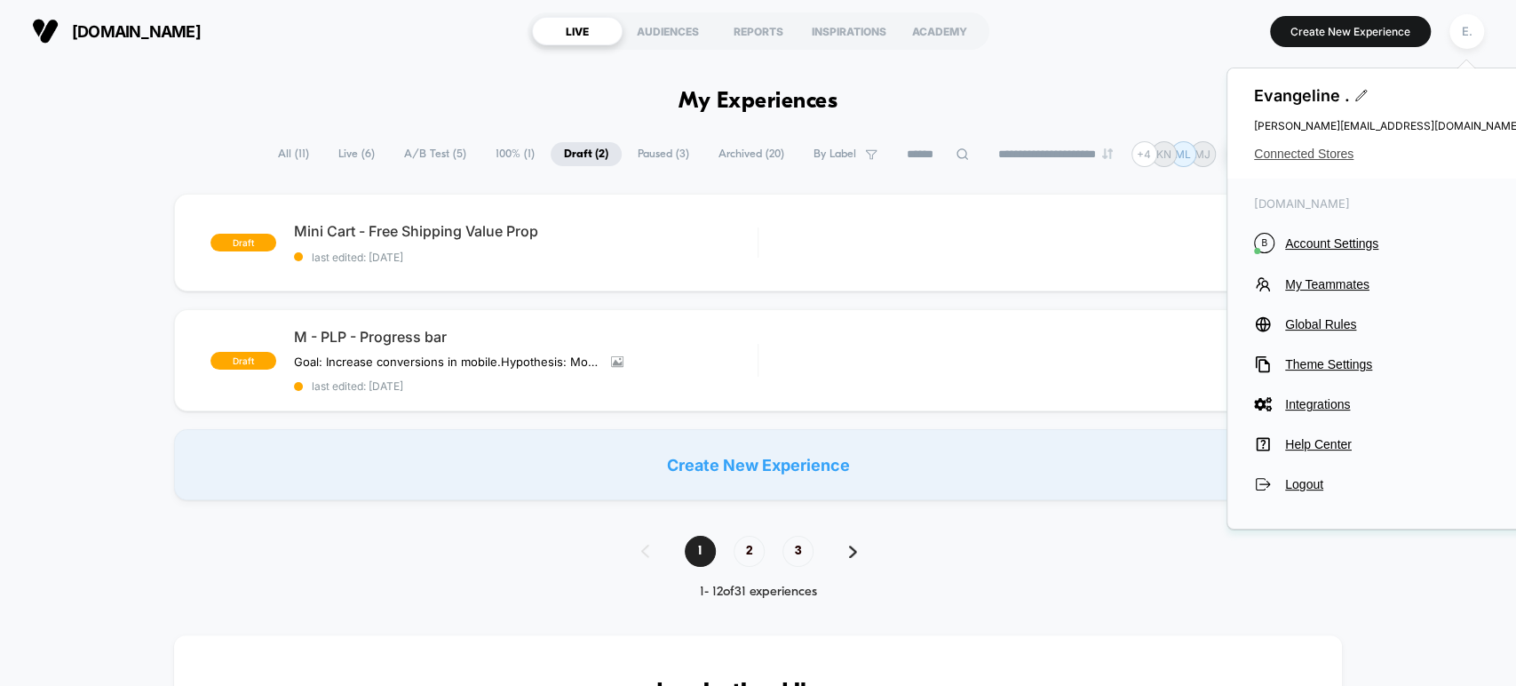
click at [1331, 147] on span "Connected Stores" at bounding box center [1387, 154] width 266 height 14
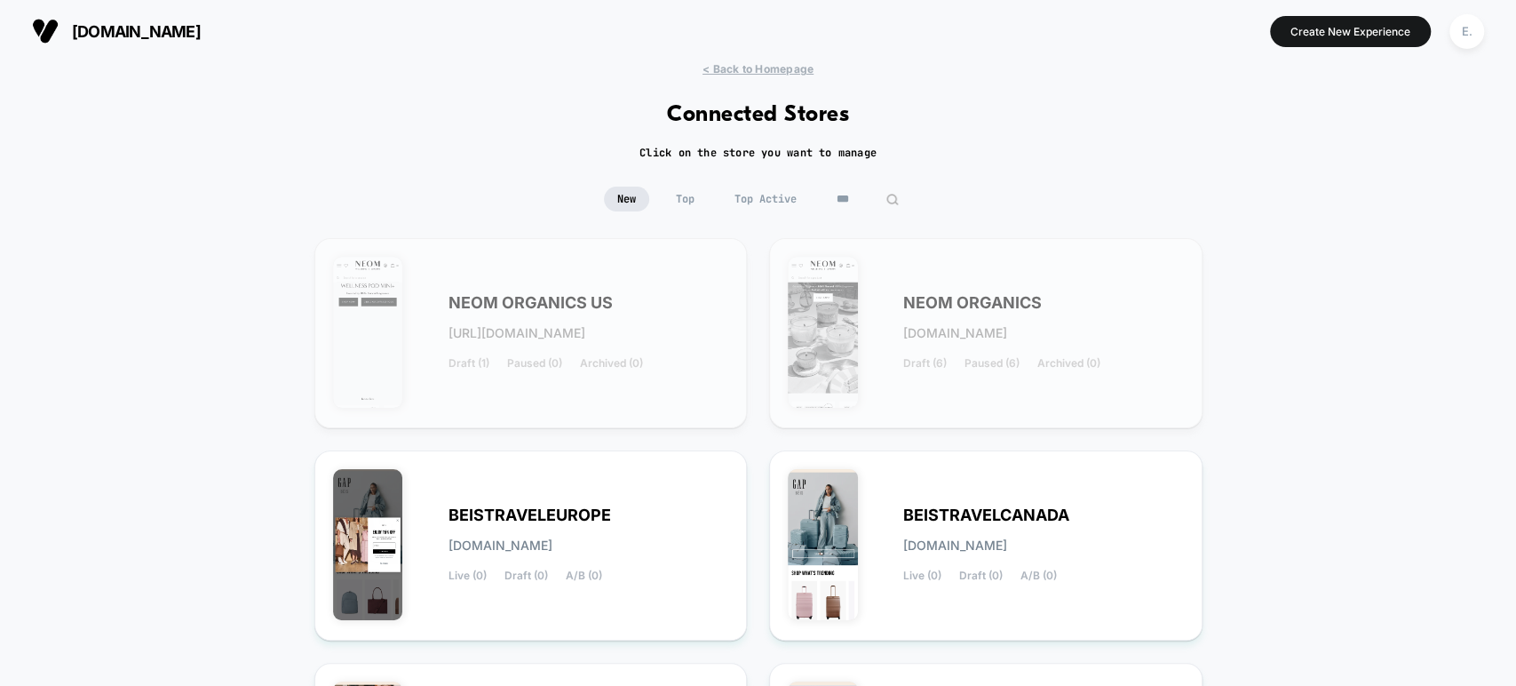
click at [853, 195] on input "***" at bounding box center [867, 199] width 89 height 25
click at [853, 195] on input "***" at bounding box center [868, 199] width 178 height 25
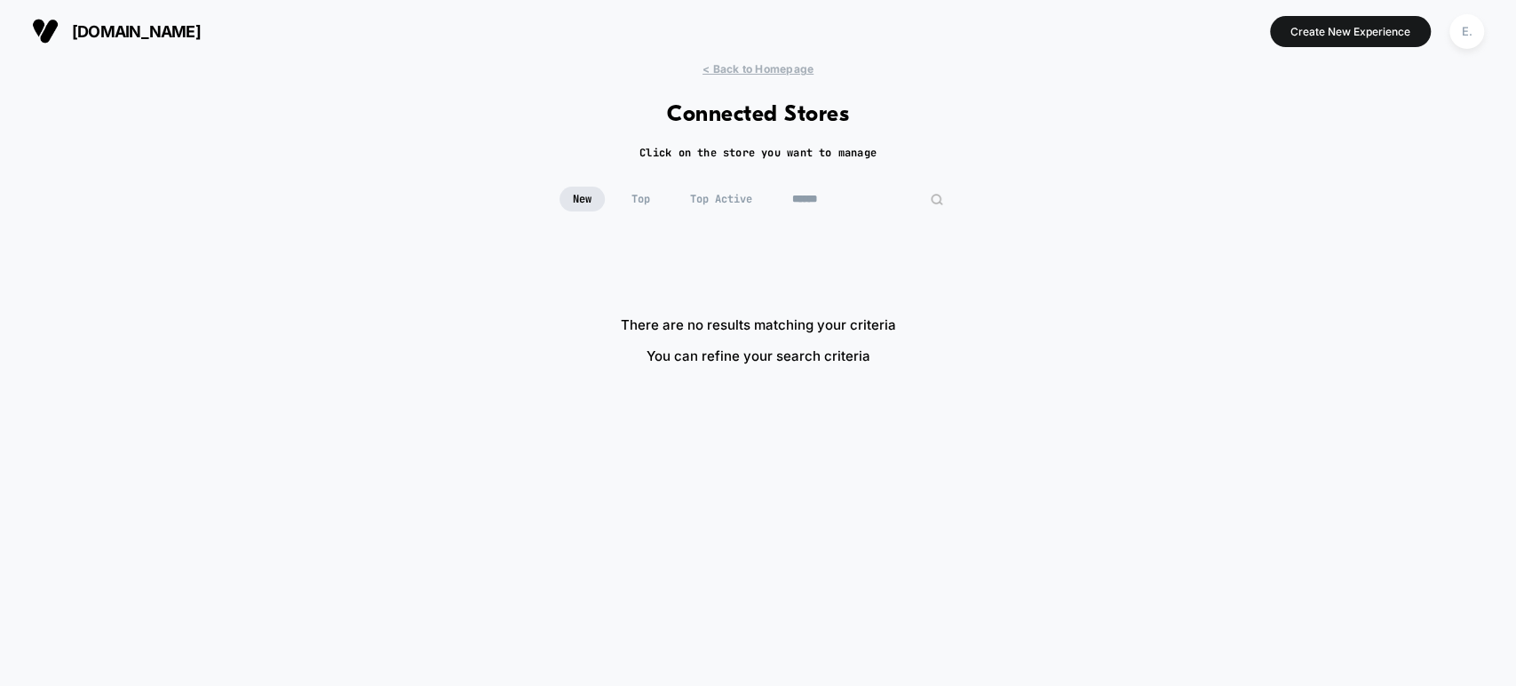
click at [832, 195] on input "******" at bounding box center [868, 199] width 178 height 25
click at [835, 194] on input "******" at bounding box center [868, 199] width 178 height 25
click at [836, 194] on input "******" at bounding box center [868, 199] width 178 height 25
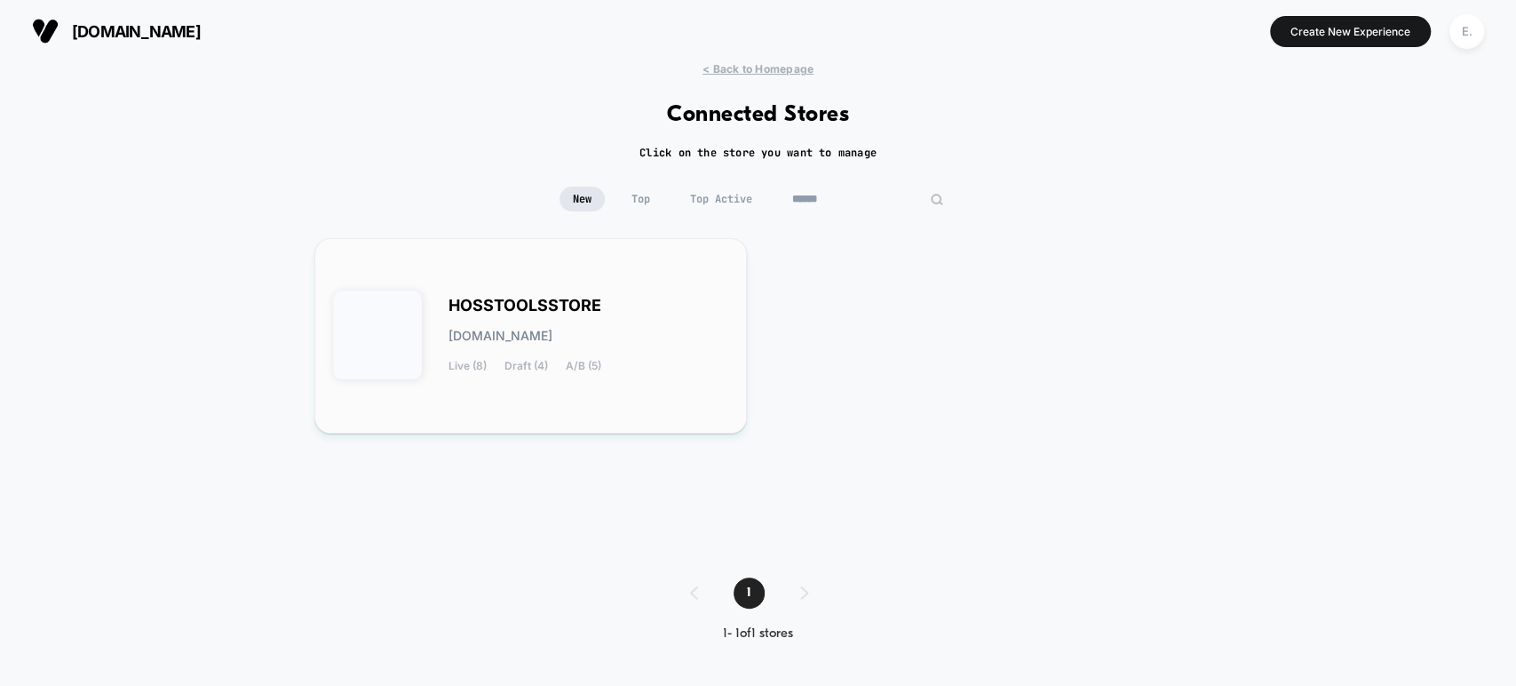
type input "******"
click at [666, 321] on div "HOSSTOOLSSTORE hosstoolsstore.myshopify.com Live (8) Draft (4) A/B (5)" at bounding box center [589, 335] width 281 height 73
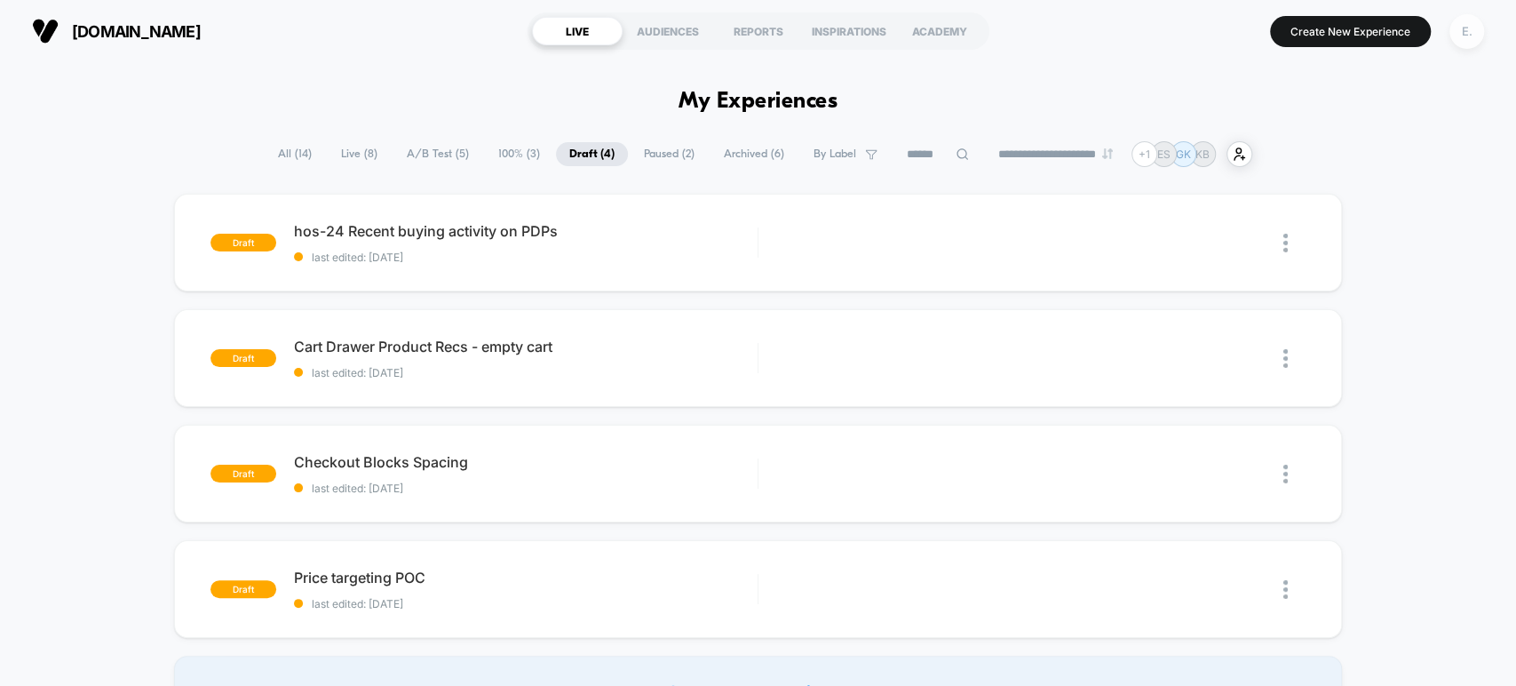
click at [1462, 26] on div "E." at bounding box center [1467, 31] width 35 height 35
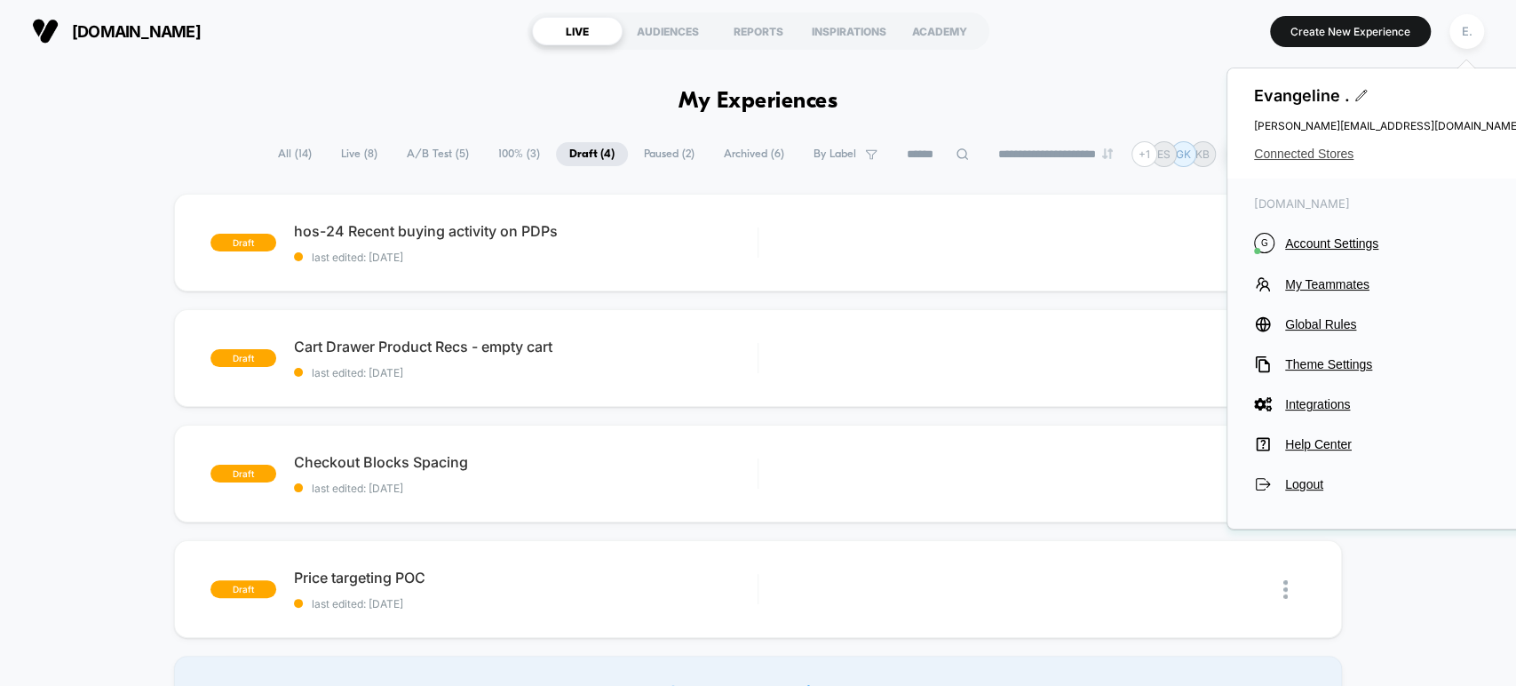
click at [1328, 155] on span "Connected Stores" at bounding box center [1387, 154] width 266 height 14
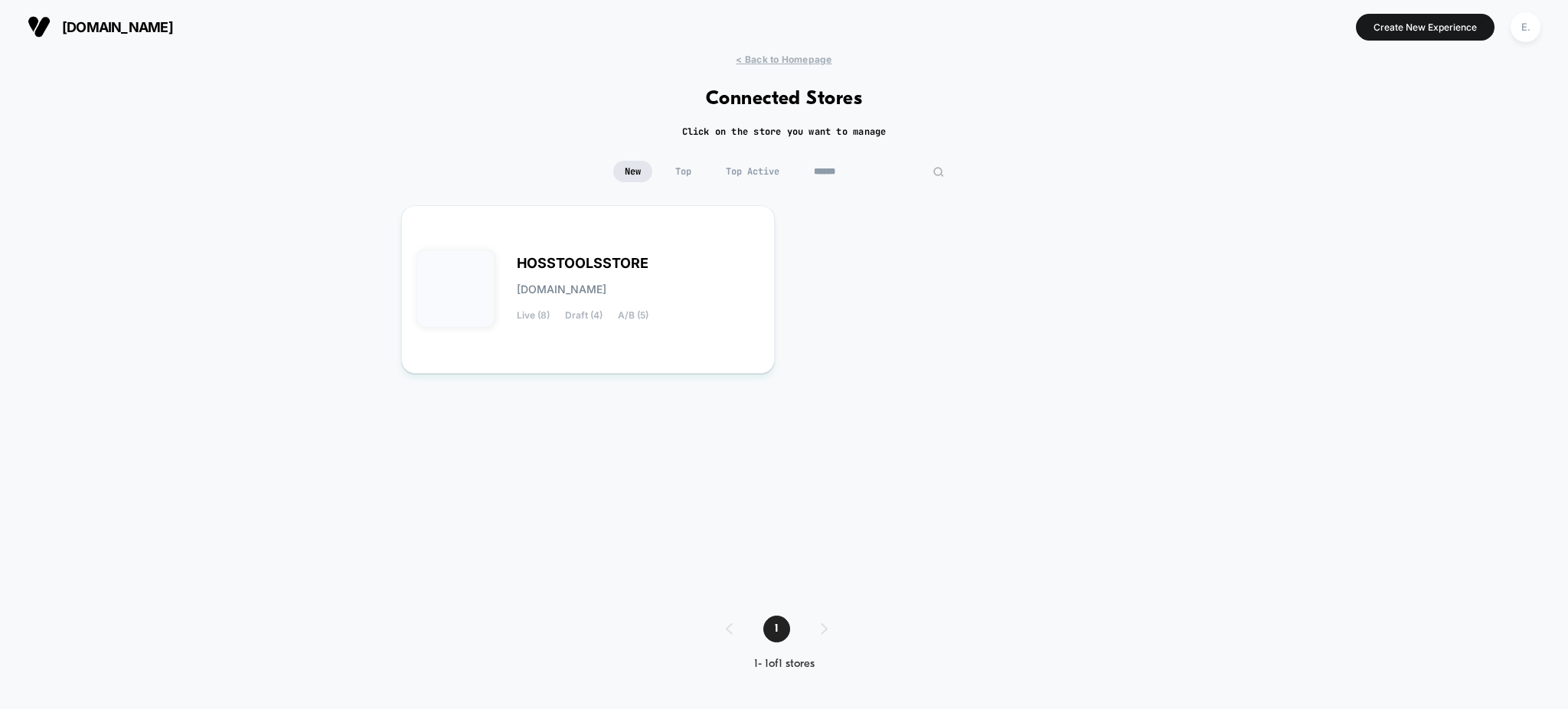
click at [879, 168] on input "******" at bounding box center [879, 171] width 153 height 22
type input "*"
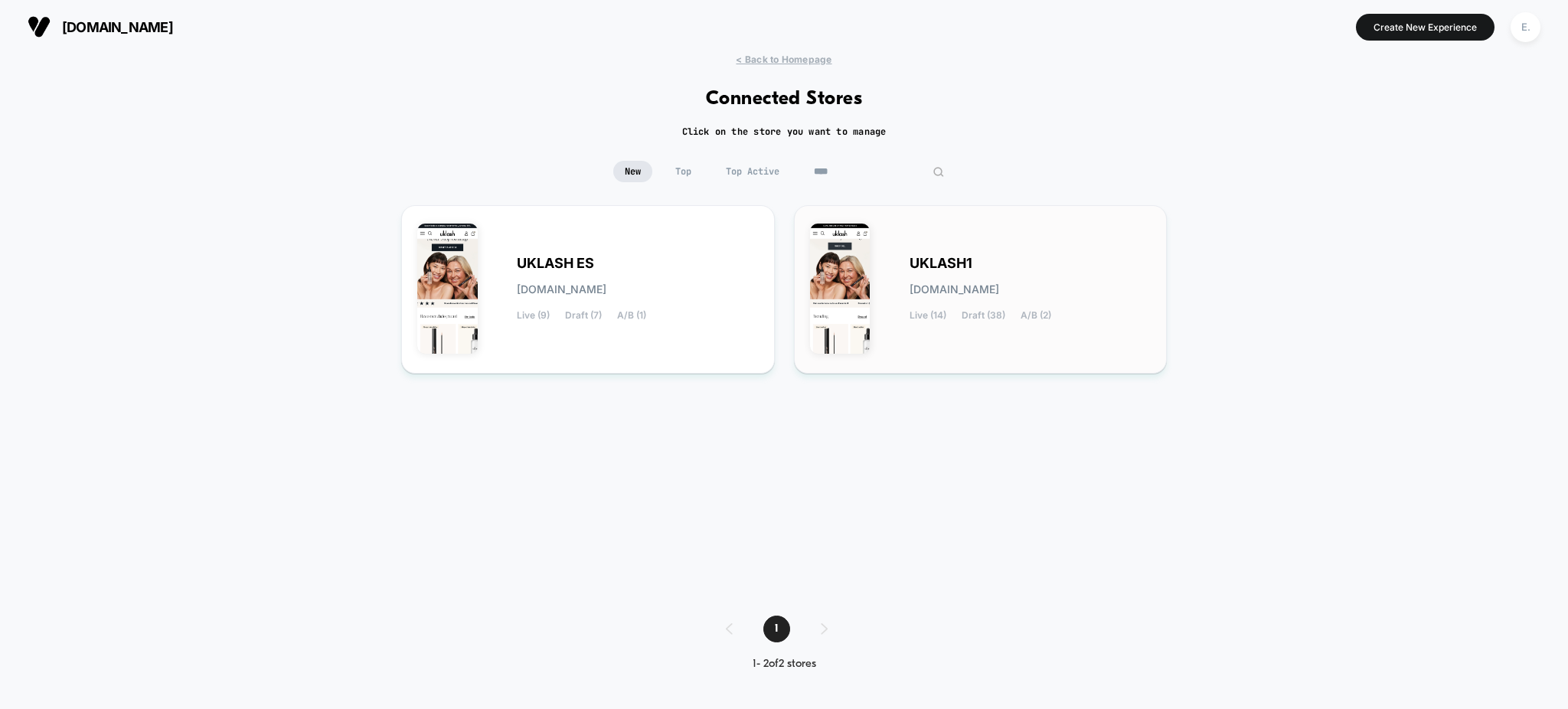
type input "****"
click at [1088, 265] on div "UKLASH1 uklash1.myshopify.com Live (14) Draft (38) A/B (2)" at bounding box center [1030, 289] width 242 height 63
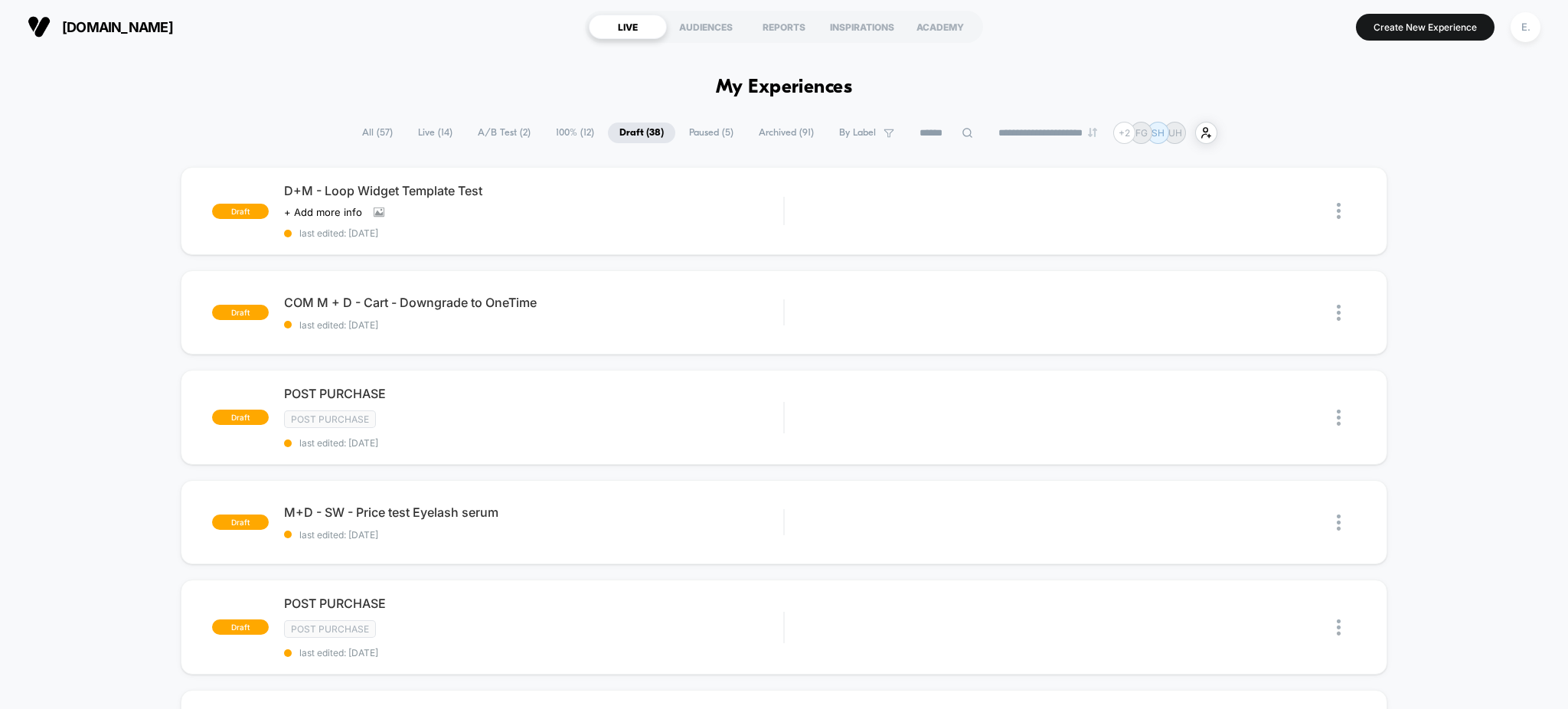
click at [914, 134] on input at bounding box center [946, 133] width 77 height 18
type input "***"
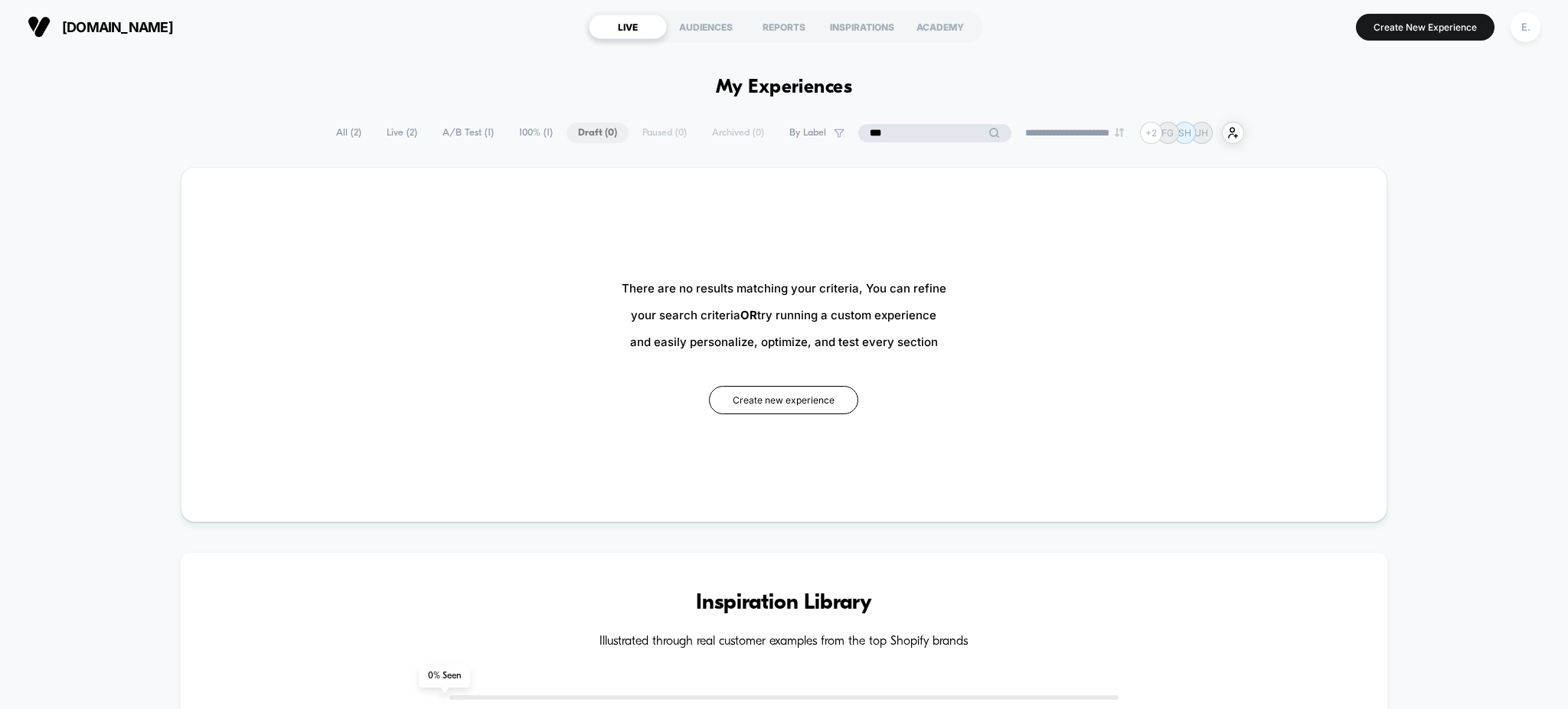
click at [945, 124] on input "***" at bounding box center [935, 133] width 153 height 18
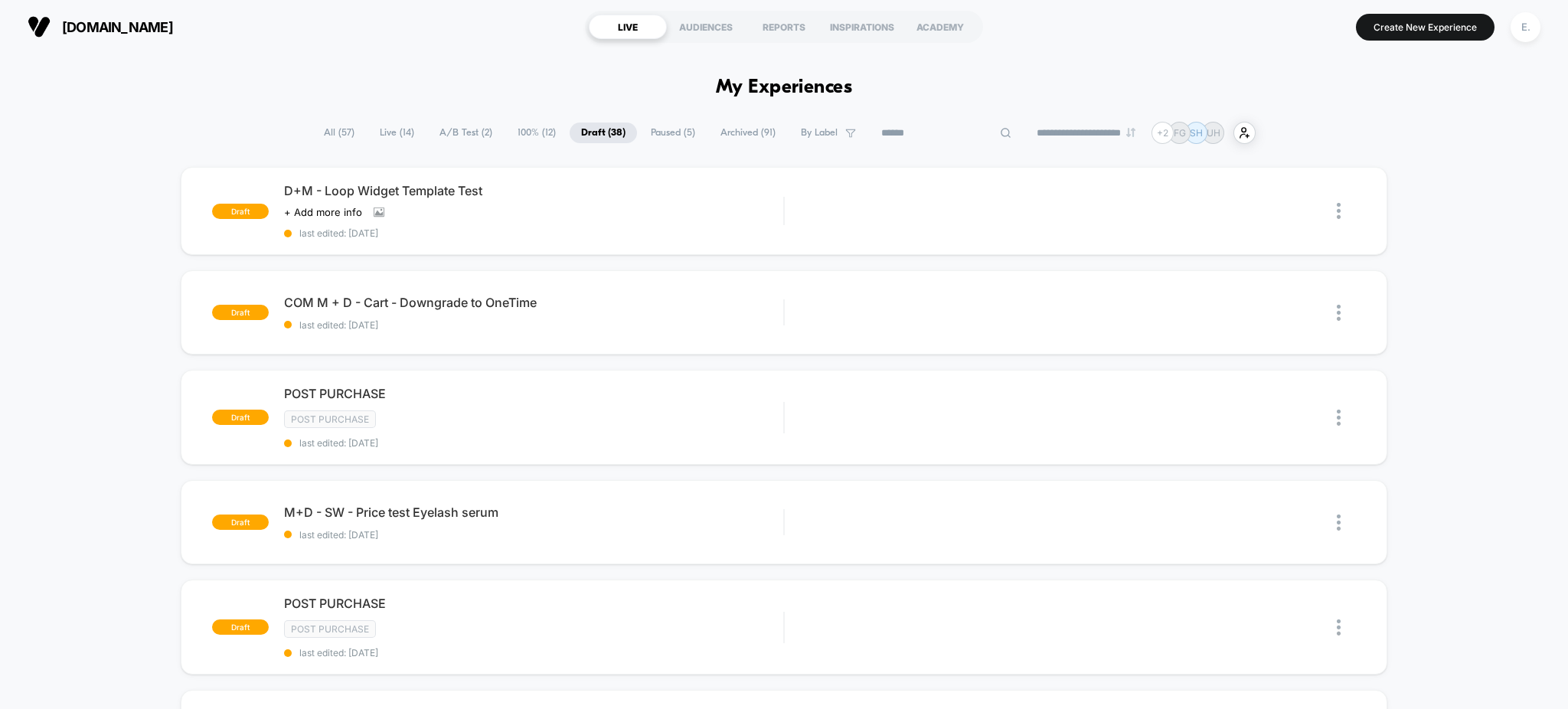
click at [336, 140] on span "All ( 57 )" at bounding box center [339, 133] width 53 height 21
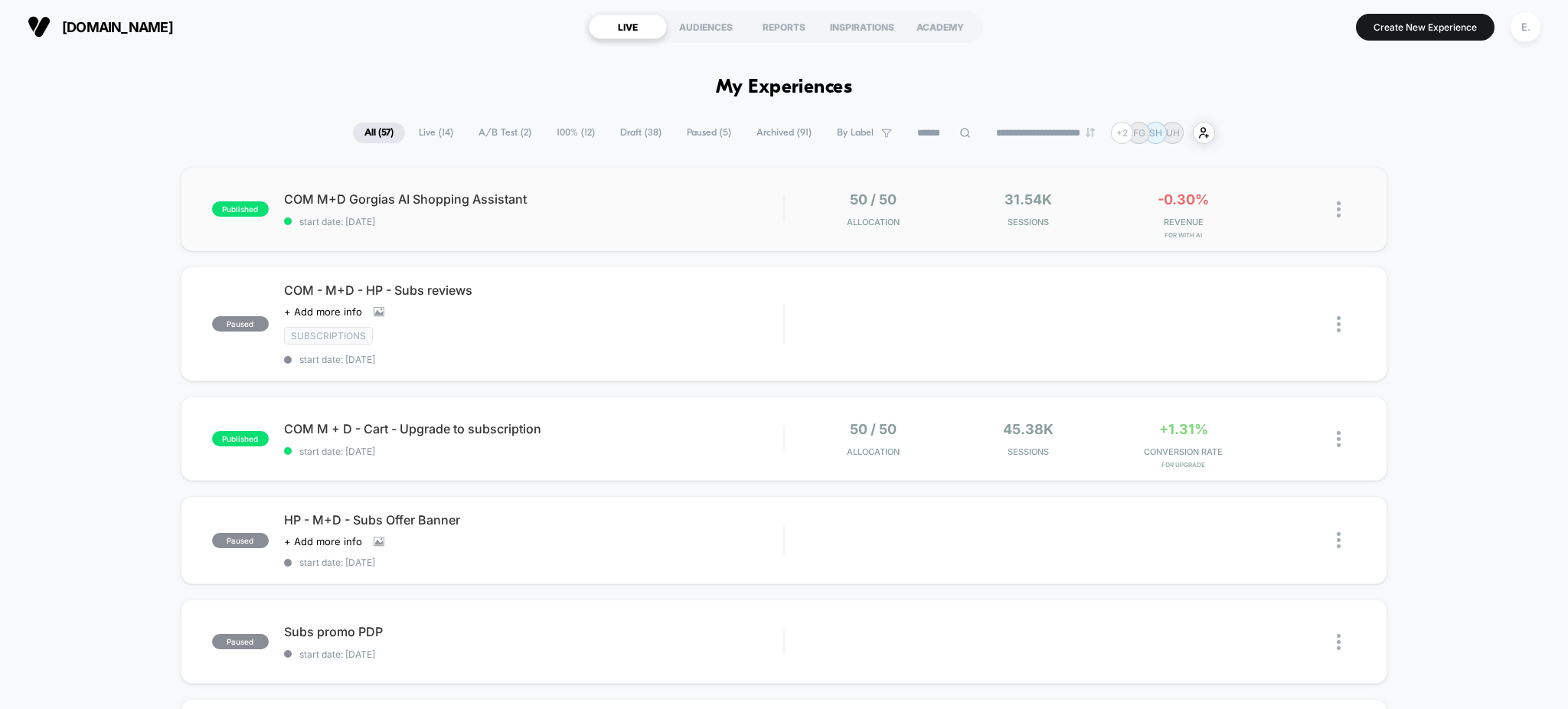
click at [496, 189] on div "published COM M+D Gorgias AI Shopping Assistant start date: 8/19/2025 50 / 50 A…" at bounding box center [784, 209] width 1208 height 84
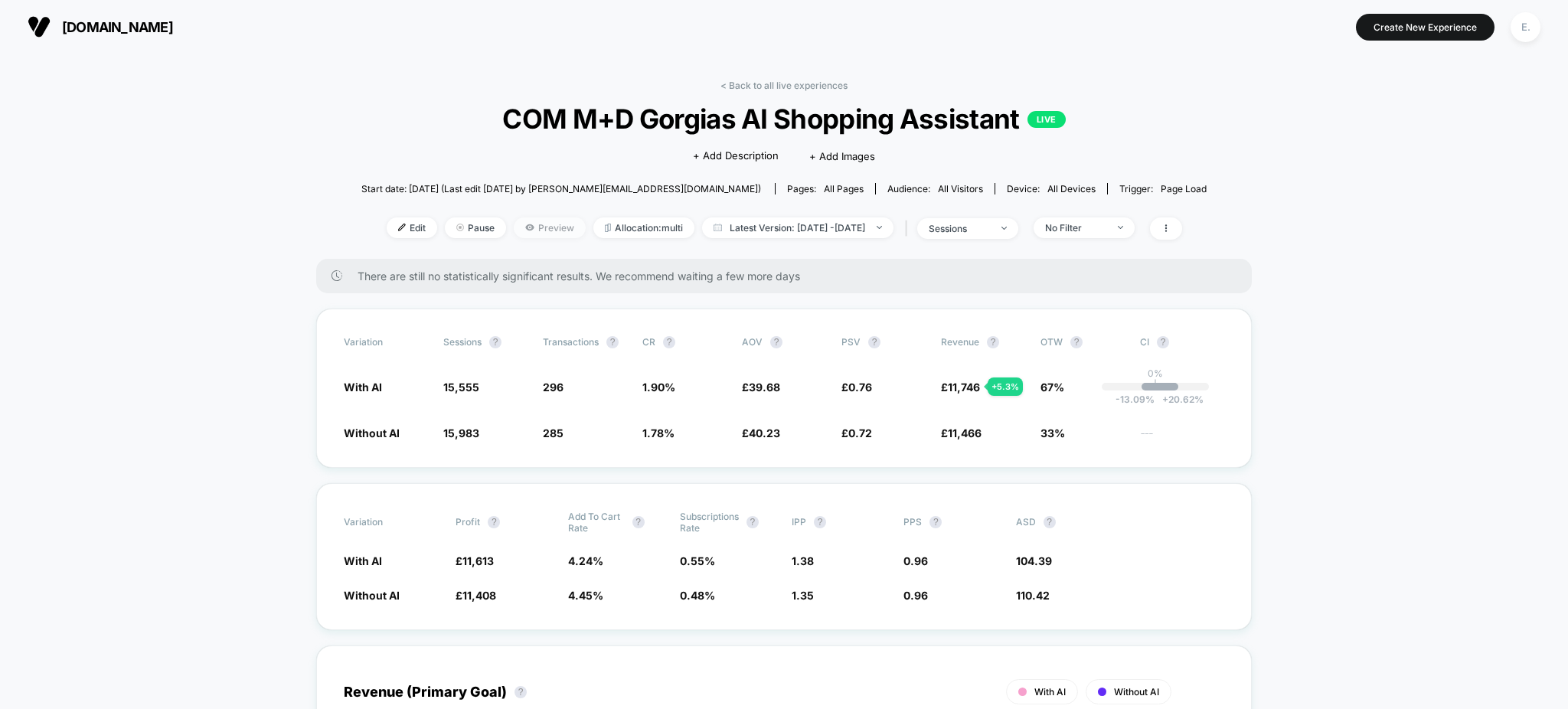
click at [517, 232] on span "Preview" at bounding box center [549, 227] width 72 height 21
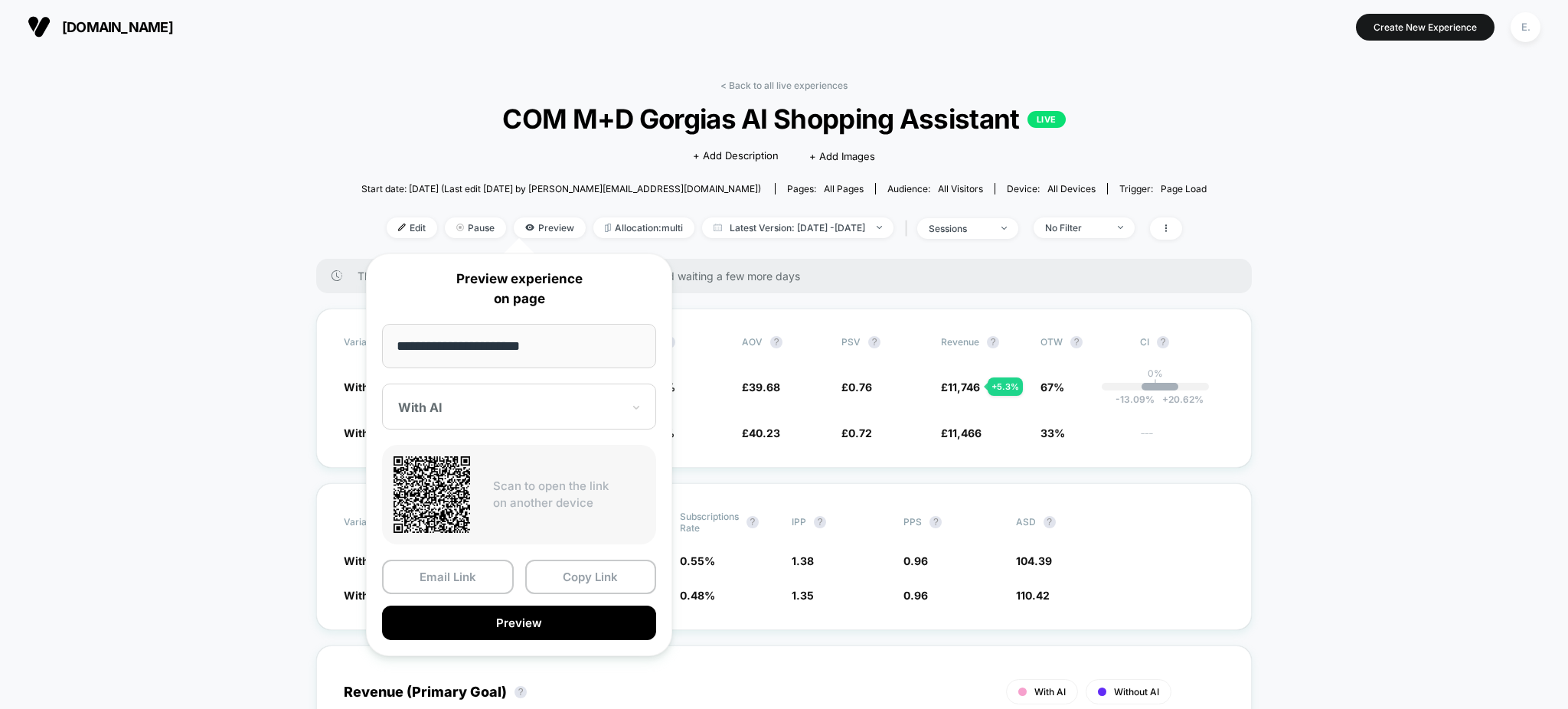
click at [520, 407] on div at bounding box center [509, 407] width 223 height 16
click at [465, 481] on div "Without AI" at bounding box center [519, 488] width 259 height 28
click at [584, 610] on button "Preview" at bounding box center [519, 623] width 274 height 34
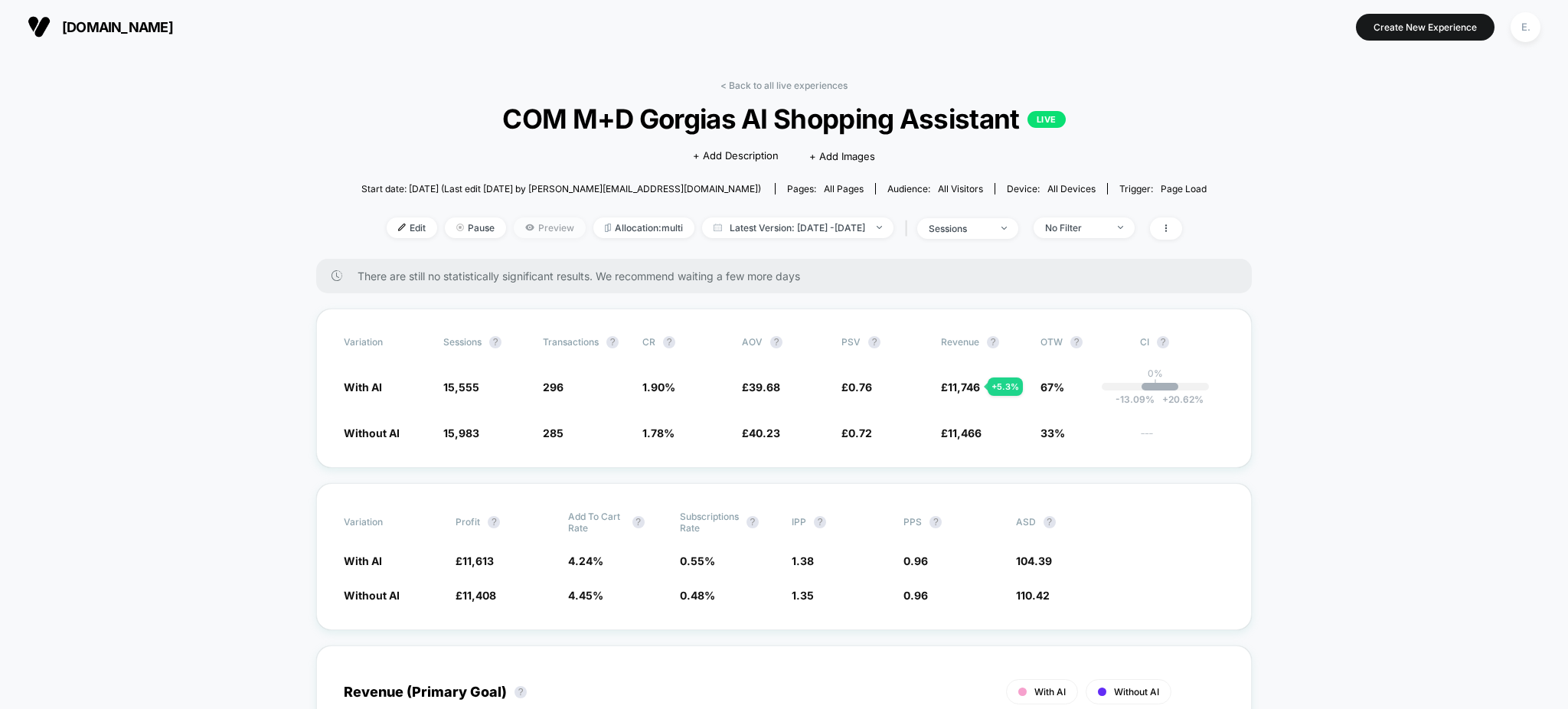
click at [525, 228] on icon at bounding box center [529, 227] width 9 height 9
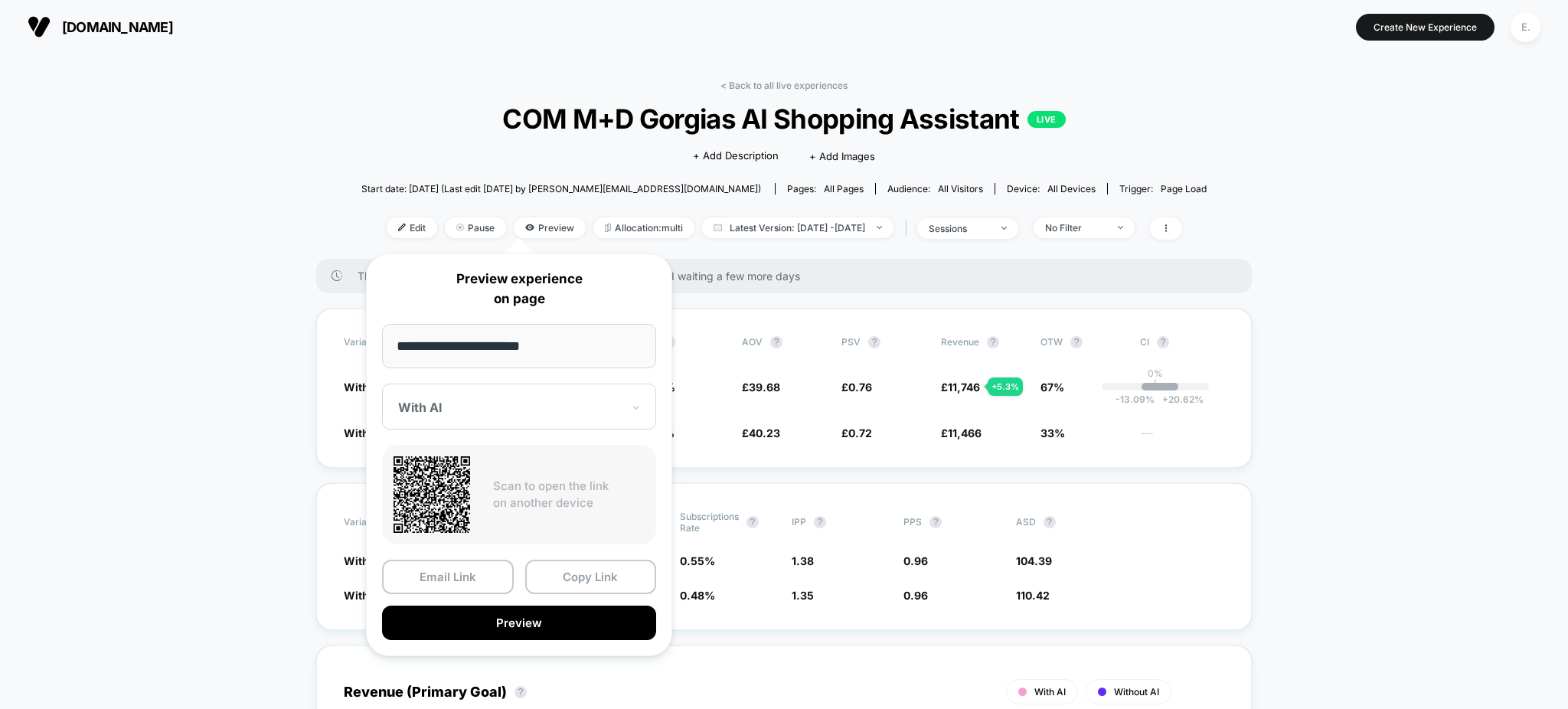
click at [533, 409] on div at bounding box center [509, 407] width 223 height 16
click at [452, 481] on div "Without AI" at bounding box center [519, 488] width 259 height 28
click at [552, 620] on button "Preview" at bounding box center [519, 623] width 274 height 34
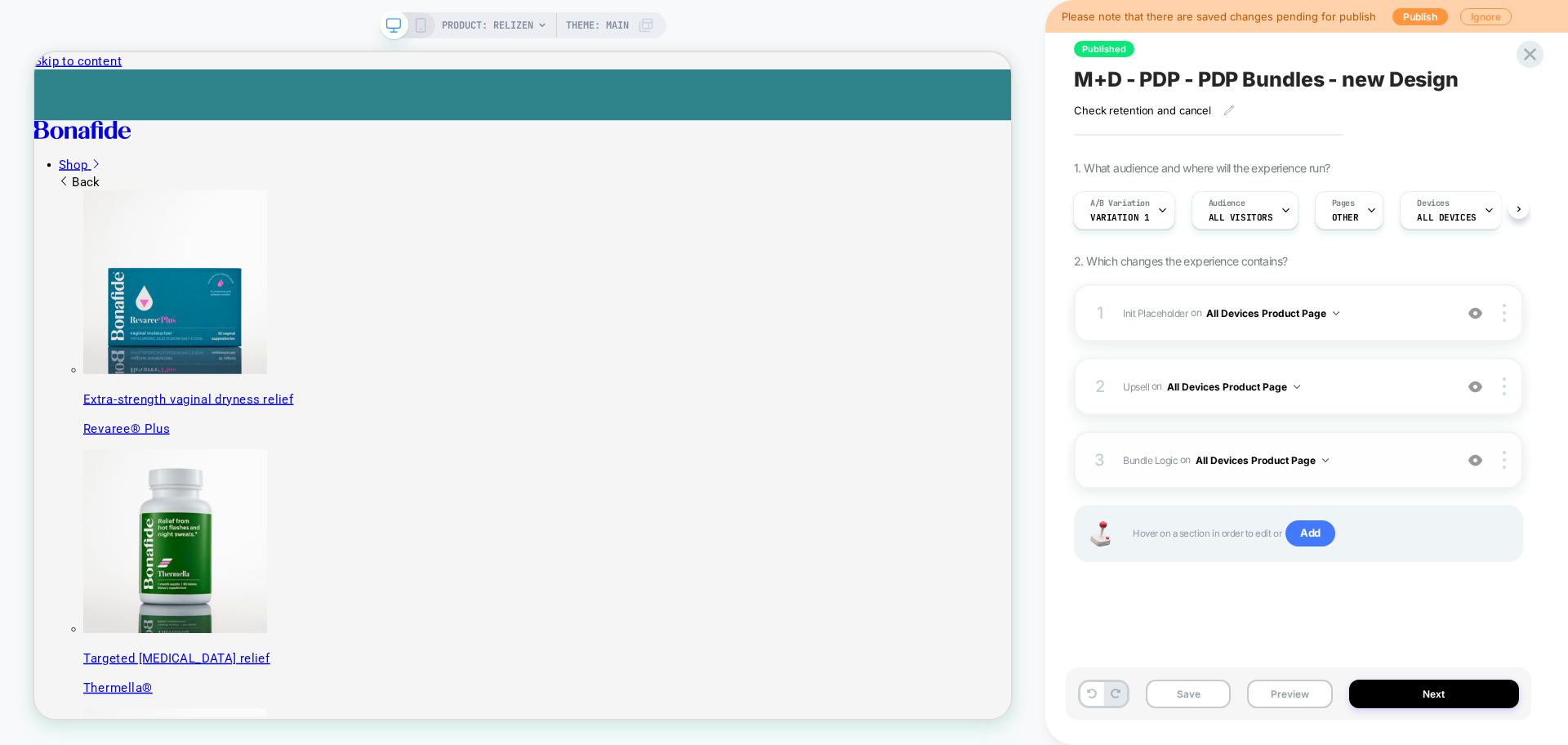
click at [1358, 462] on span "Bundle Logic Adding Code Block AFTER #_loomi_addon_1730816661410_dup1733266993 …" at bounding box center [1284, 460] width 323 height 20
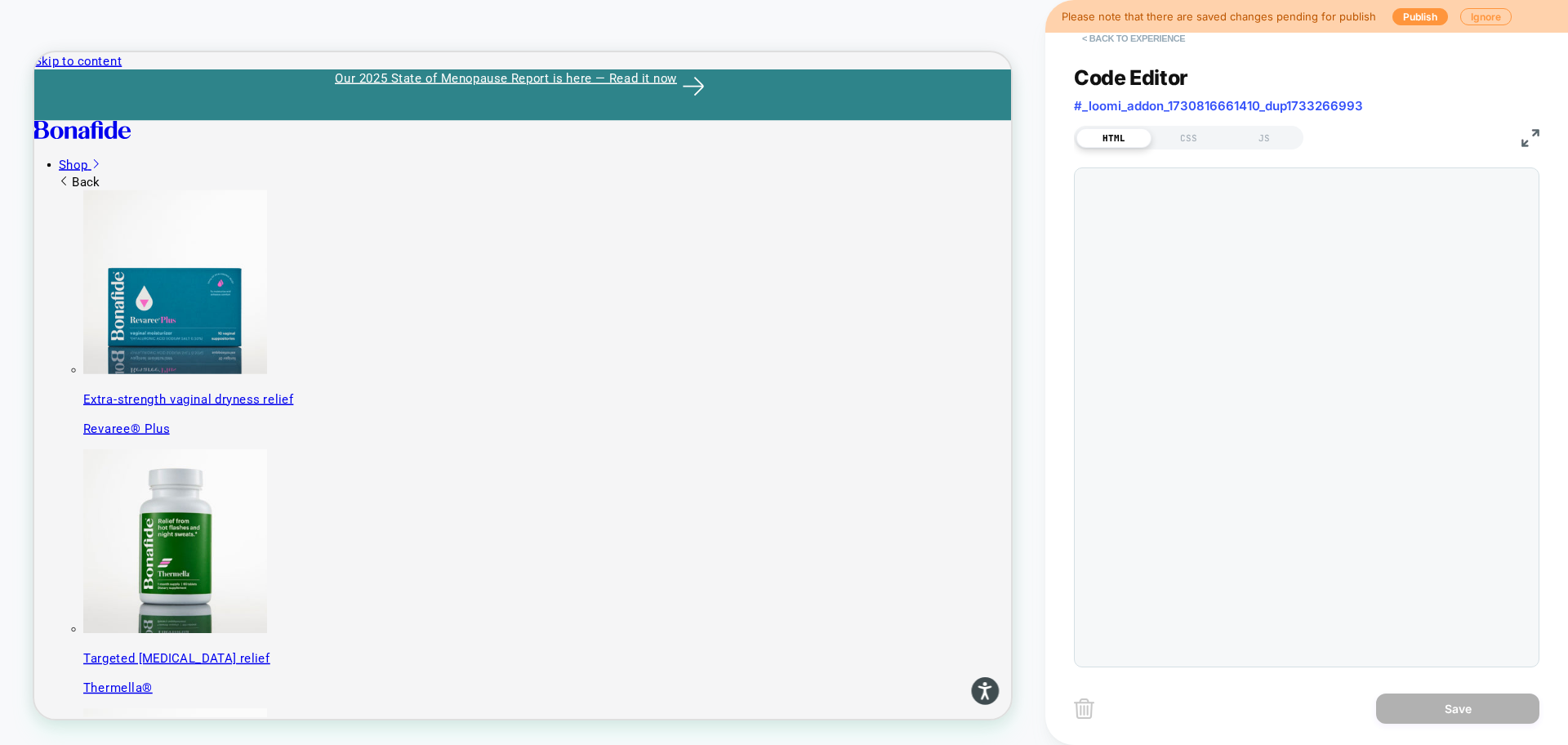
click at [1100, 40] on button "< Back to experience" at bounding box center [1134, 39] width 120 height 26
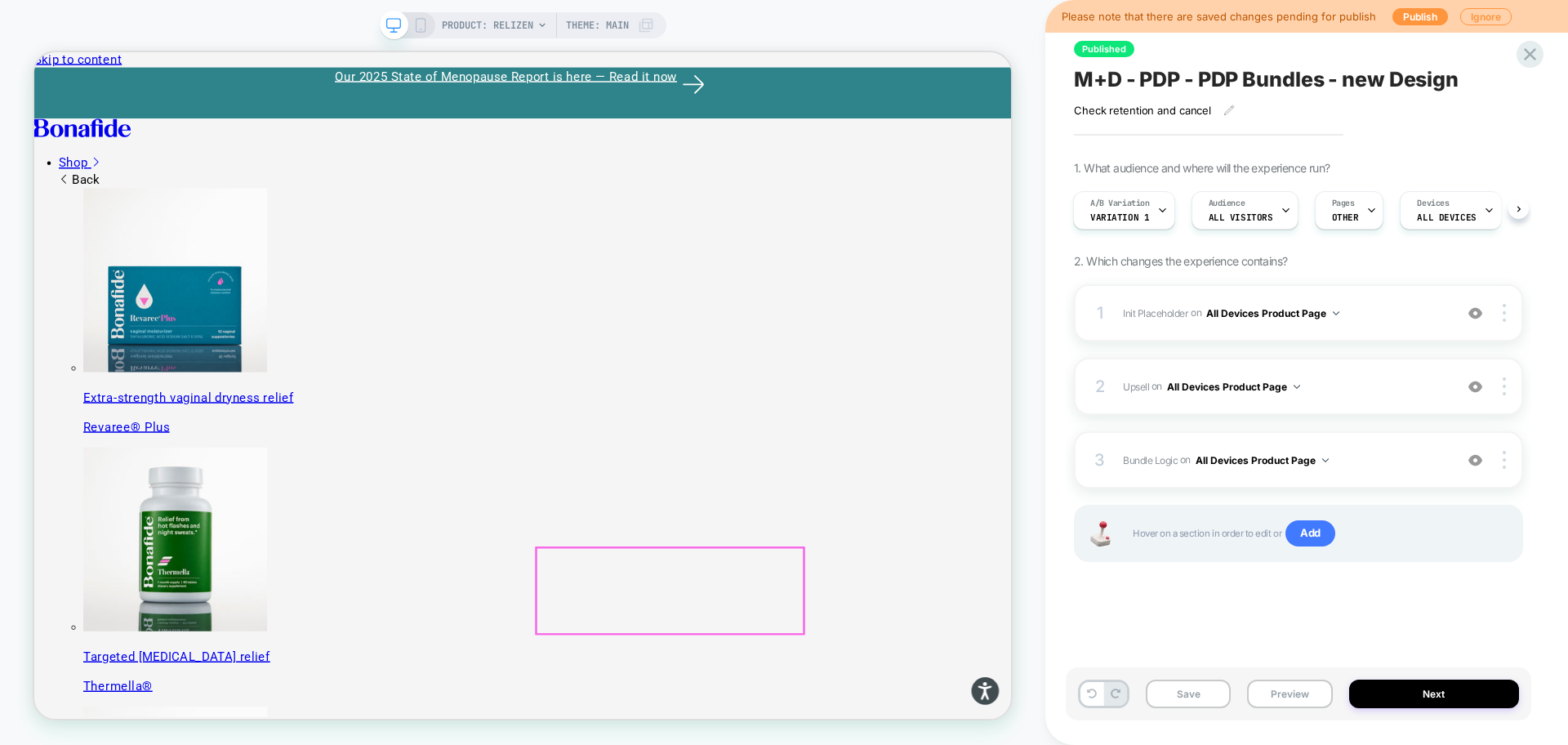
scroll to position [204, 0]
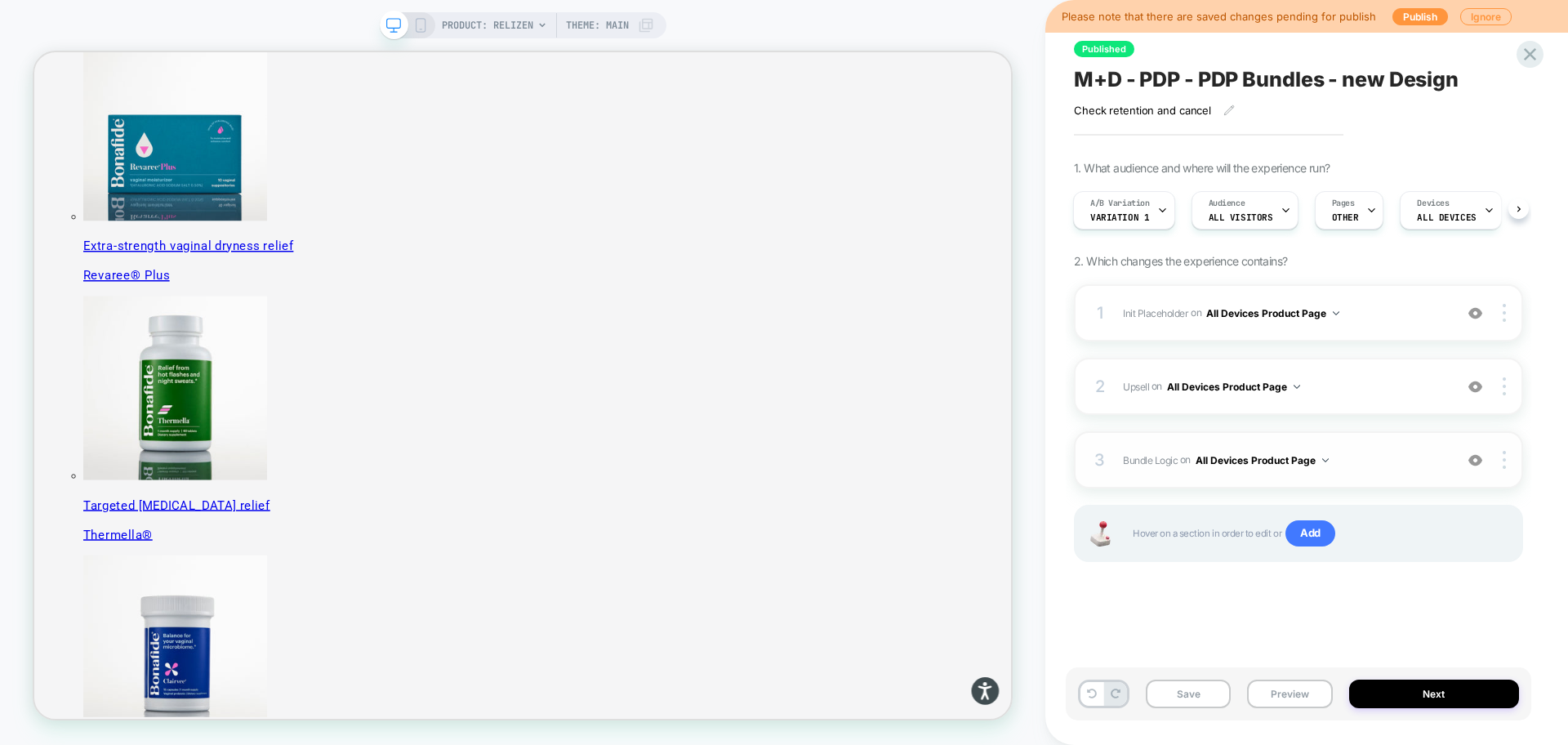
click at [1379, 468] on span "Bundle Logic Adding Code Block AFTER #_loomi_addon_1730816661410_dup1733266993 …" at bounding box center [1284, 460] width 323 height 20
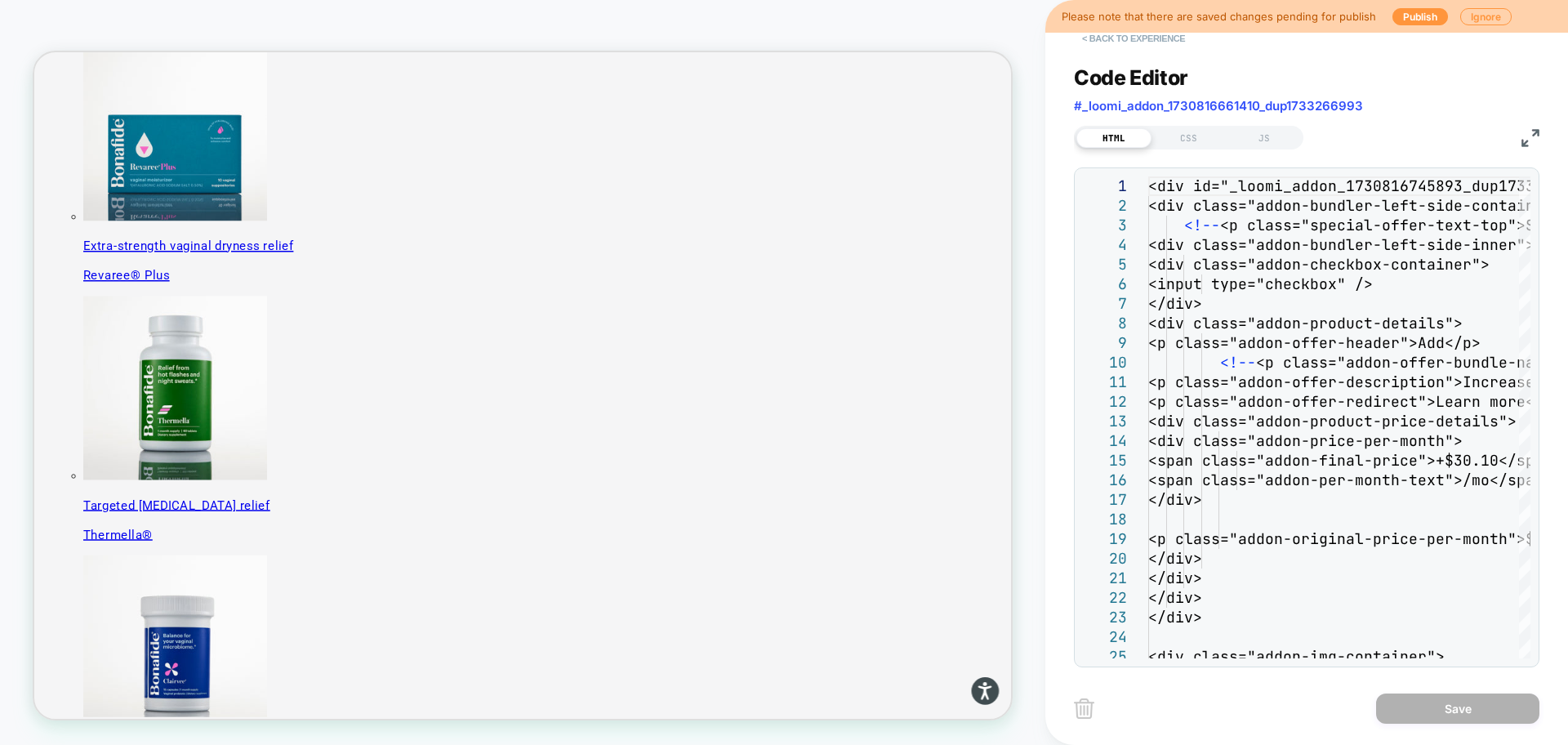
click at [1113, 37] on button "< Back to experience" at bounding box center [1134, 39] width 120 height 26
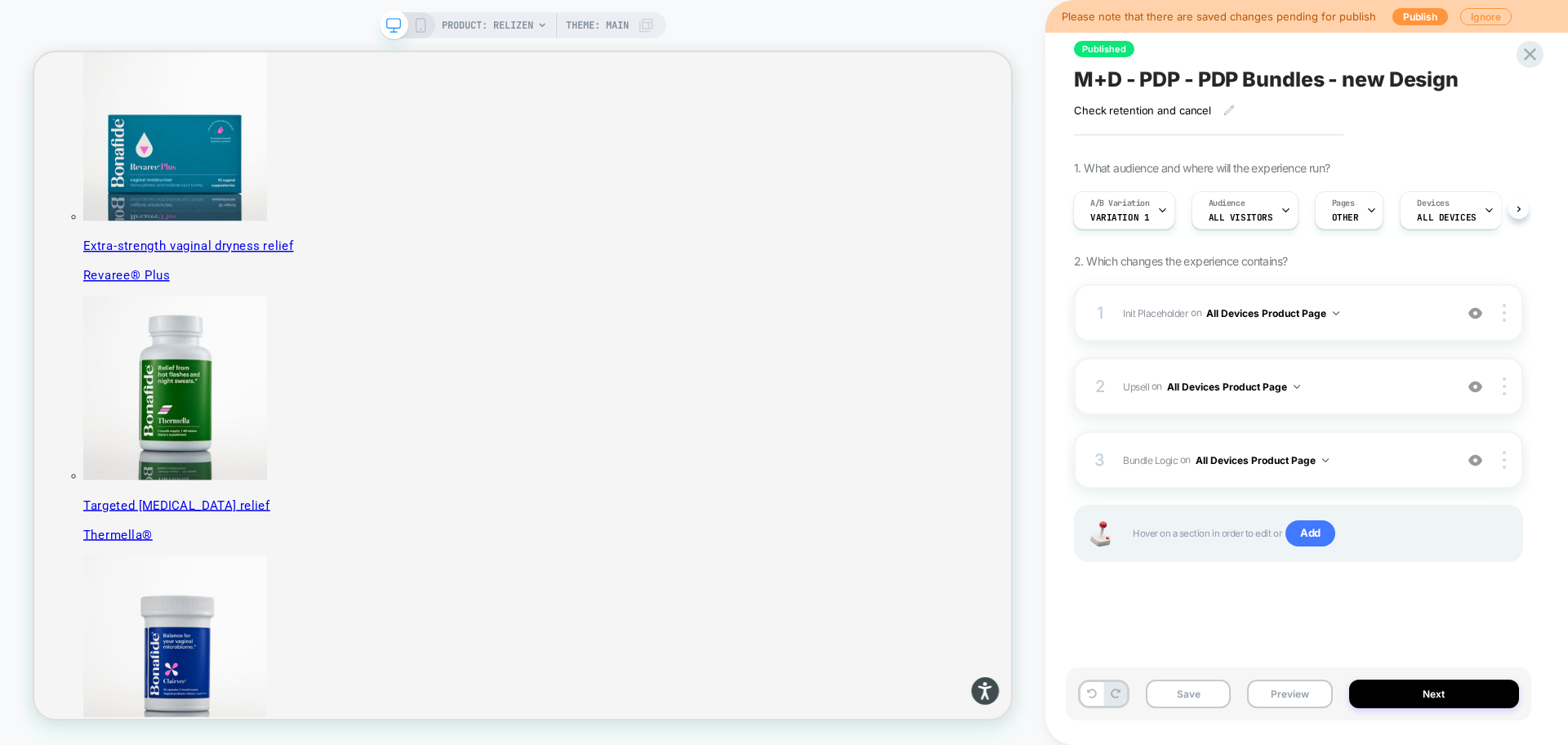
scroll to position [510, 0]
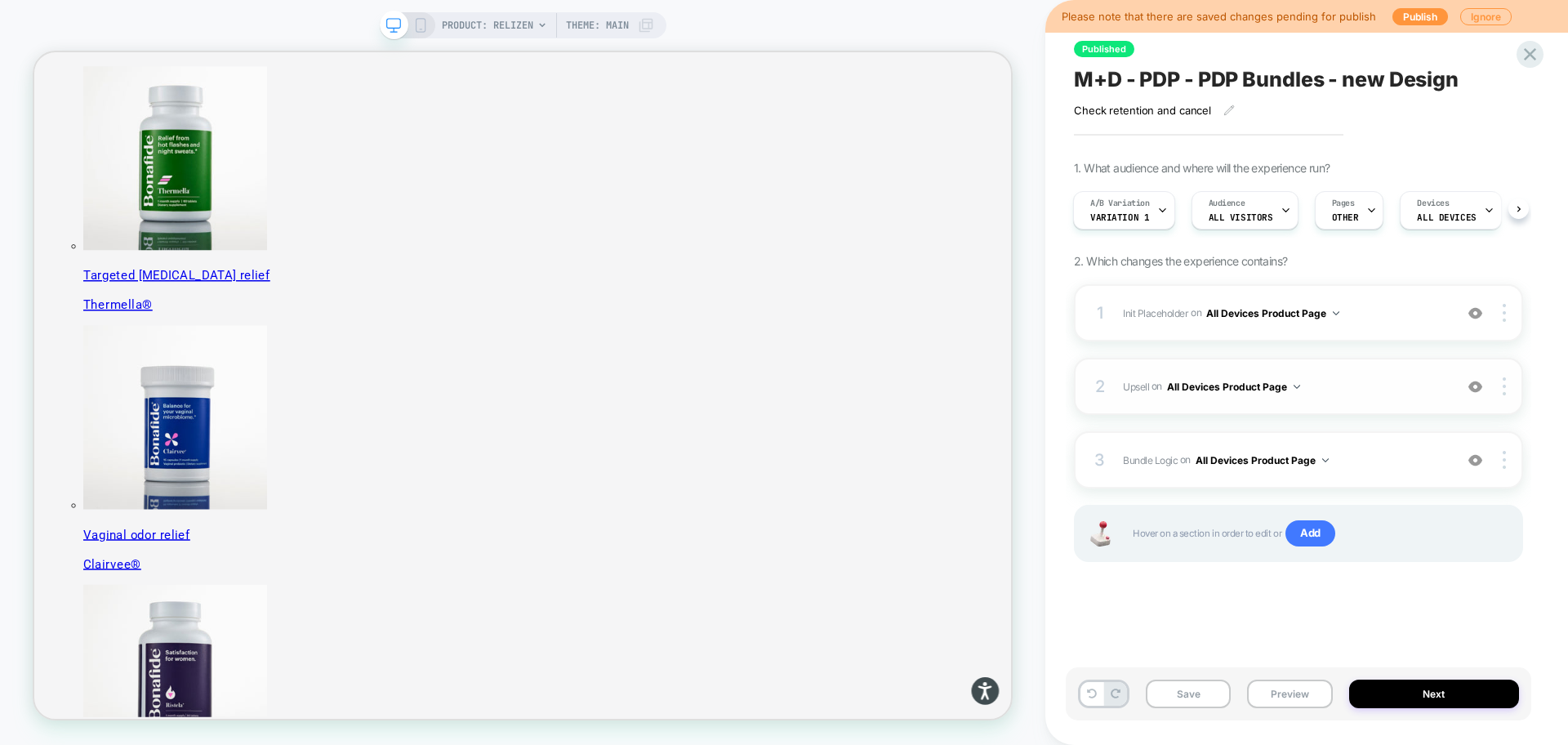
click at [1339, 391] on span "Upsell Adding Product List AFTER #vsly-bundle-creator on All Devices Product Pa…" at bounding box center [1284, 386] width 323 height 20
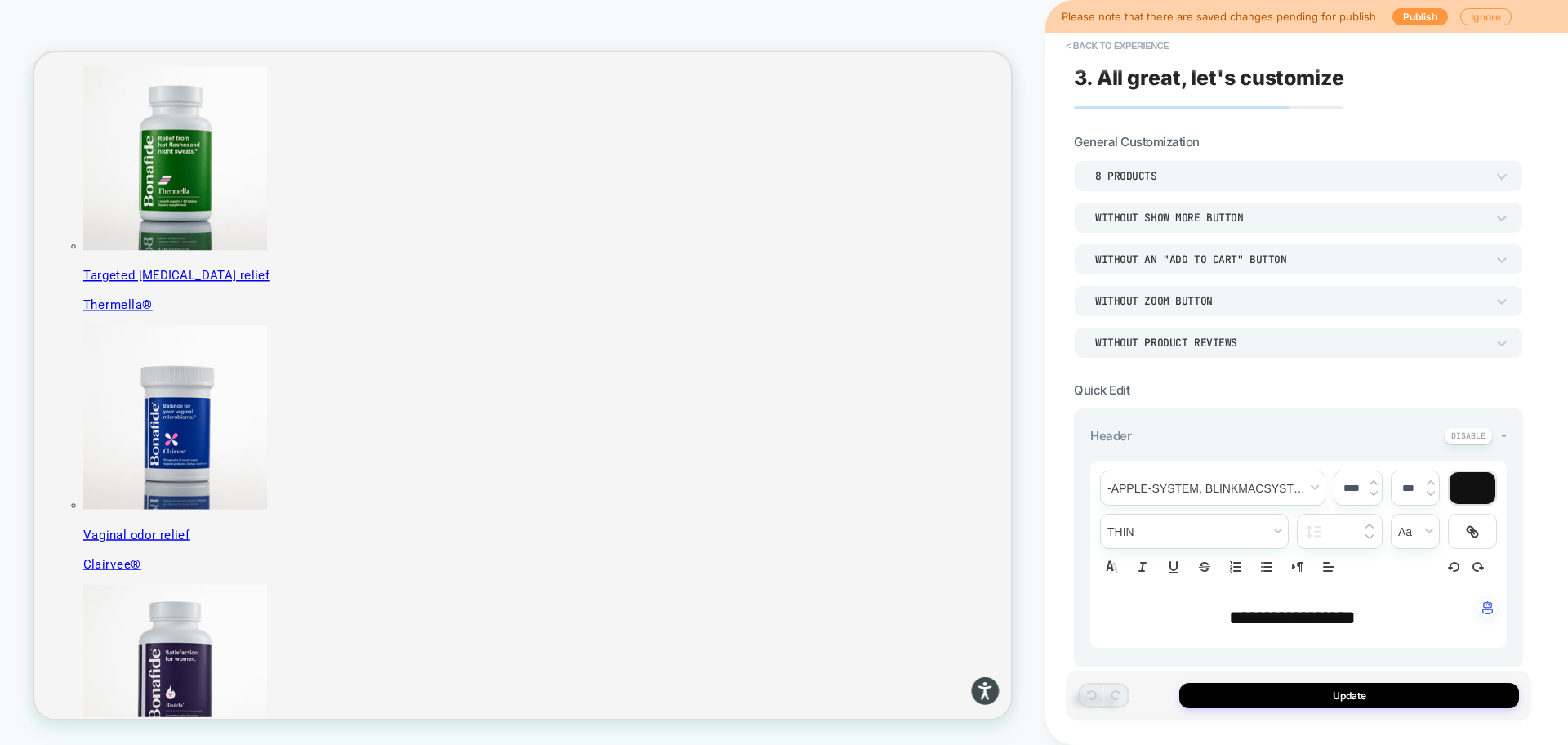
scroll to position [887, 0]
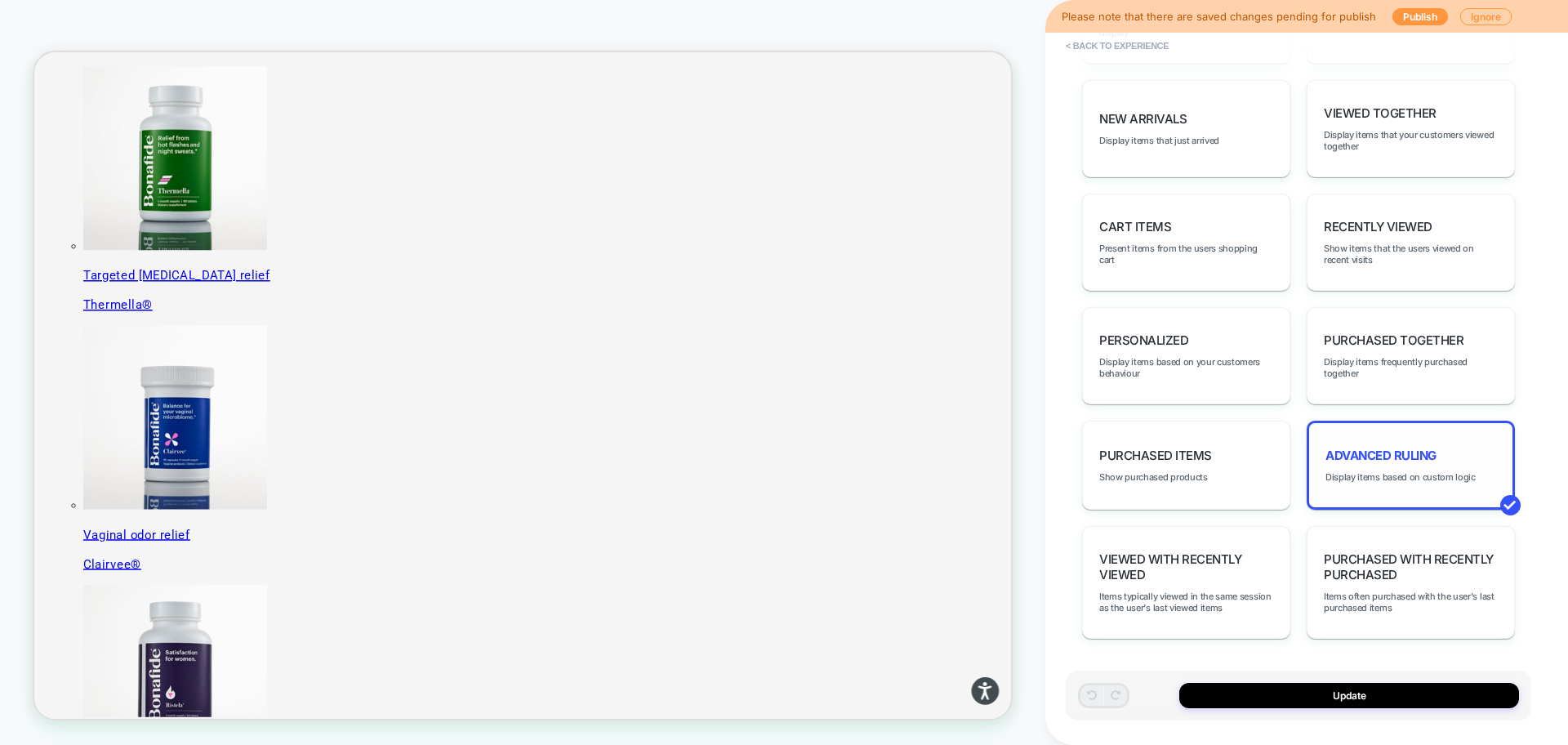
click at [1351, 464] on div "Advanced Ruling Display items based on custom logic" at bounding box center [1411, 464] width 209 height 89
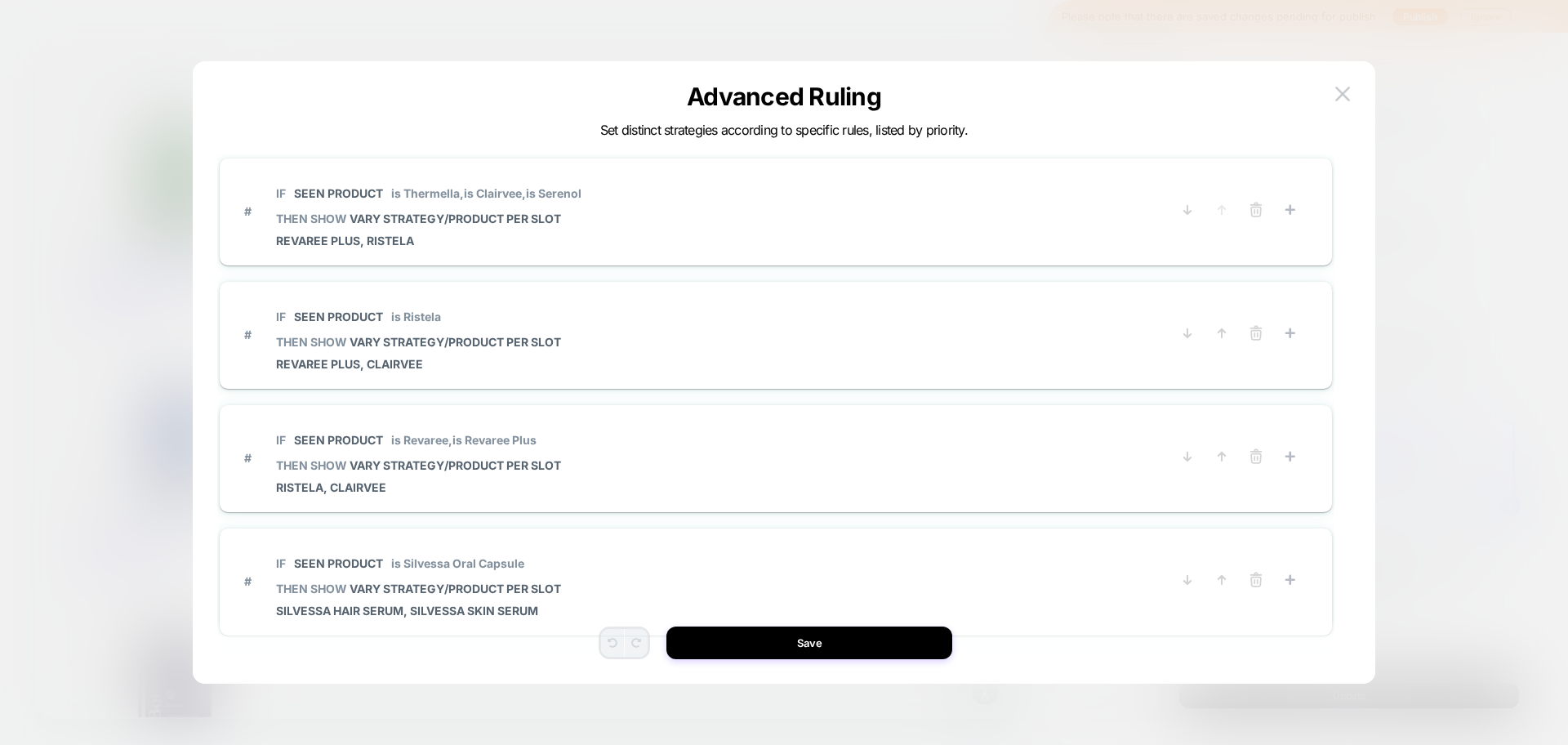
scroll to position [0, 0]
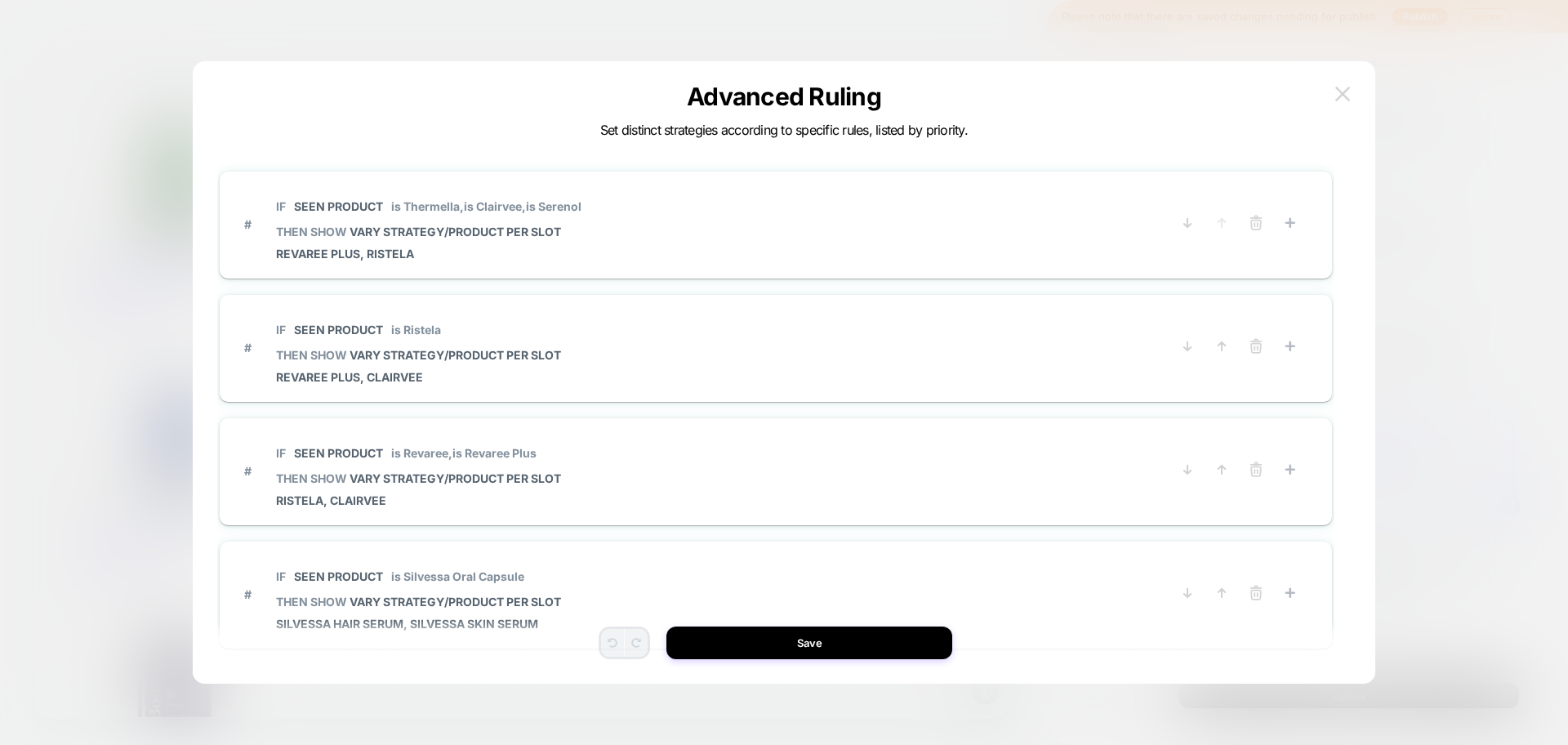
click at [1341, 99] on img at bounding box center [1343, 93] width 15 height 14
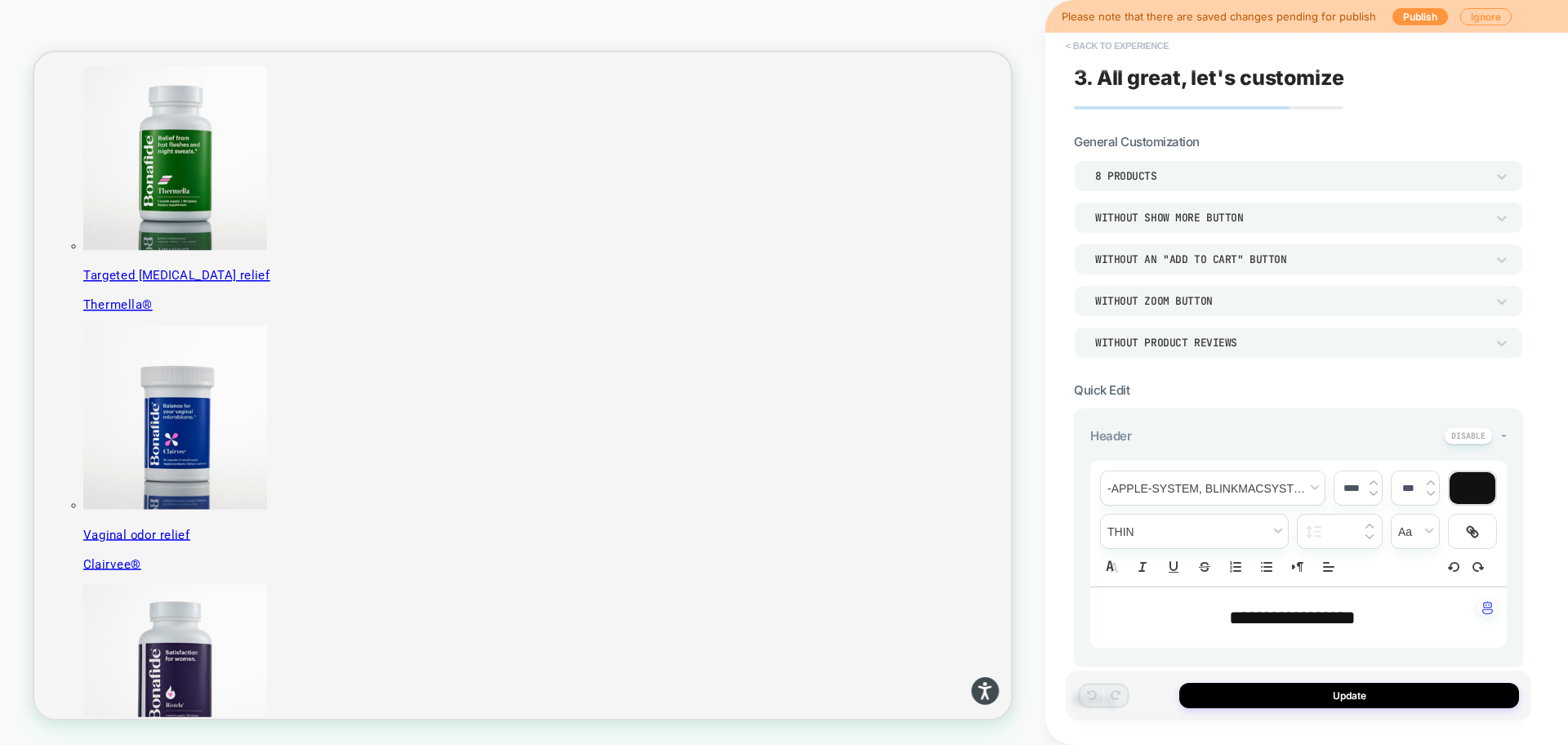
click at [1146, 50] on button "< Back to experience" at bounding box center [1117, 46] width 120 height 26
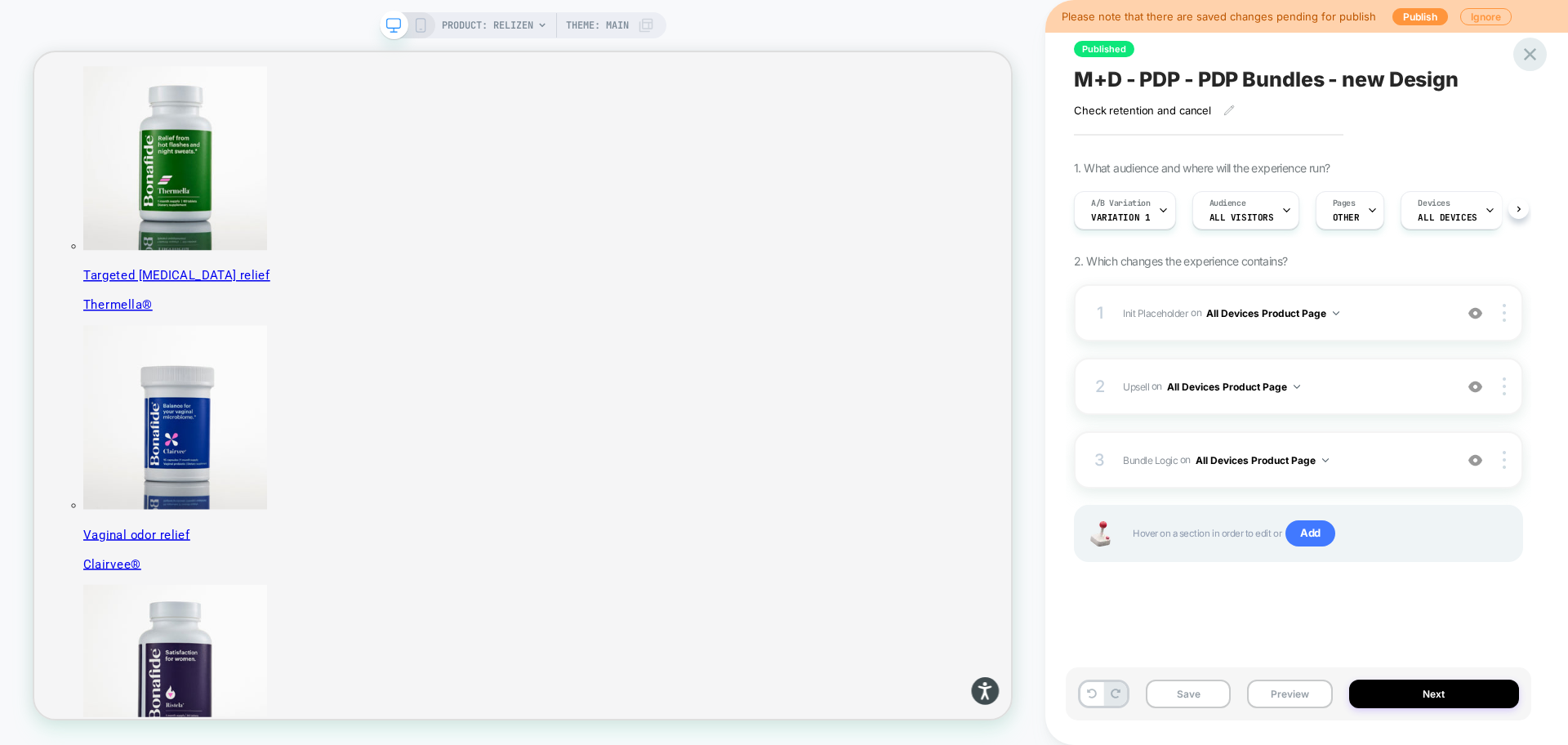
click at [1528, 55] on icon at bounding box center [1529, 53] width 12 height 12
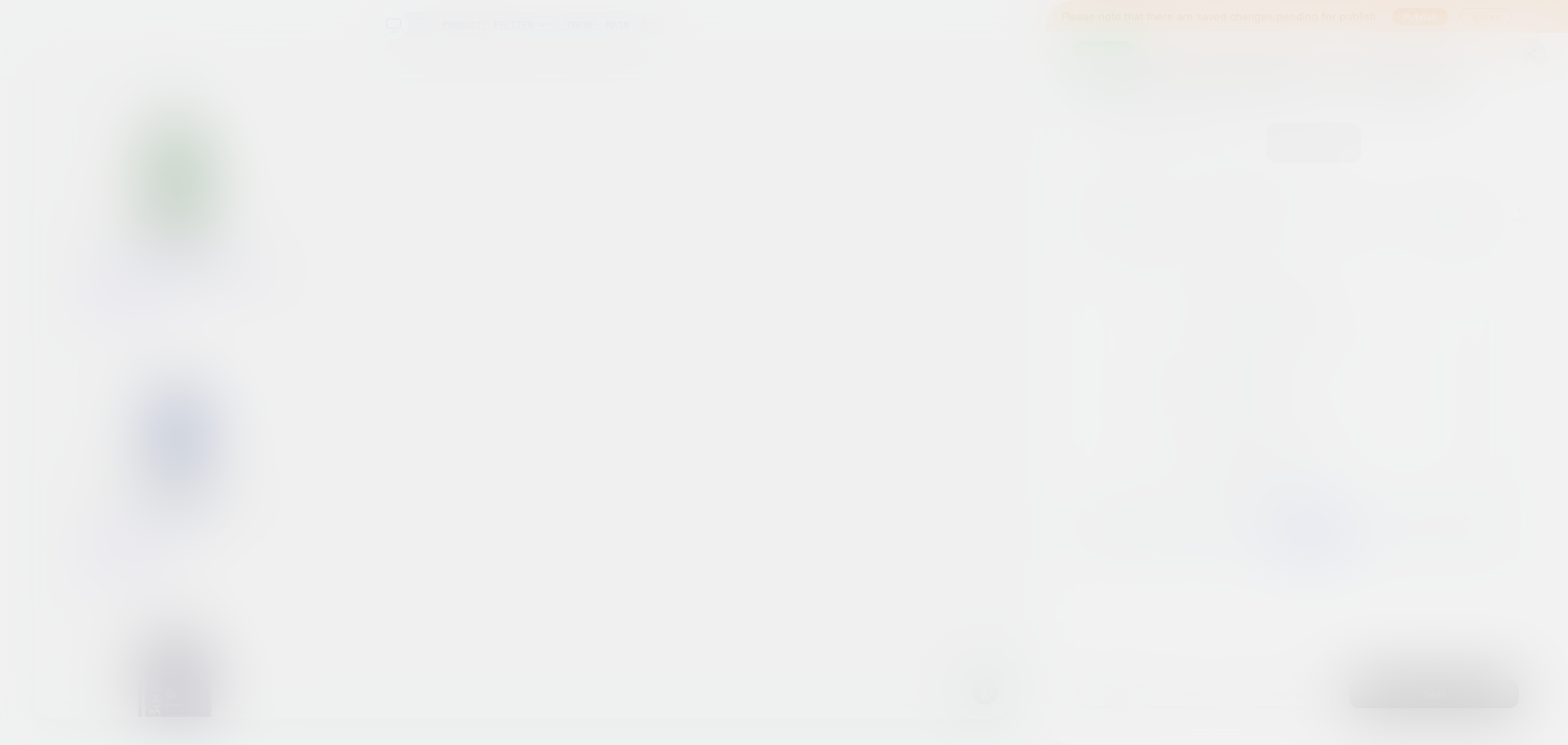
scroll to position [0, 1]
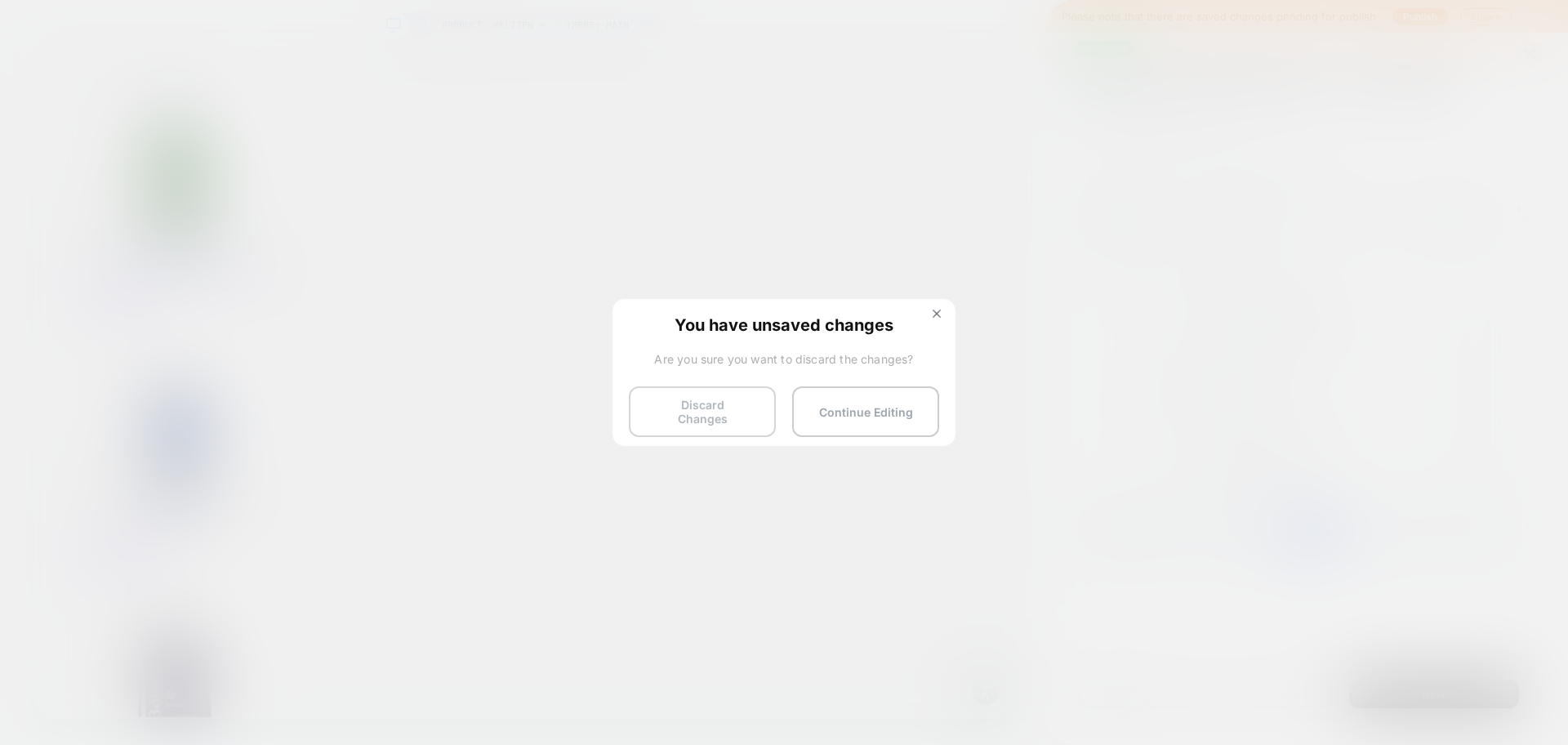
click at [740, 398] on button "Discard Changes" at bounding box center [703, 411] width 147 height 51
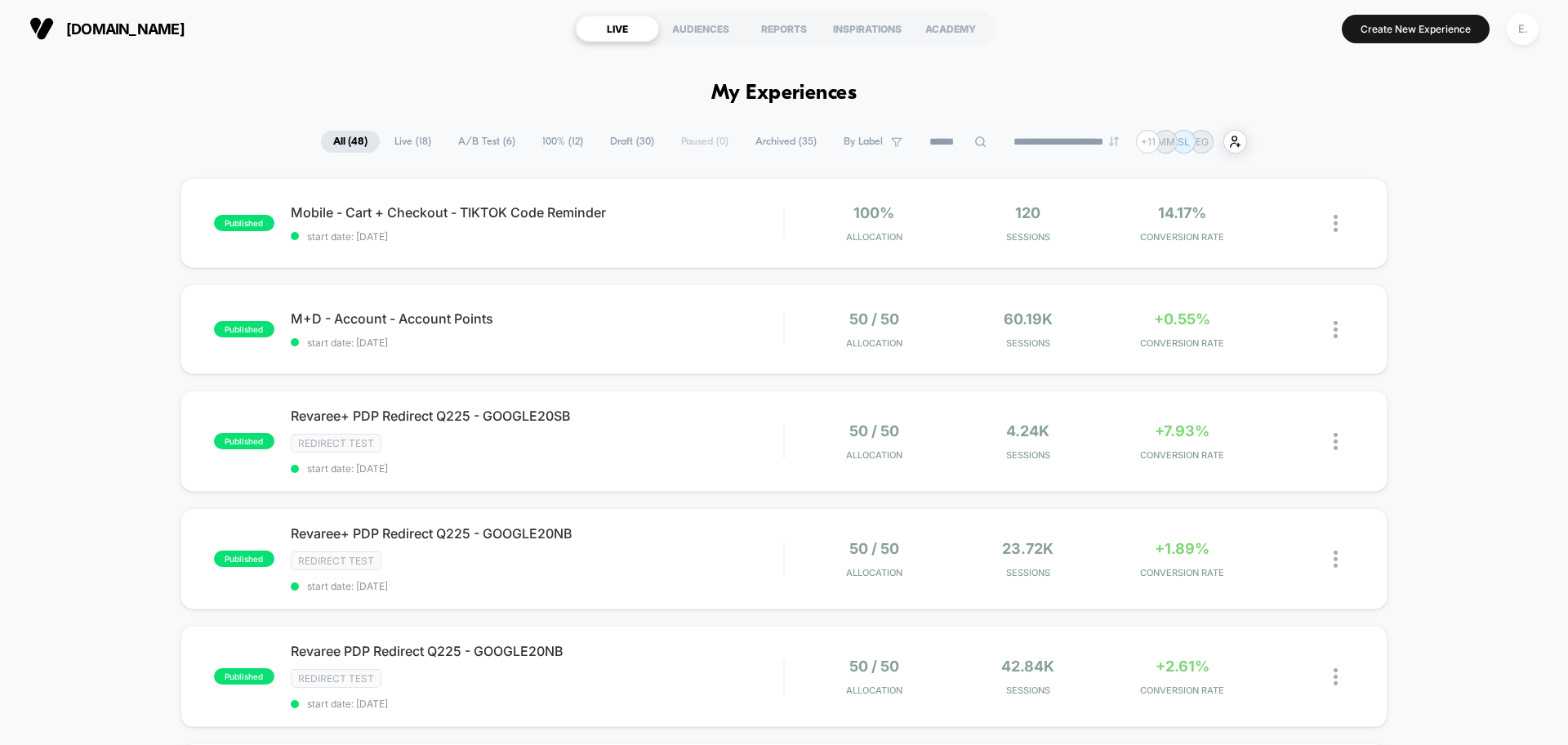
click at [942, 141] on input at bounding box center [957, 142] width 82 height 19
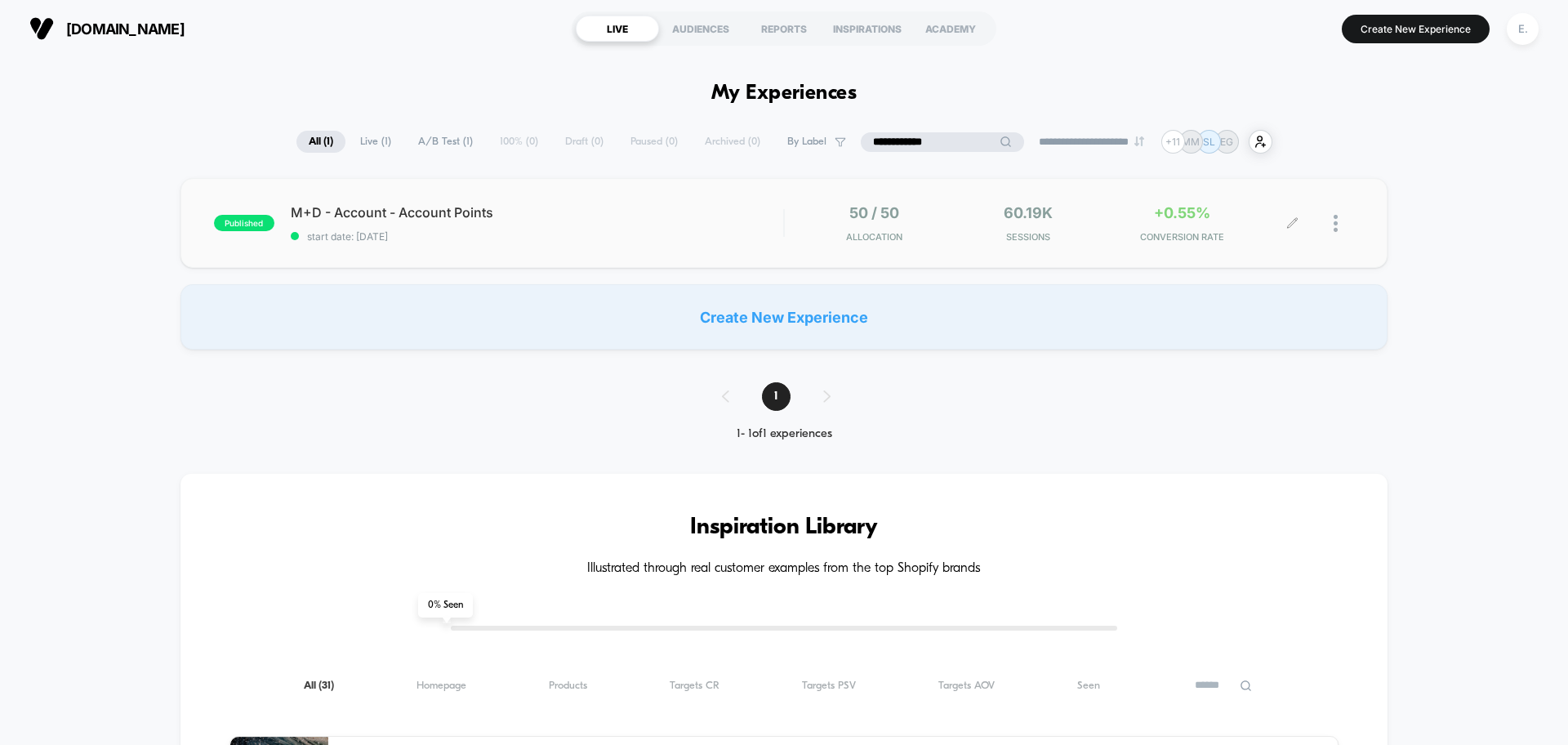
type input "**********"
click at [728, 216] on span "M+D - Account - Account Points" at bounding box center [537, 212] width 493 height 17
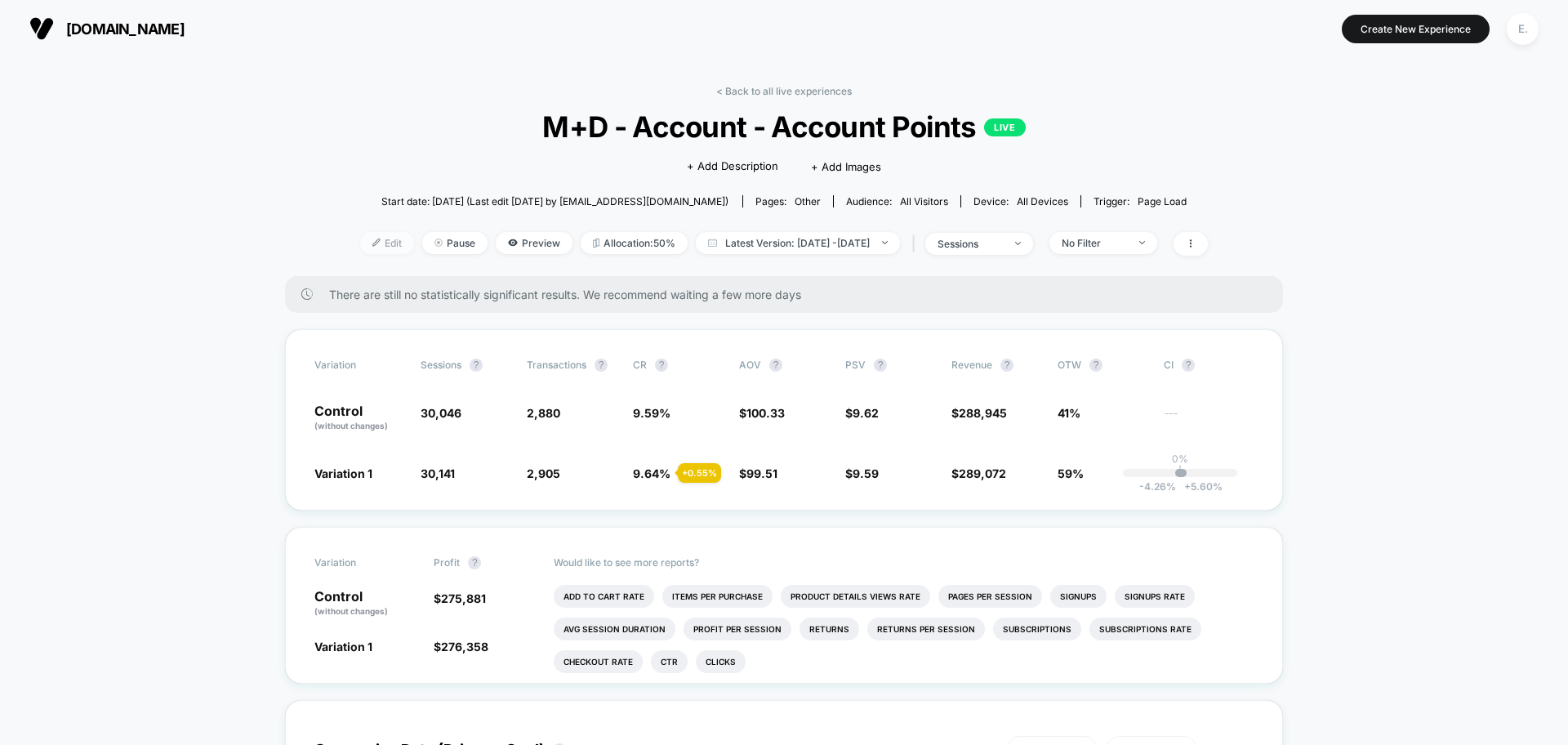
click at [372, 245] on img at bounding box center [376, 242] width 8 height 8
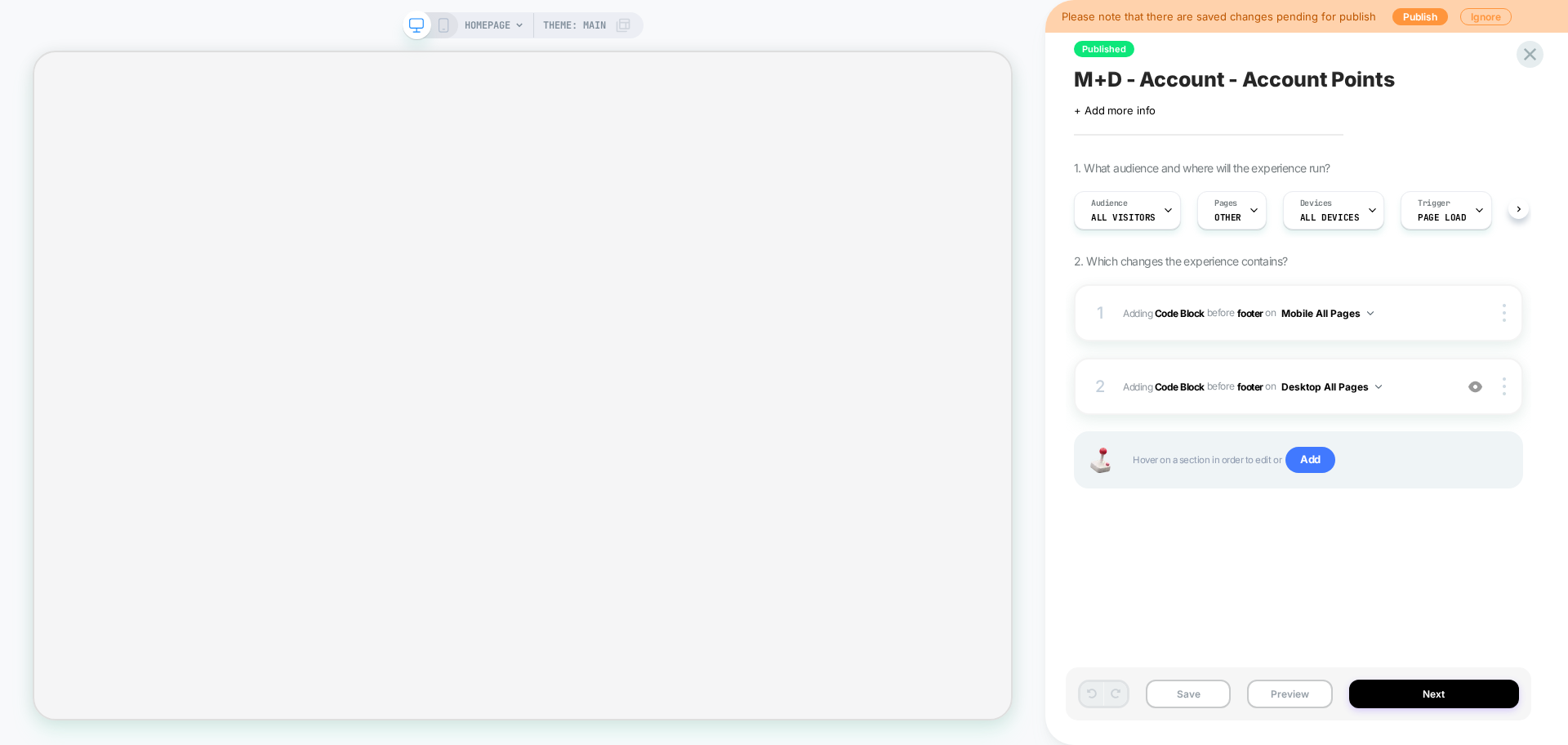
scroll to position [0, 1]
click at [1272, 693] on button "Preview" at bounding box center [1289, 693] width 85 height 29
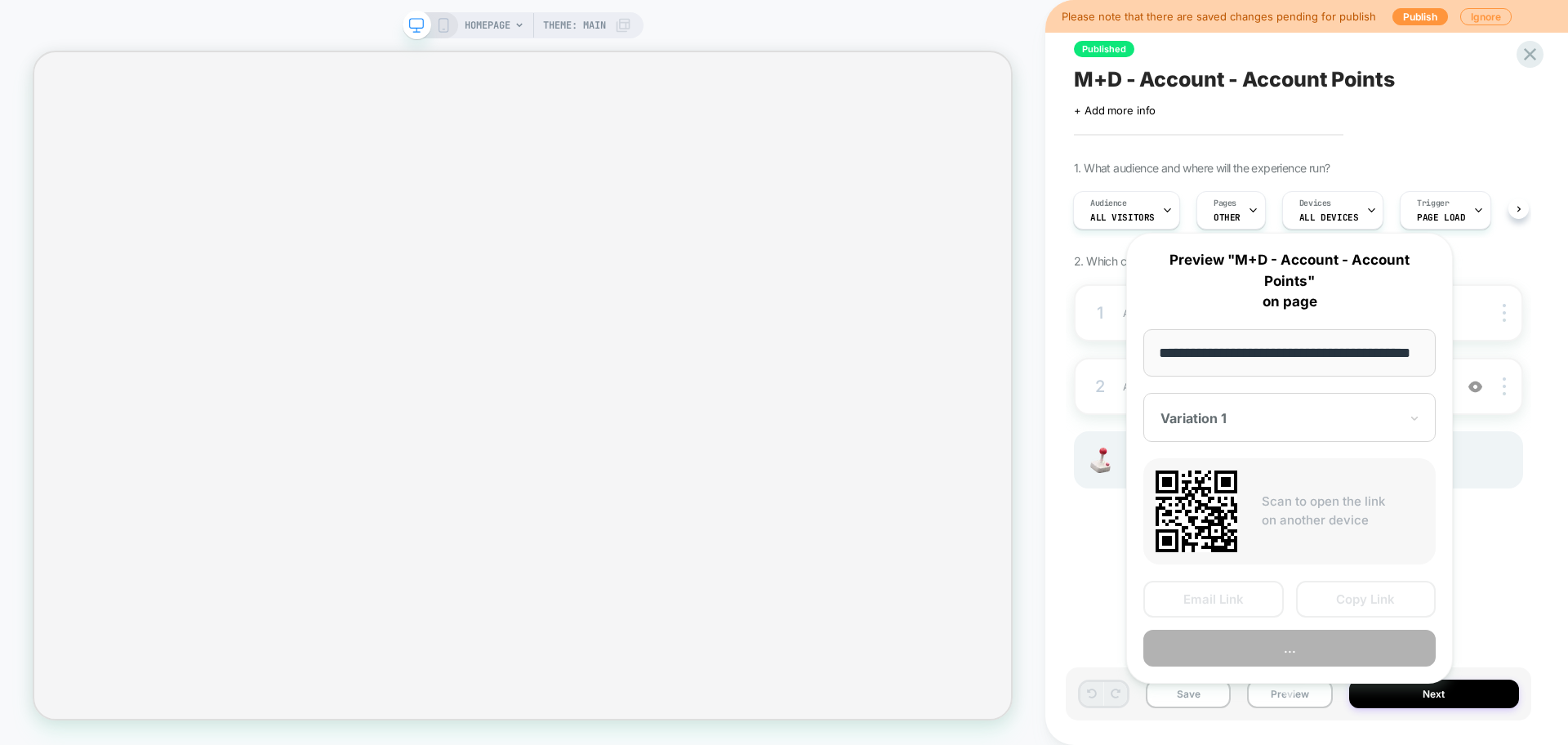
scroll to position [0, 42]
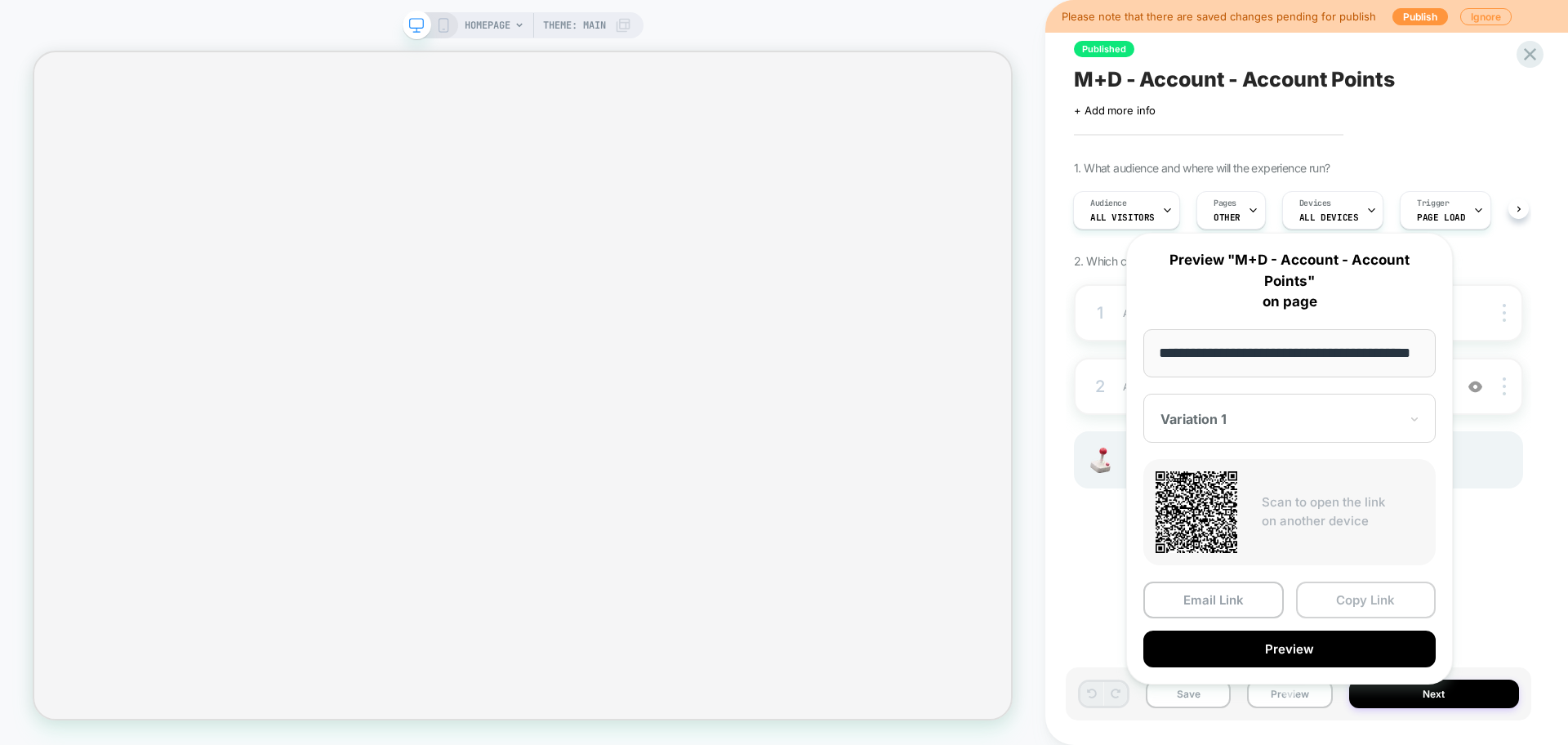
click at [1311, 581] on button "Copy Link" at bounding box center [1367, 600] width 141 height 37
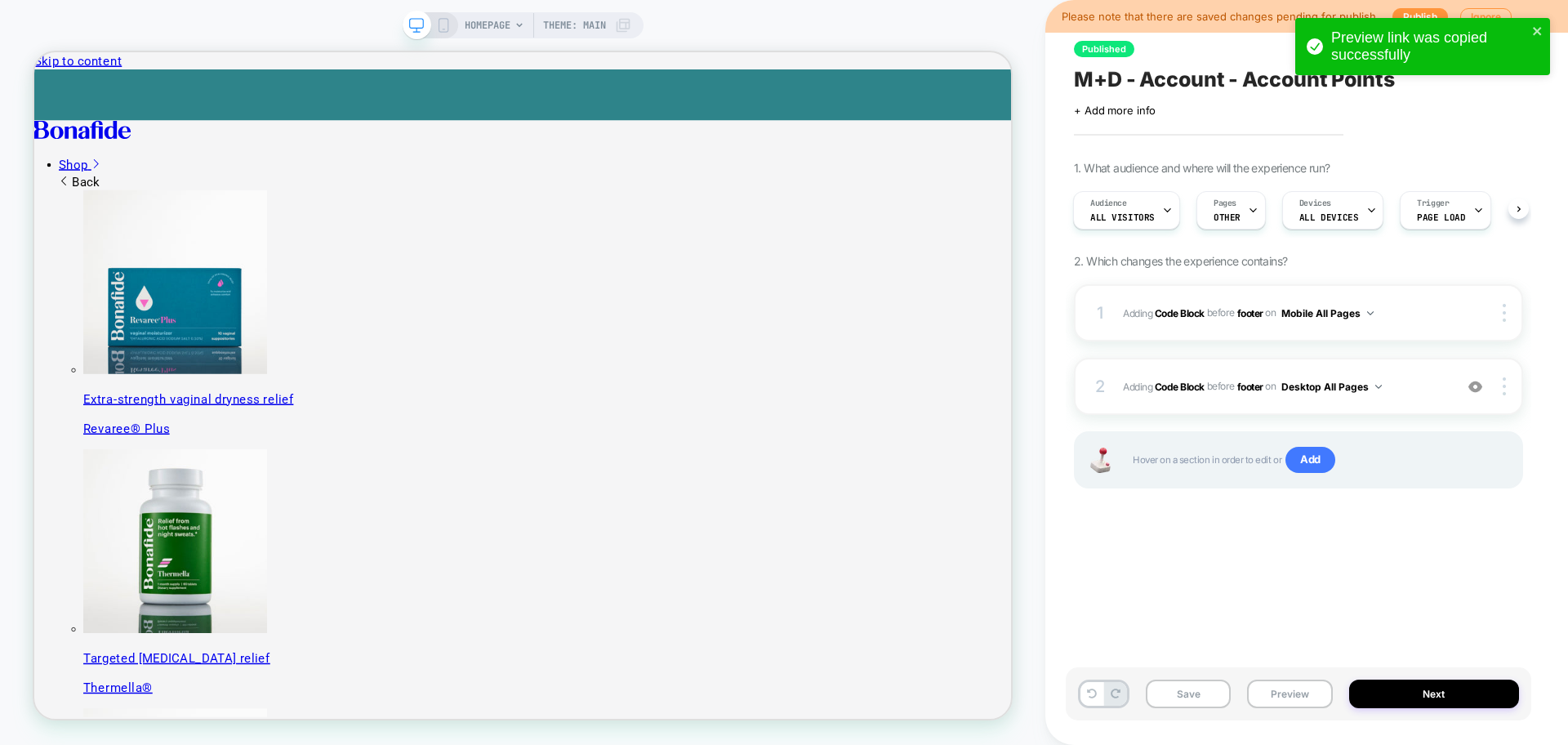
scroll to position [0, 0]
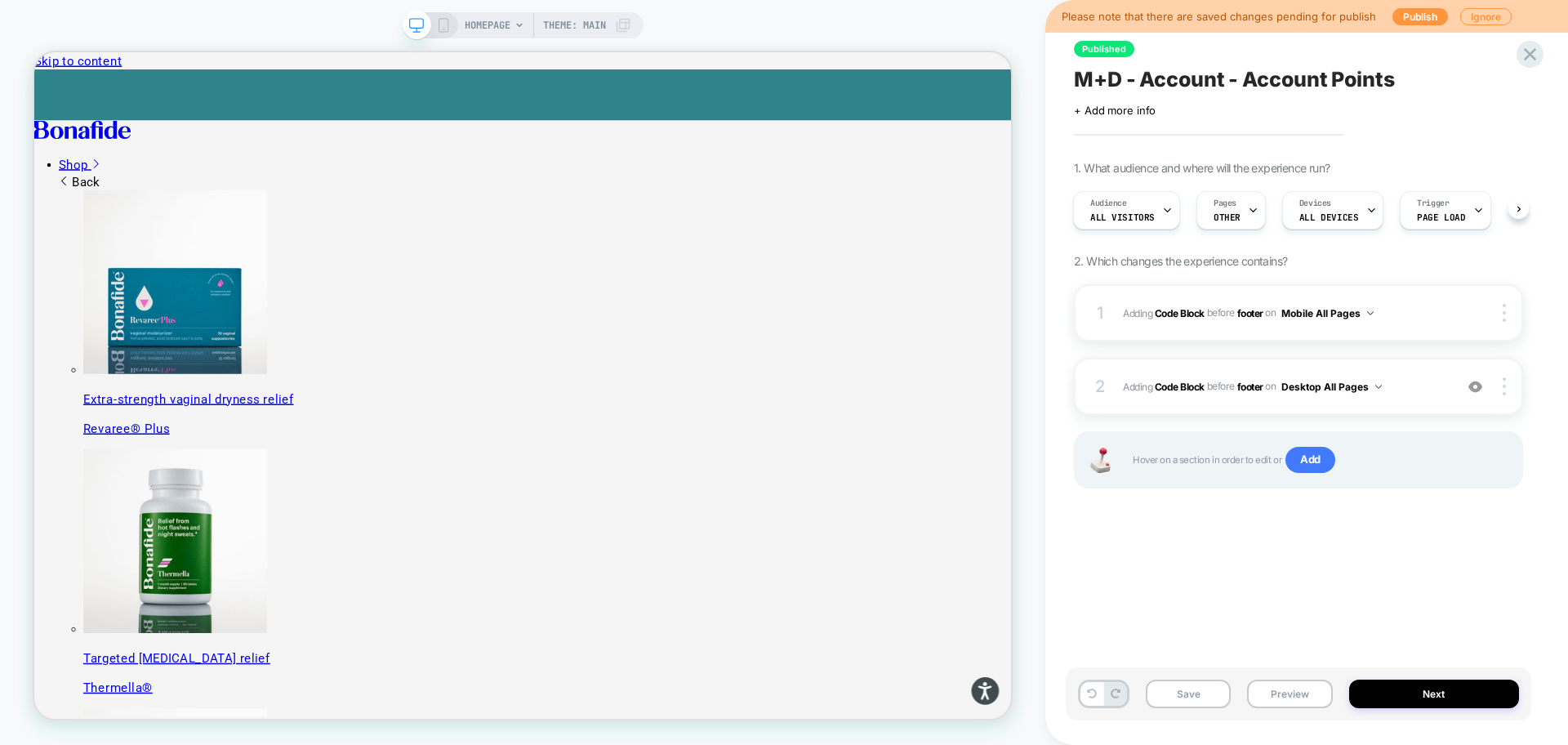
click at [1159, 82] on span "M+D - Account - Account Points" at bounding box center [1234, 79] width 321 height 25
click at [1159, 82] on textarea "**********" at bounding box center [1272, 79] width 396 height 25
click at [1288, 685] on button "Preview" at bounding box center [1289, 693] width 85 height 29
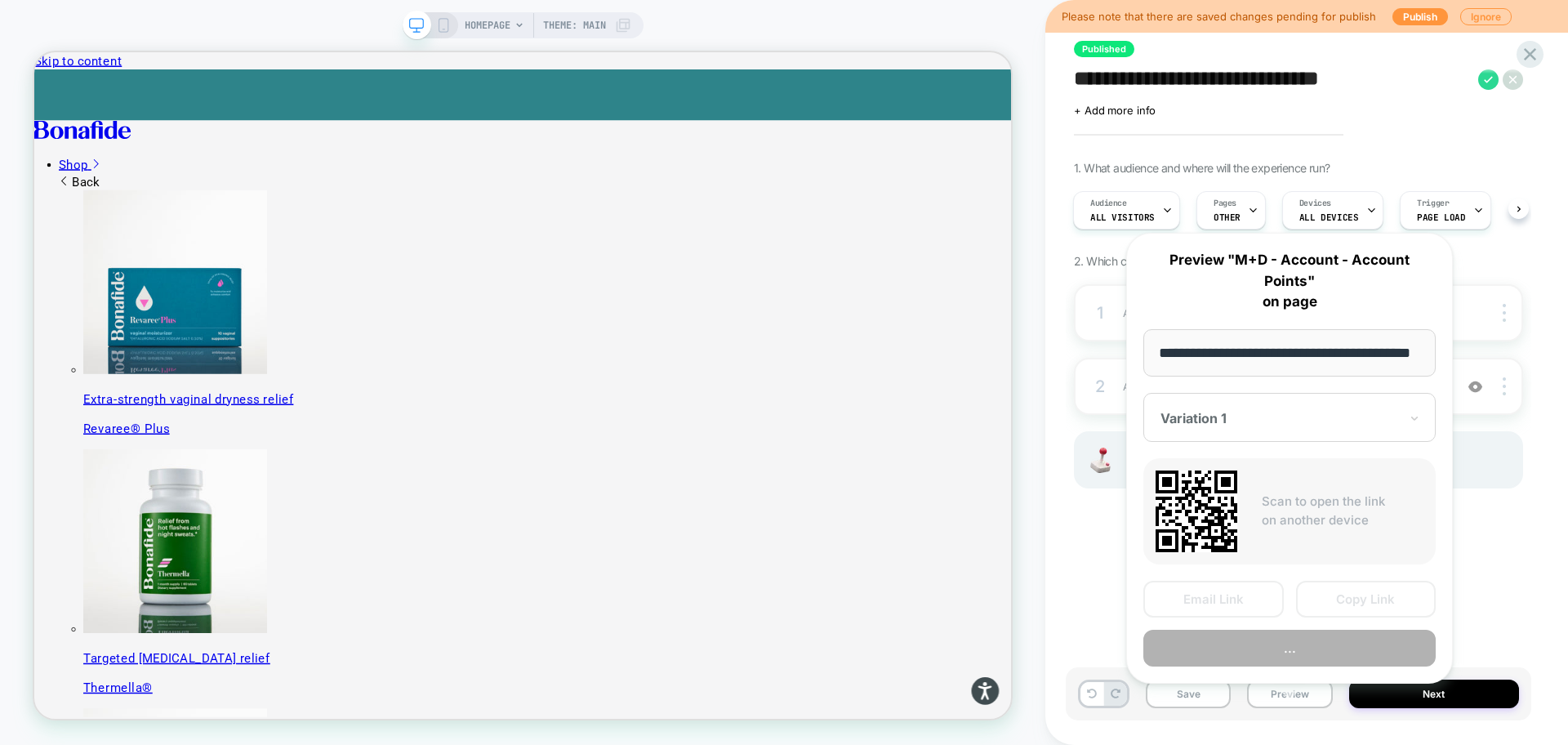
scroll to position [0, 42]
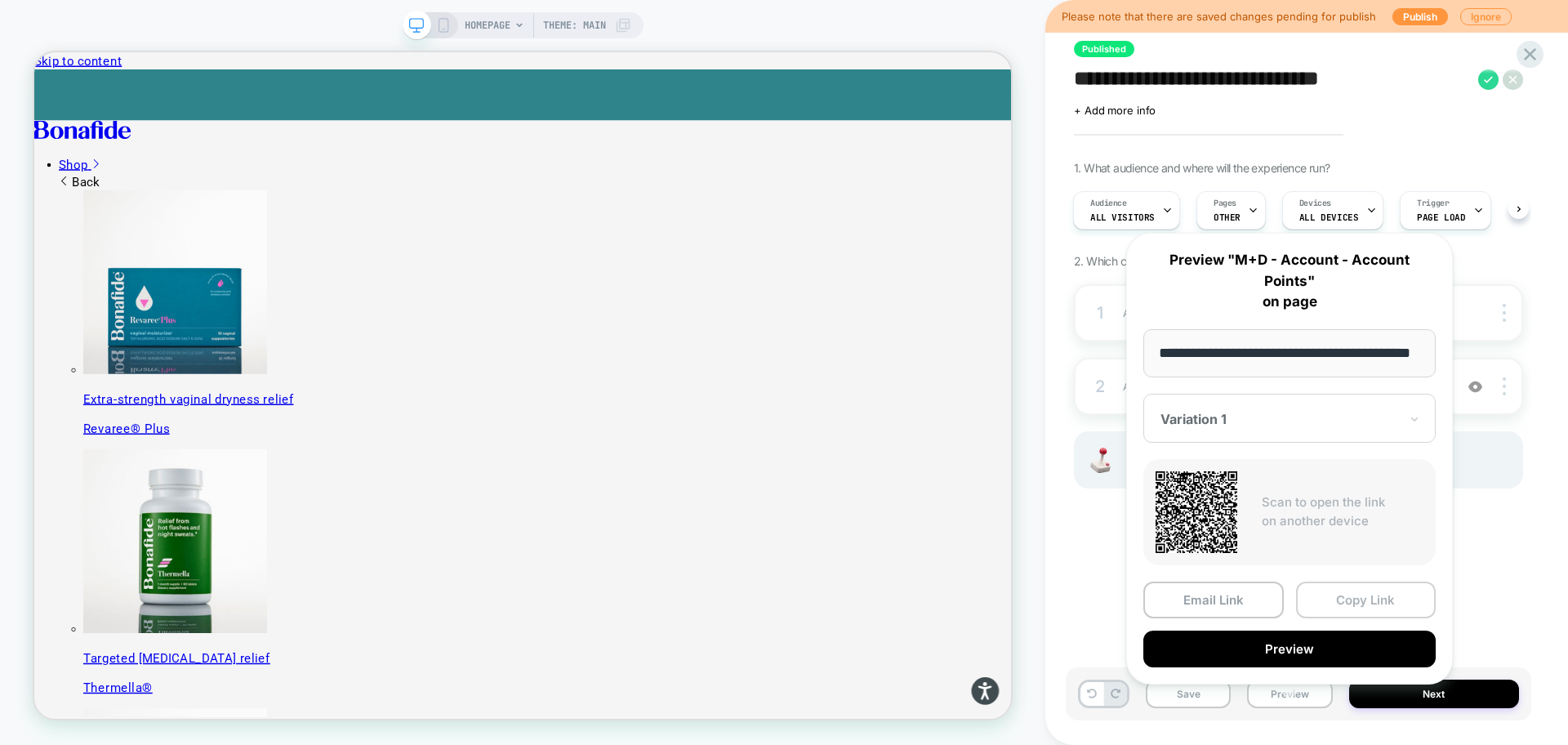
click at [1323, 583] on button "Copy Link" at bounding box center [1367, 600] width 141 height 37
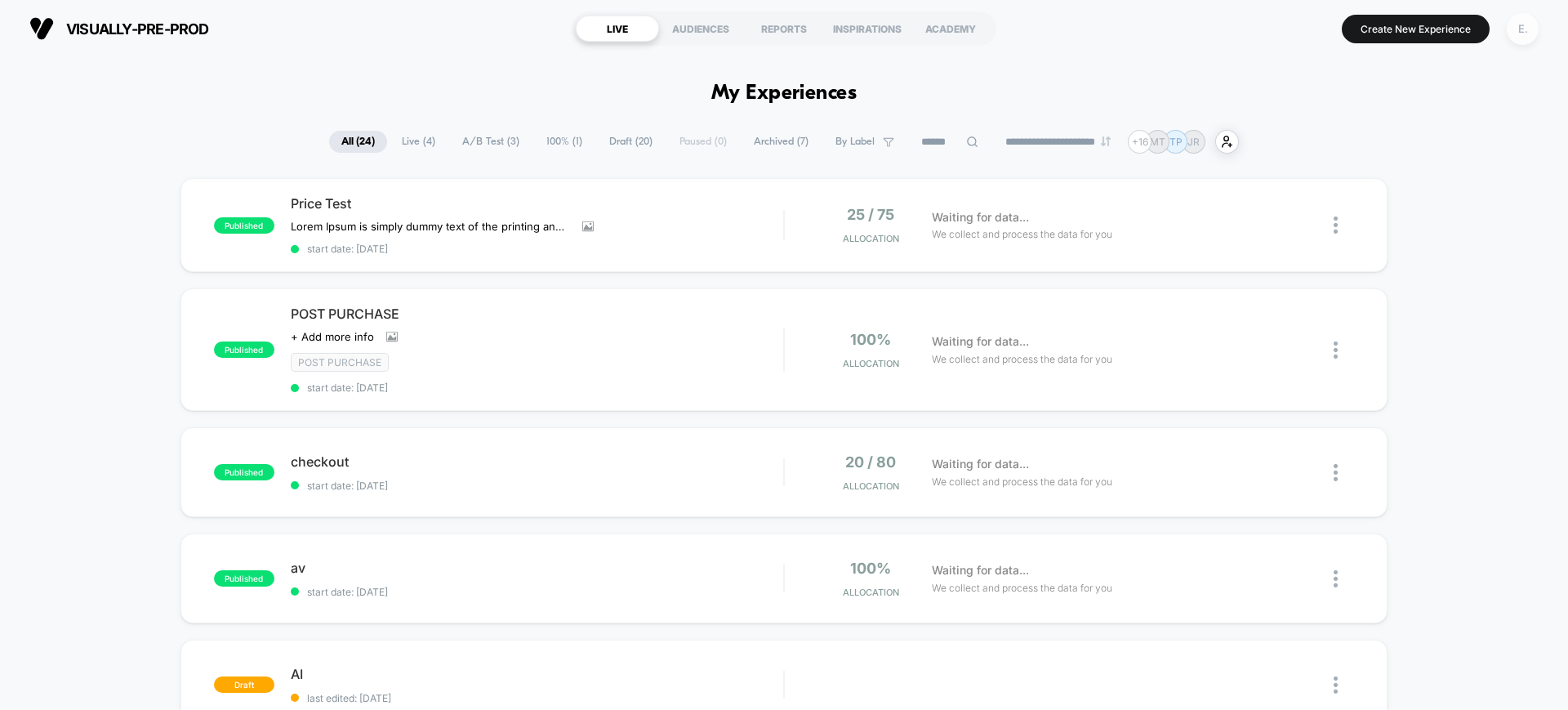
click at [1516, 32] on div "E." at bounding box center [1523, 29] width 32 height 32
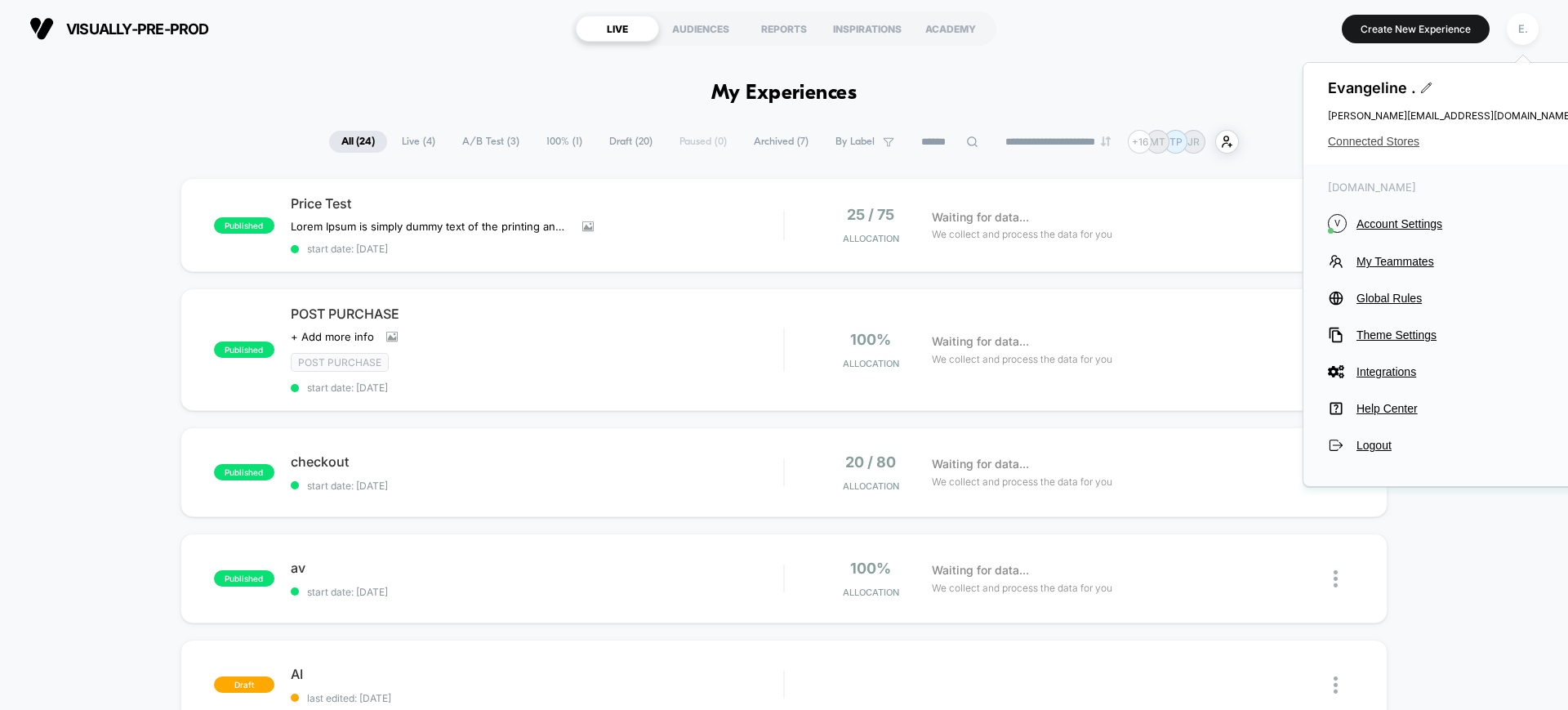
click at [1369, 140] on span "Connected Stores" at bounding box center [1450, 142] width 245 height 13
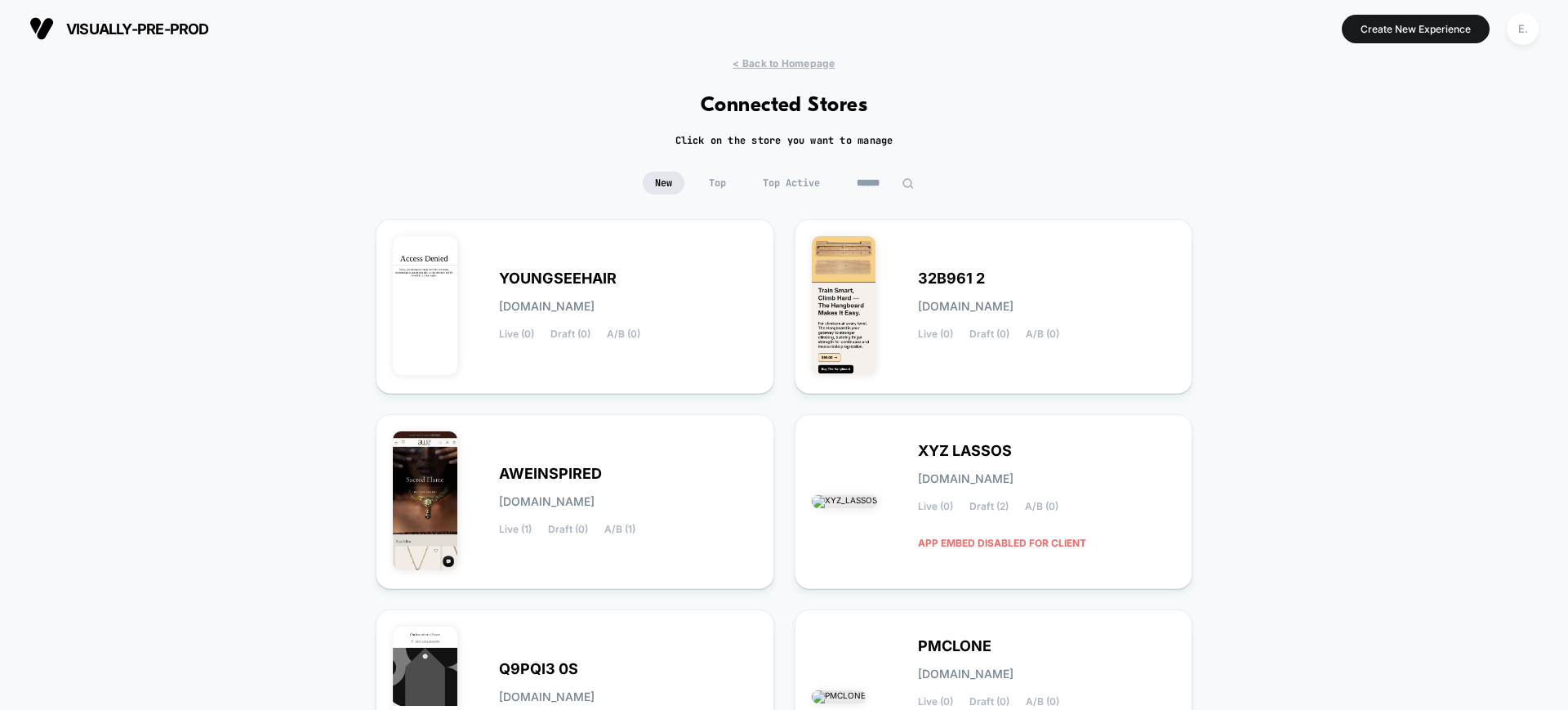
click at [893, 183] on input at bounding box center [885, 183] width 82 height 23
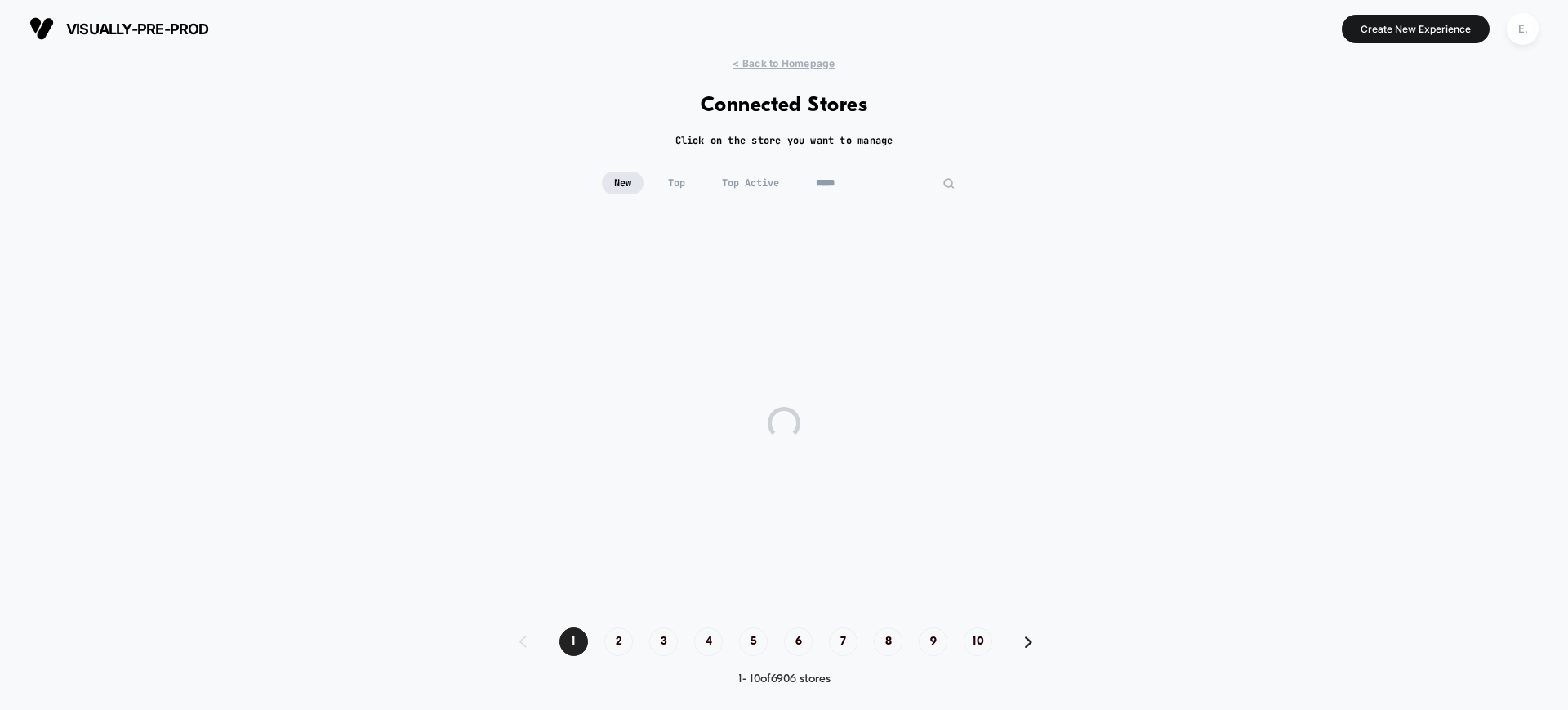
type input "*****"
